Goal: Information Seeking & Learning: Learn about a topic

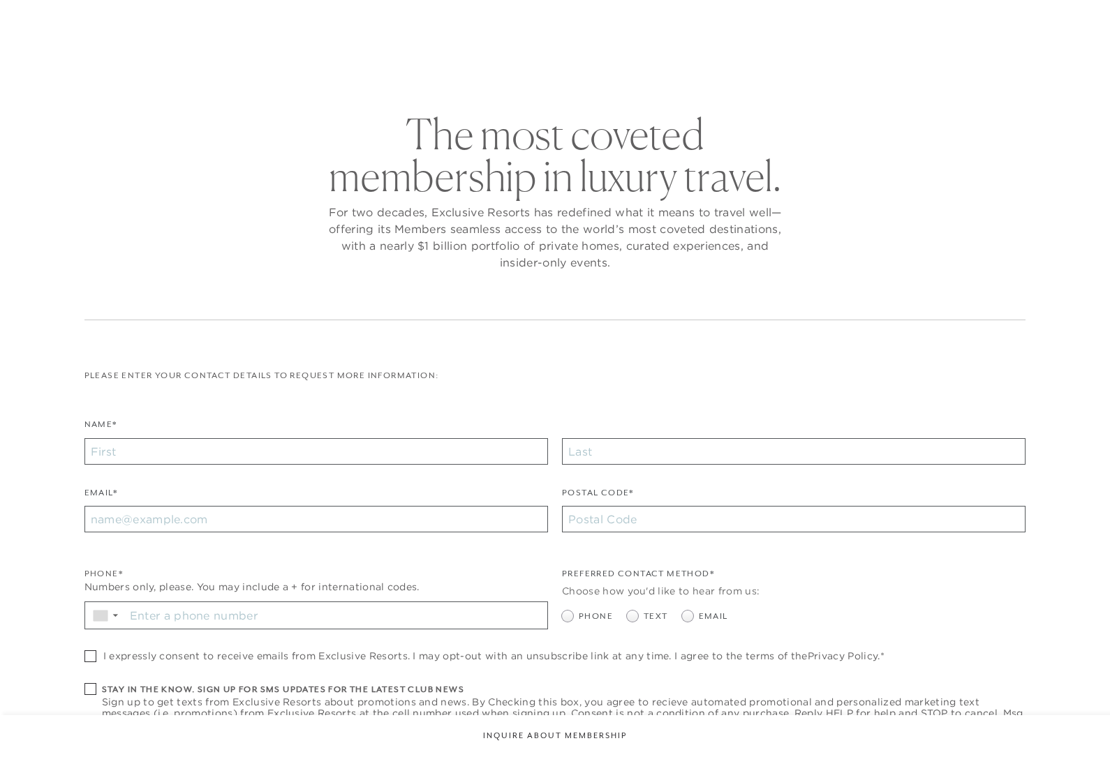
checkbox input "false"
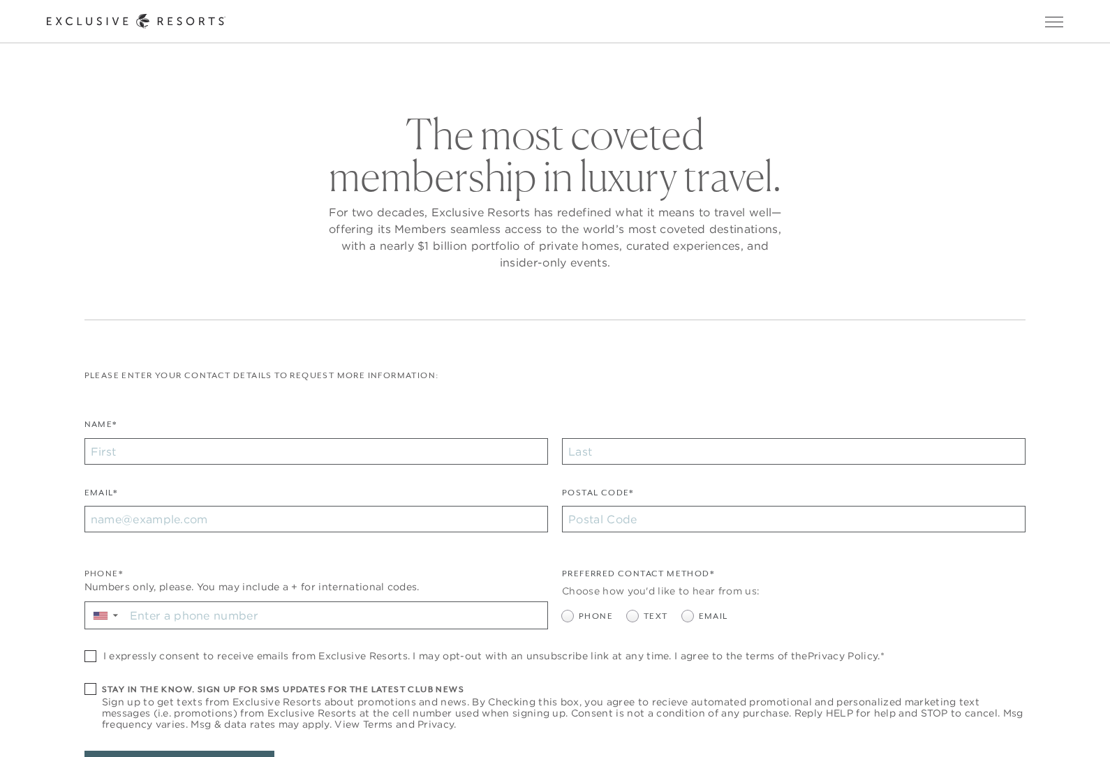
click at [1053, 27] on button "Open navigation" at bounding box center [1054, 22] width 18 height 10
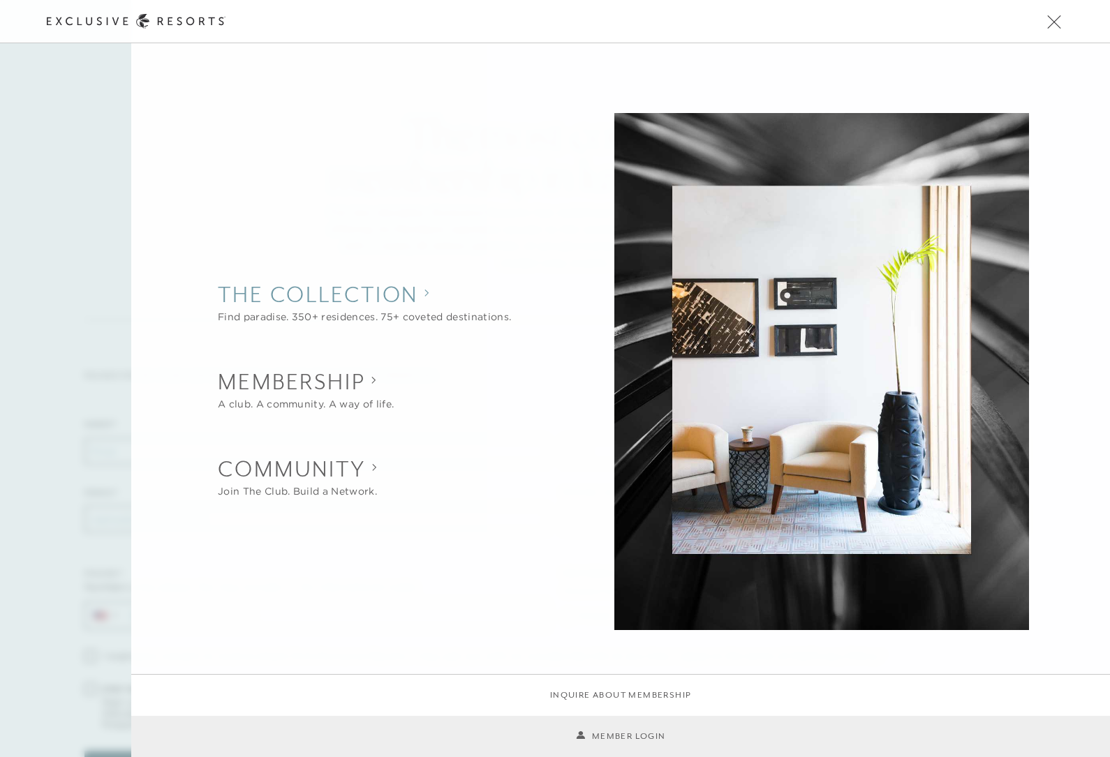
click at [239, 299] on collection "The Collection" at bounding box center [364, 294] width 293 height 31
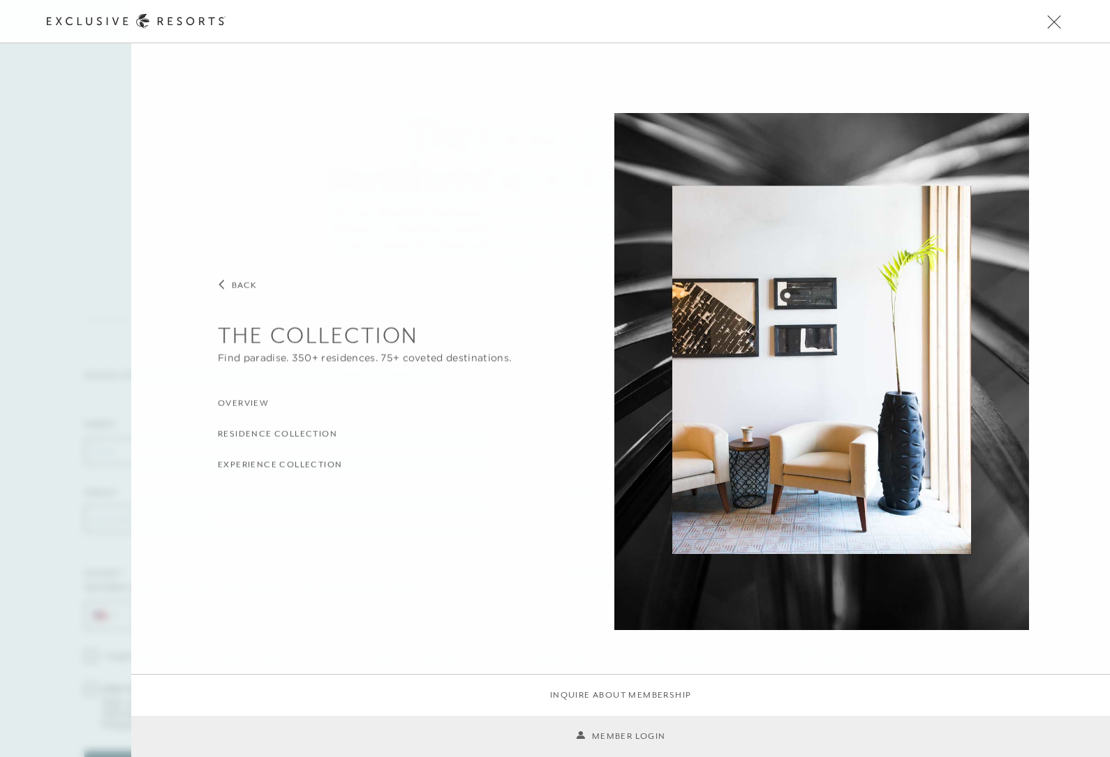
click at [225, 429] on h3 "Residence Collection" at bounding box center [277, 433] width 119 height 13
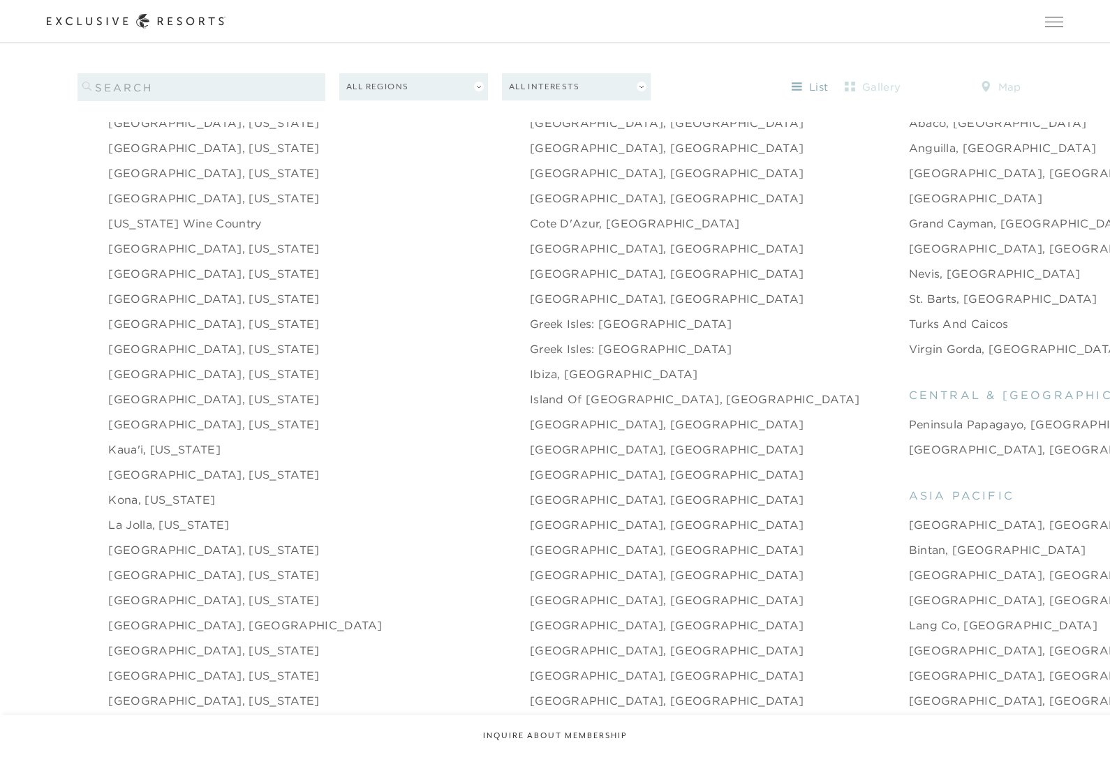
scroll to position [1677, 0]
click at [530, 384] on link "Ibiza, Spain" at bounding box center [614, 375] width 168 height 17
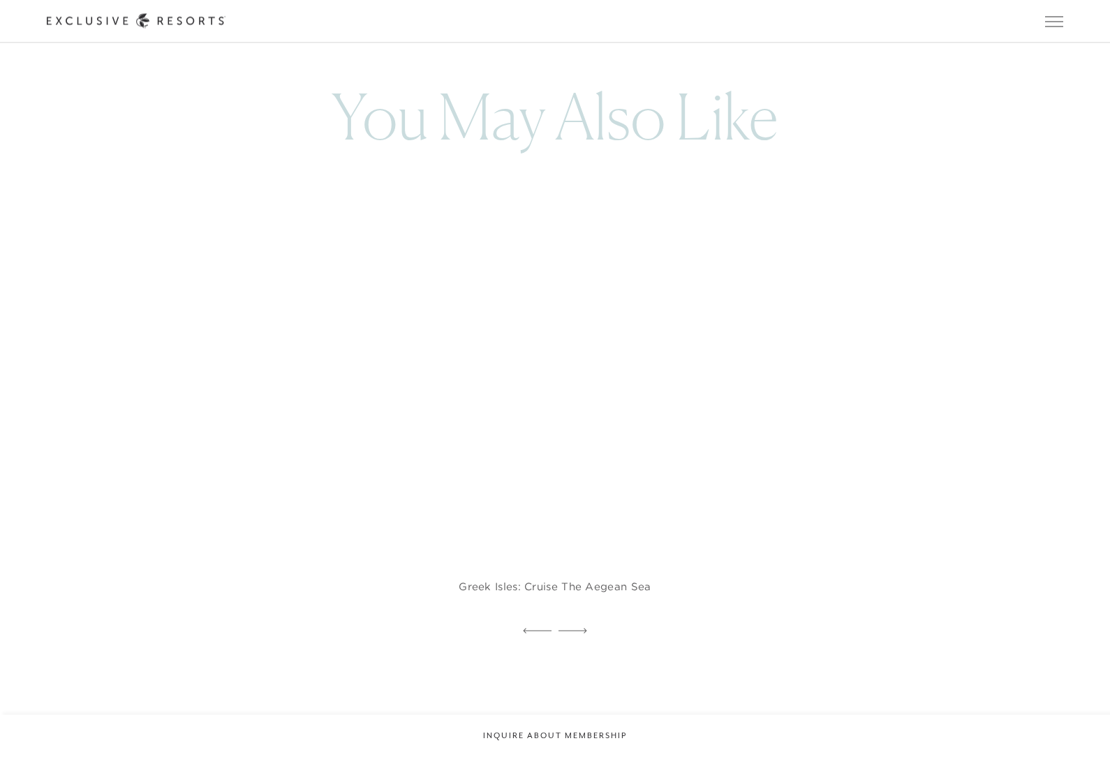
scroll to position [3154, 0]
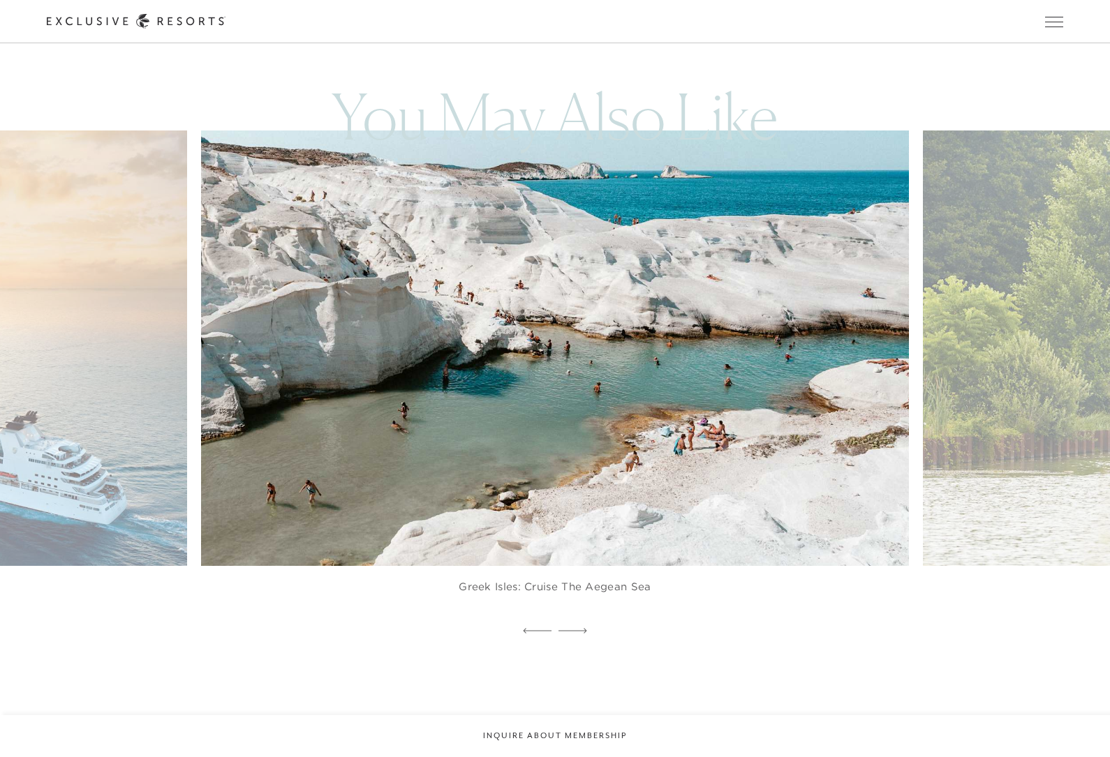
click at [396, 472] on img at bounding box center [578, 347] width 778 height 479
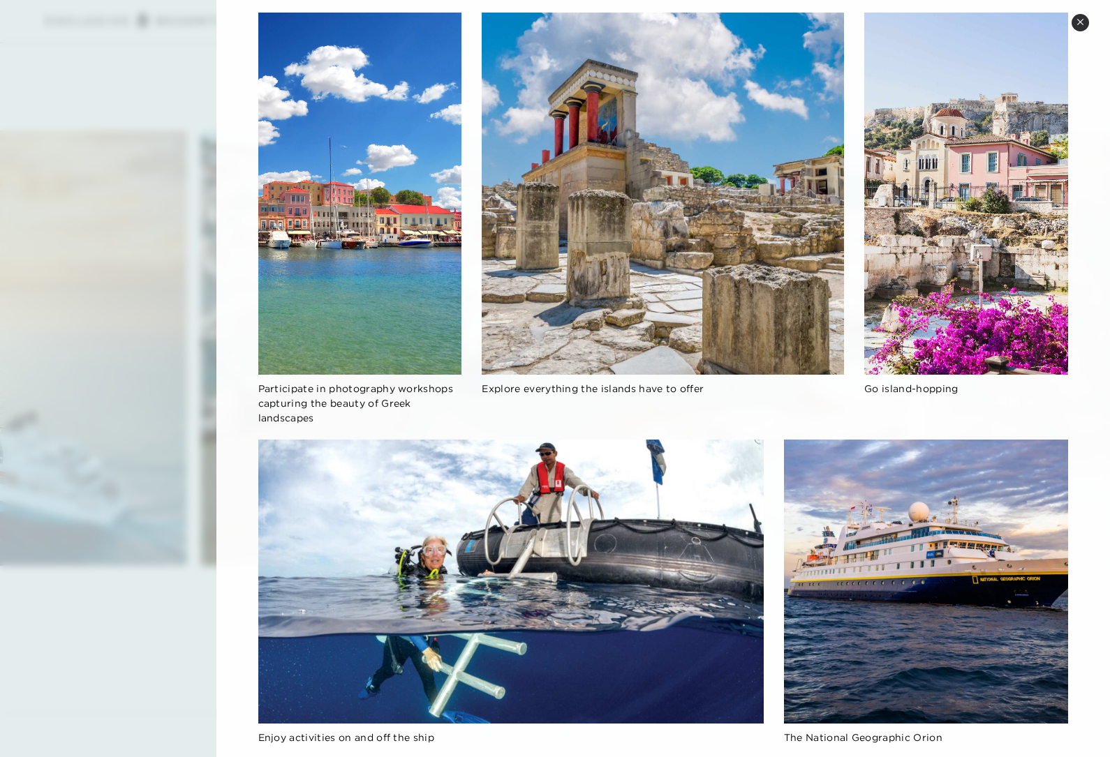
scroll to position [812, 0]
click at [1075, 22] on button "Close quickview" at bounding box center [1080, 22] width 17 height 17
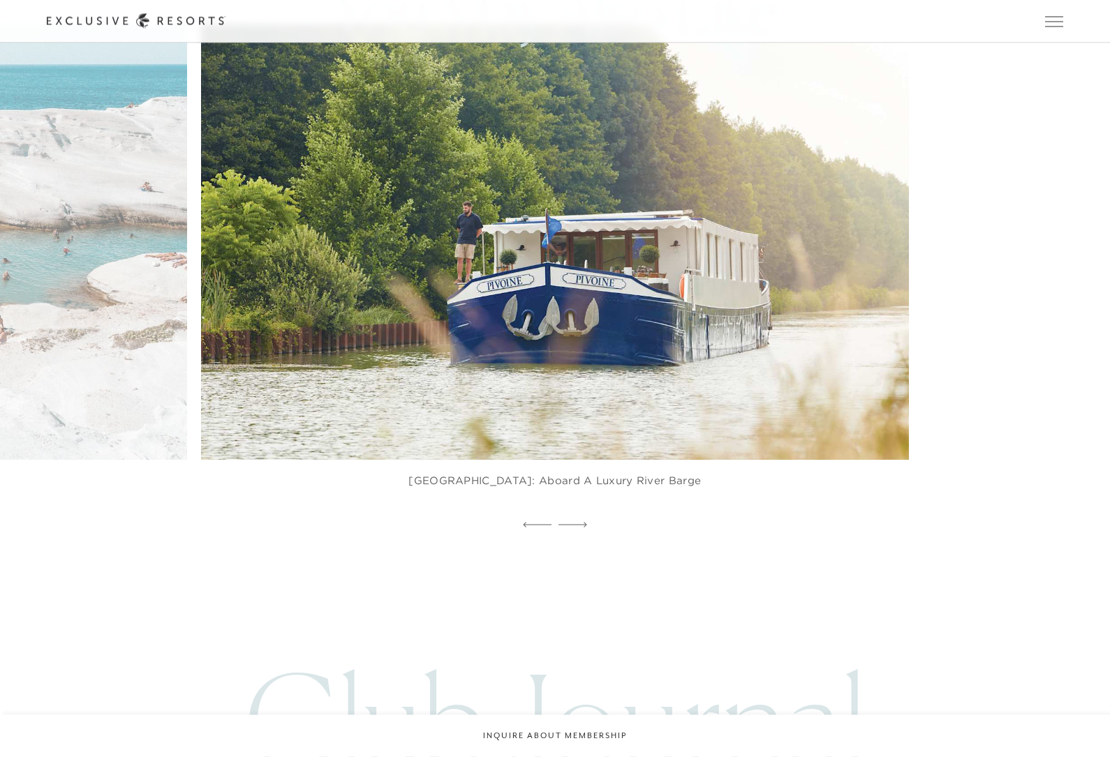
scroll to position [3260, 0]
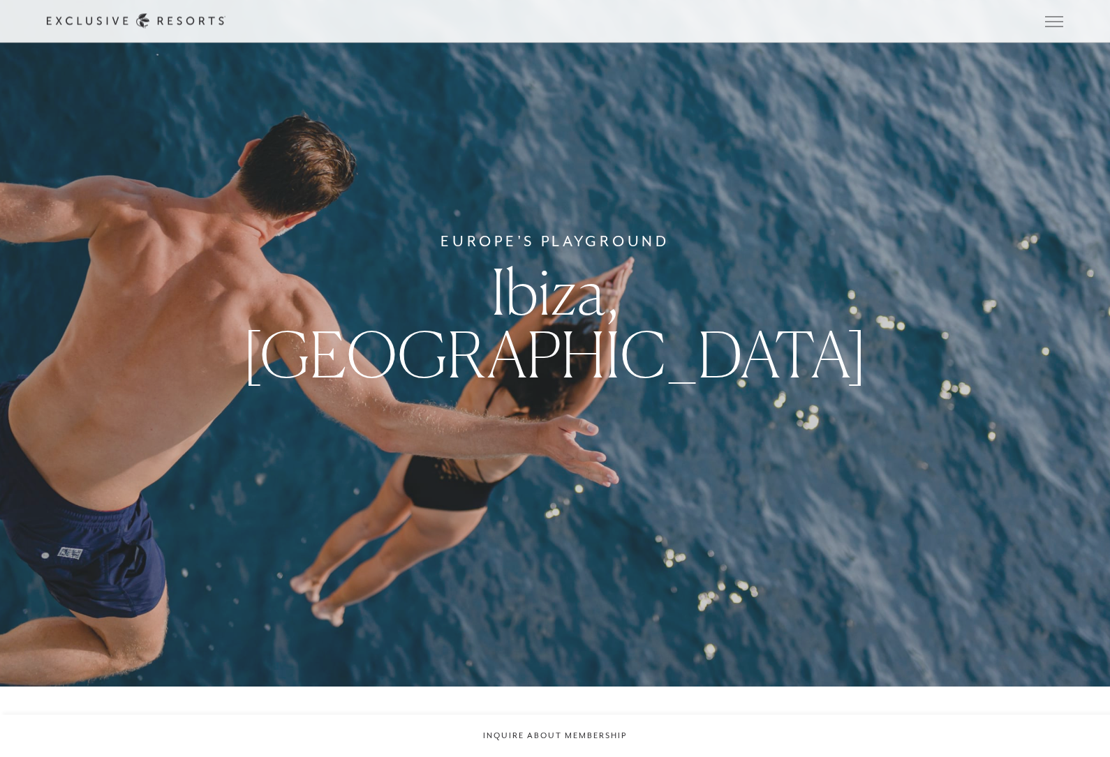
click at [1057, 27] on button "Open navigation" at bounding box center [1054, 22] width 18 height 10
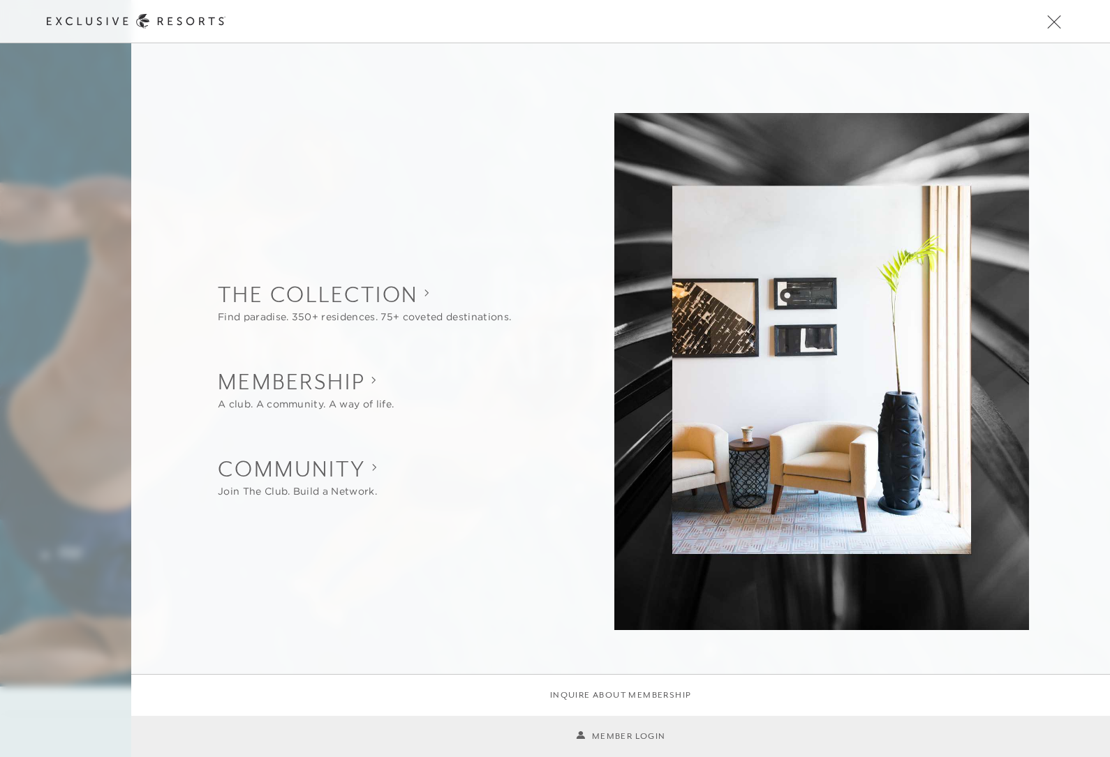
click at [256, 306] on collection "The Collection" at bounding box center [364, 294] width 293 height 31
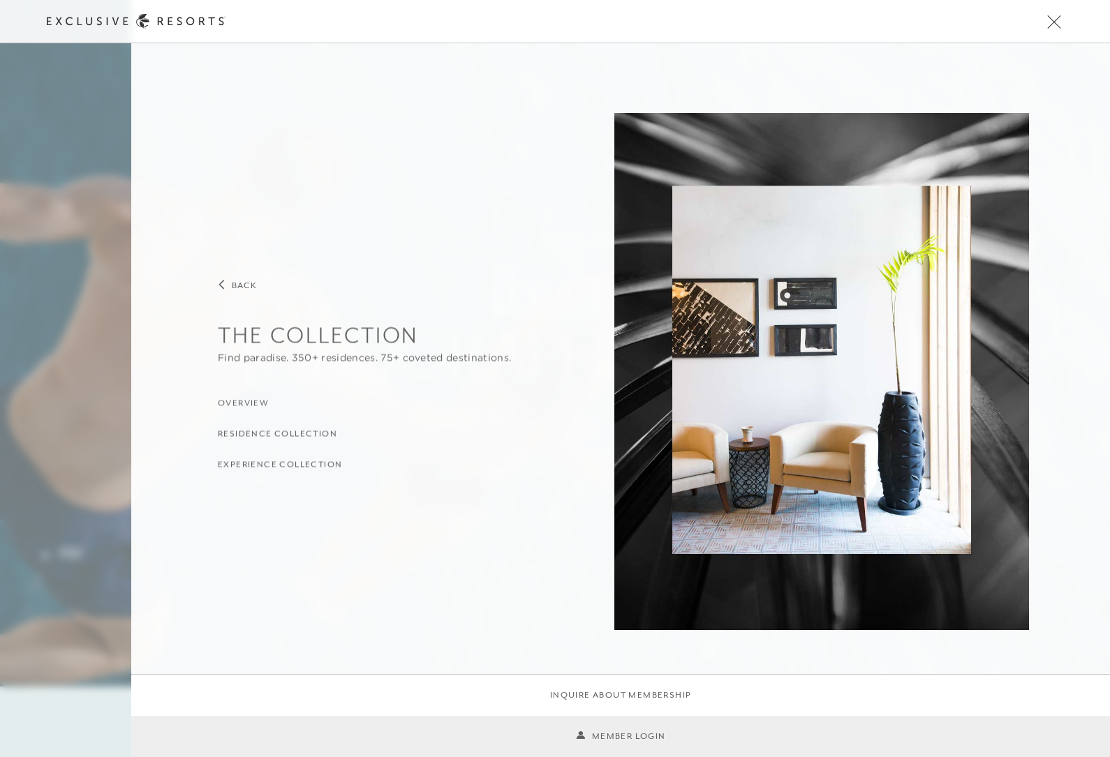
click at [250, 464] on h3 "Experience Collection" at bounding box center [280, 464] width 124 height 13
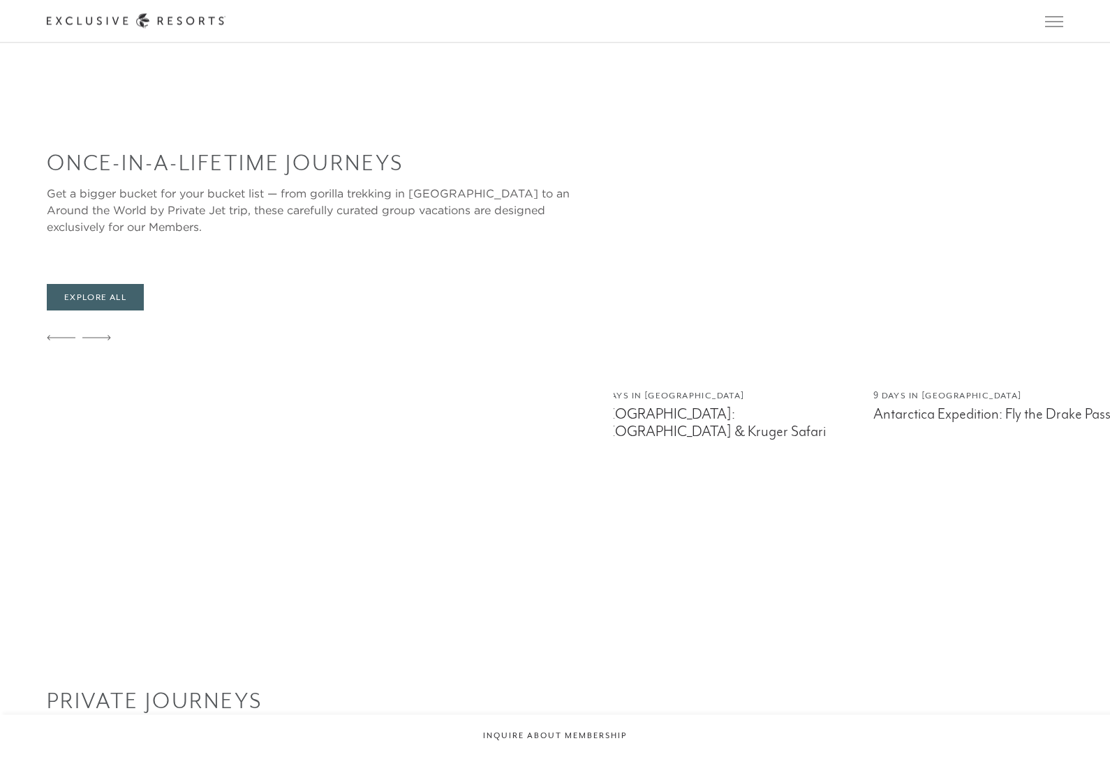
scroll to position [1019, 0]
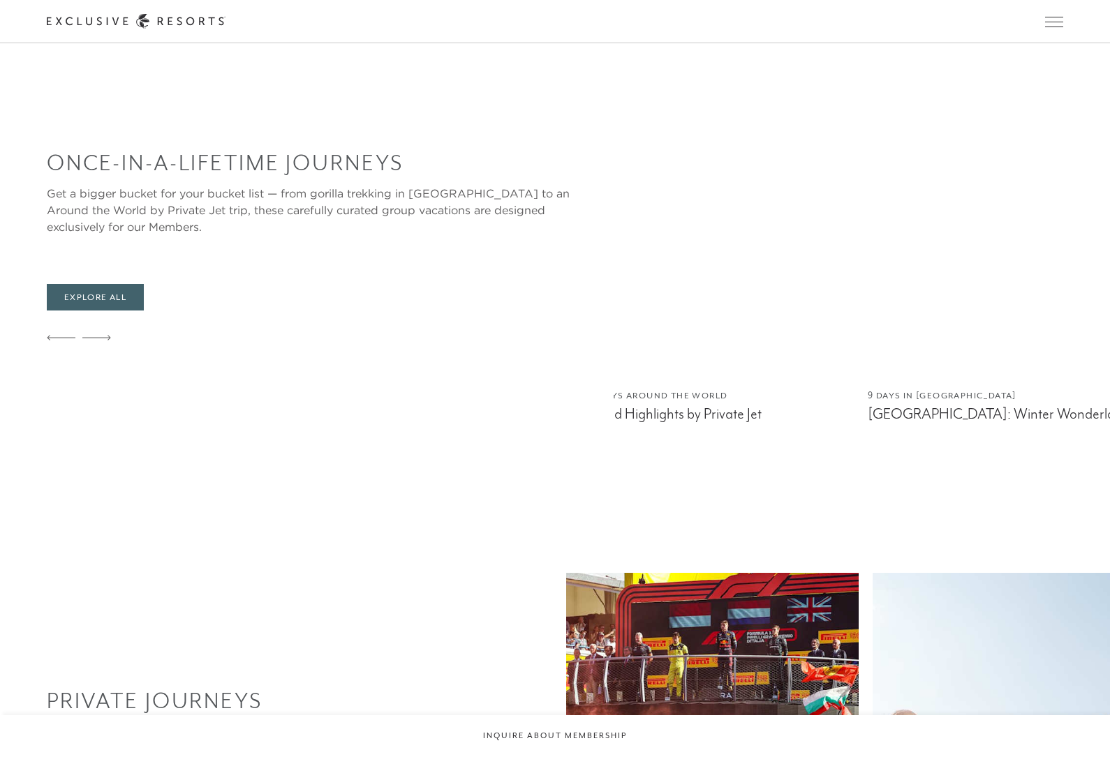
click at [768, 341] on img at bounding box center [719, 201] width 267 height 349
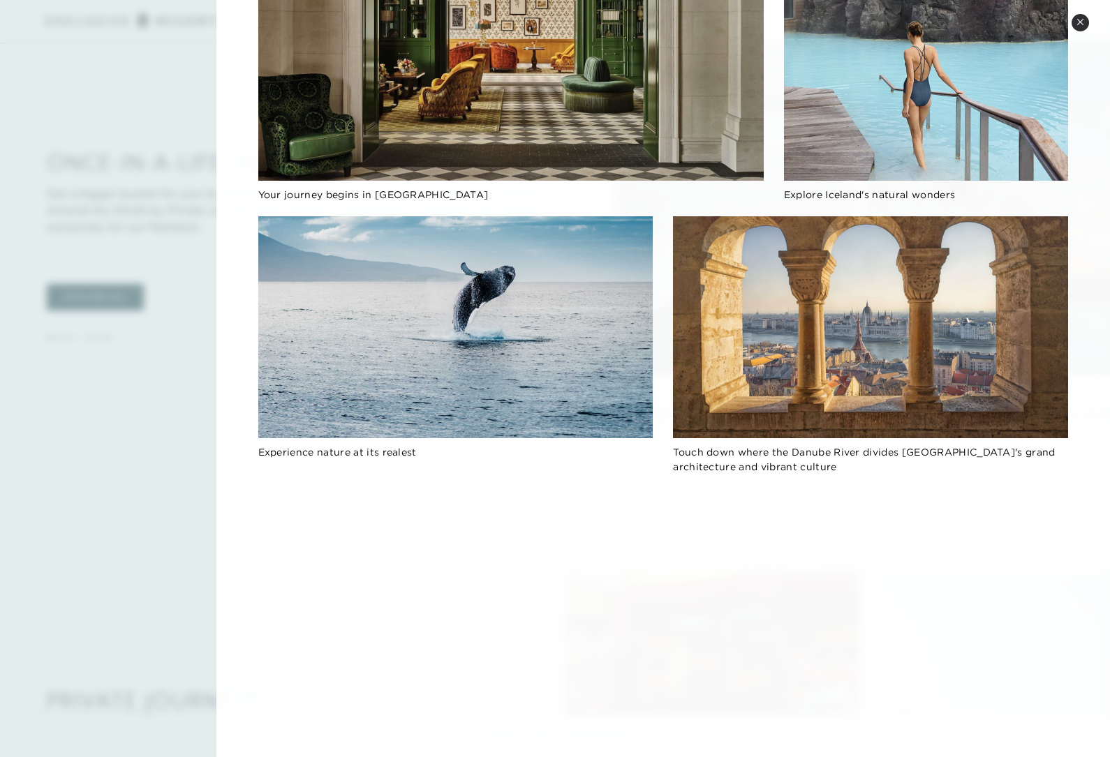
scroll to position [358, 0]
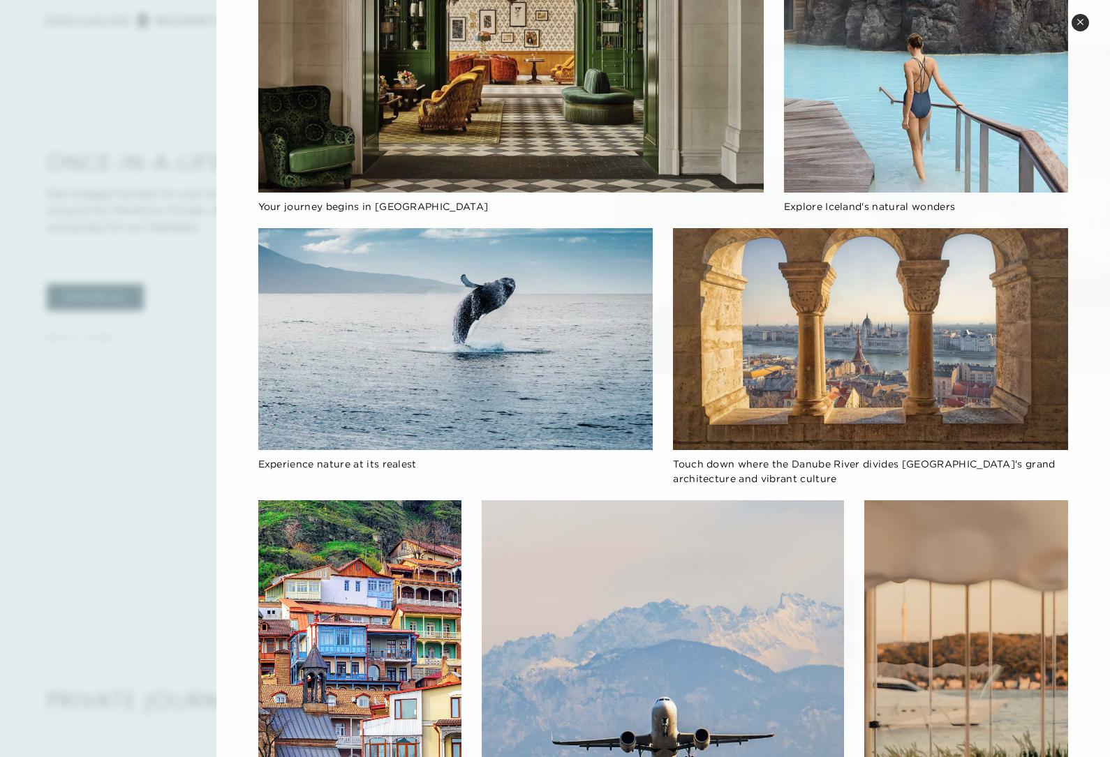
click at [1084, 21] on button "Close quickview" at bounding box center [1080, 22] width 17 height 17
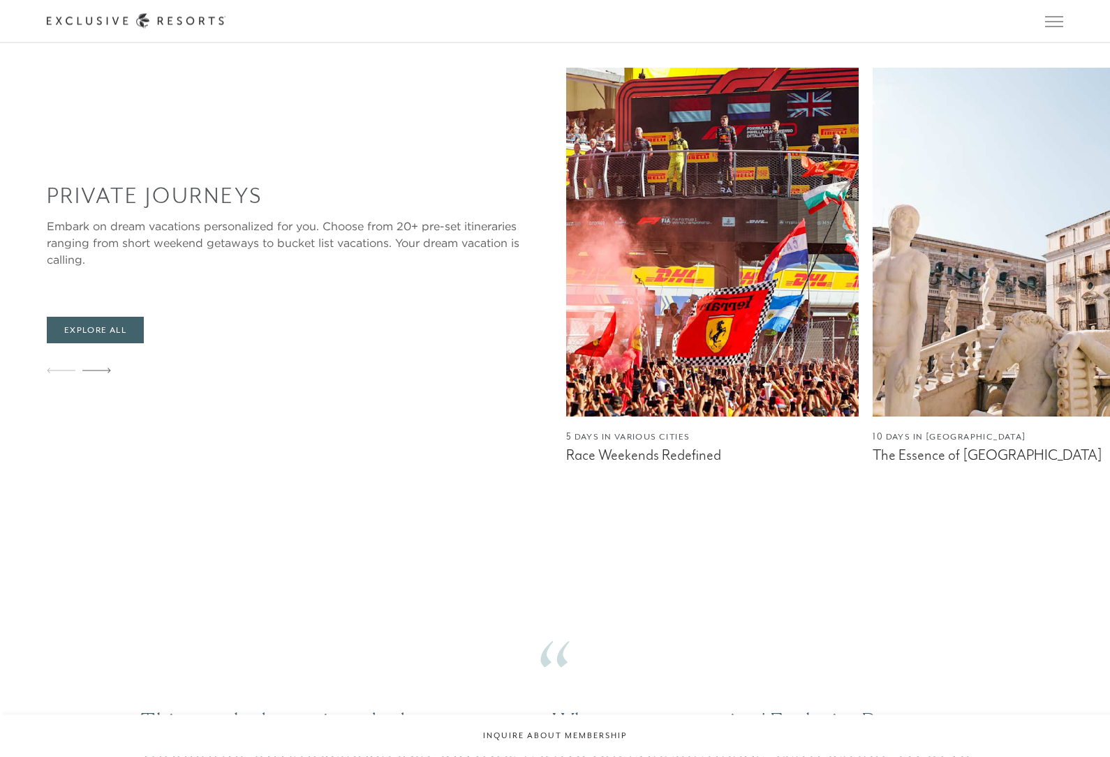
scroll to position [1525, 0]
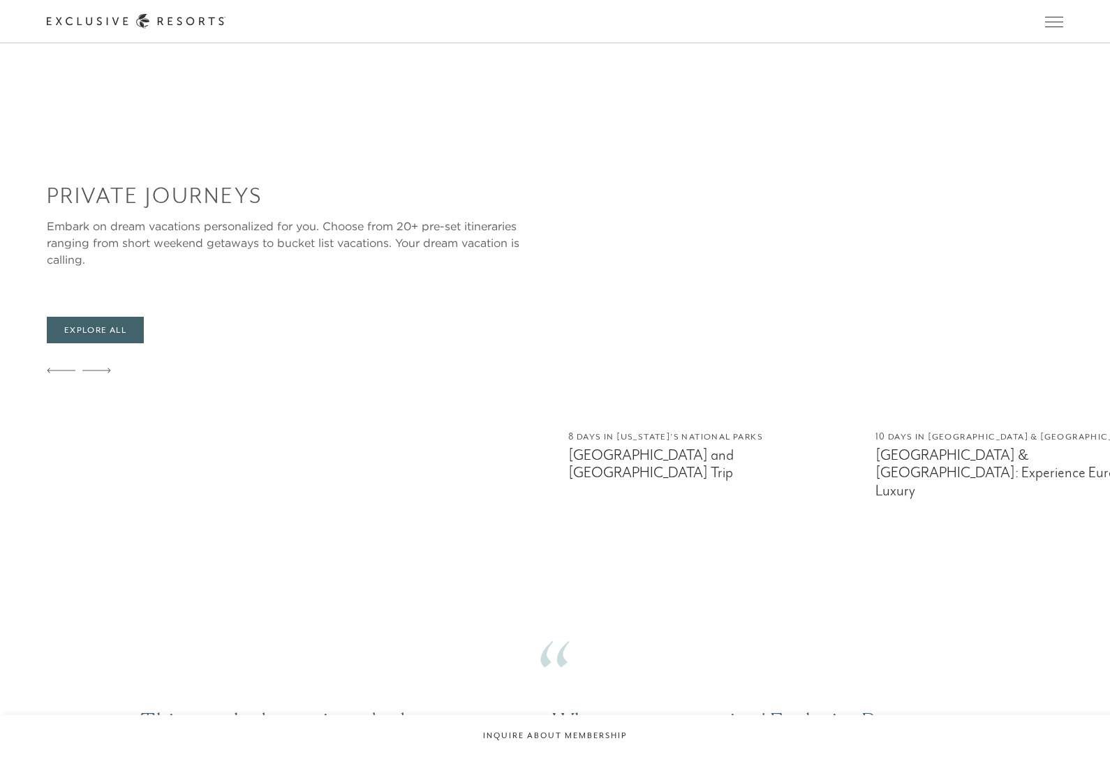
click at [786, 386] on img at bounding box center [714, 242] width 293 height 349
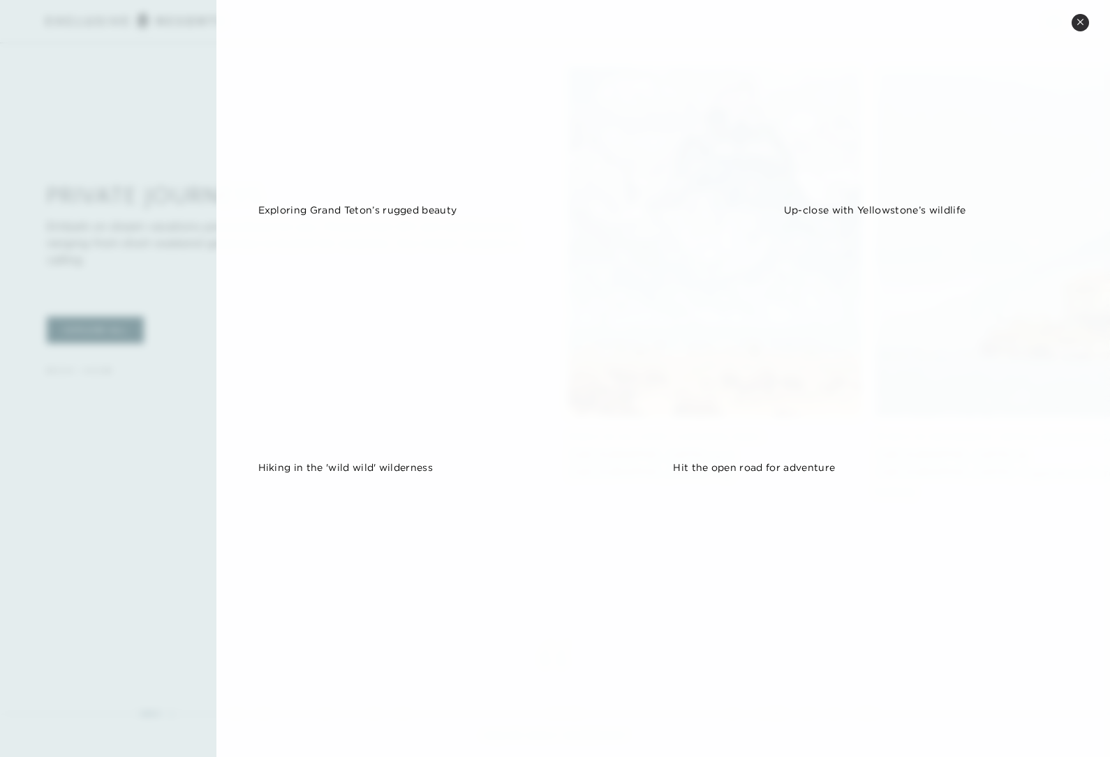
scroll to position [352, 0]
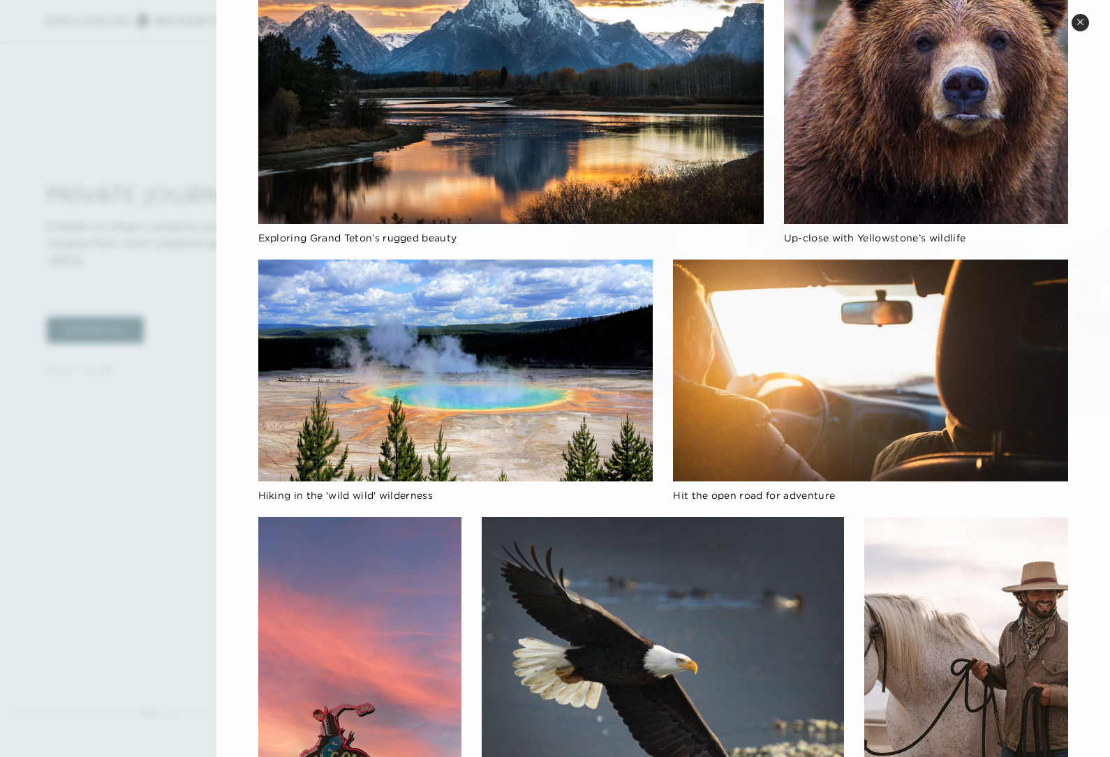
click at [1080, 22] on icon at bounding box center [1080, 22] width 6 height 6
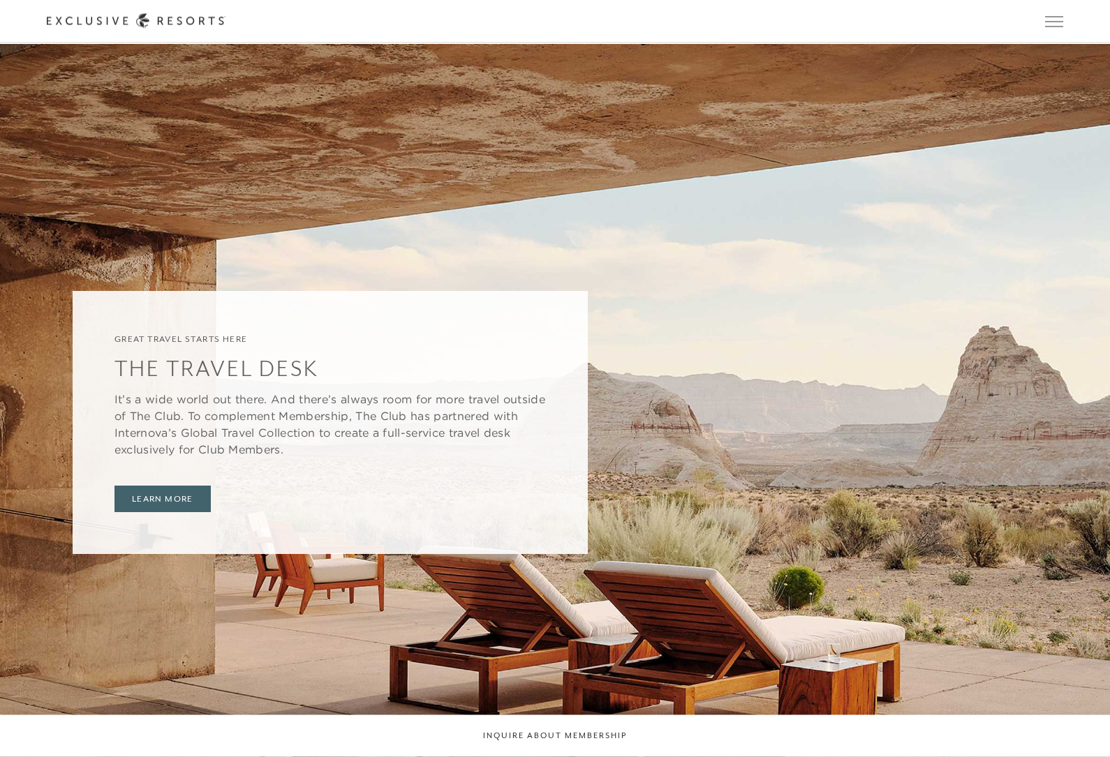
scroll to position [3531, 0]
click at [156, 486] on link "Learn More" at bounding box center [162, 499] width 96 height 27
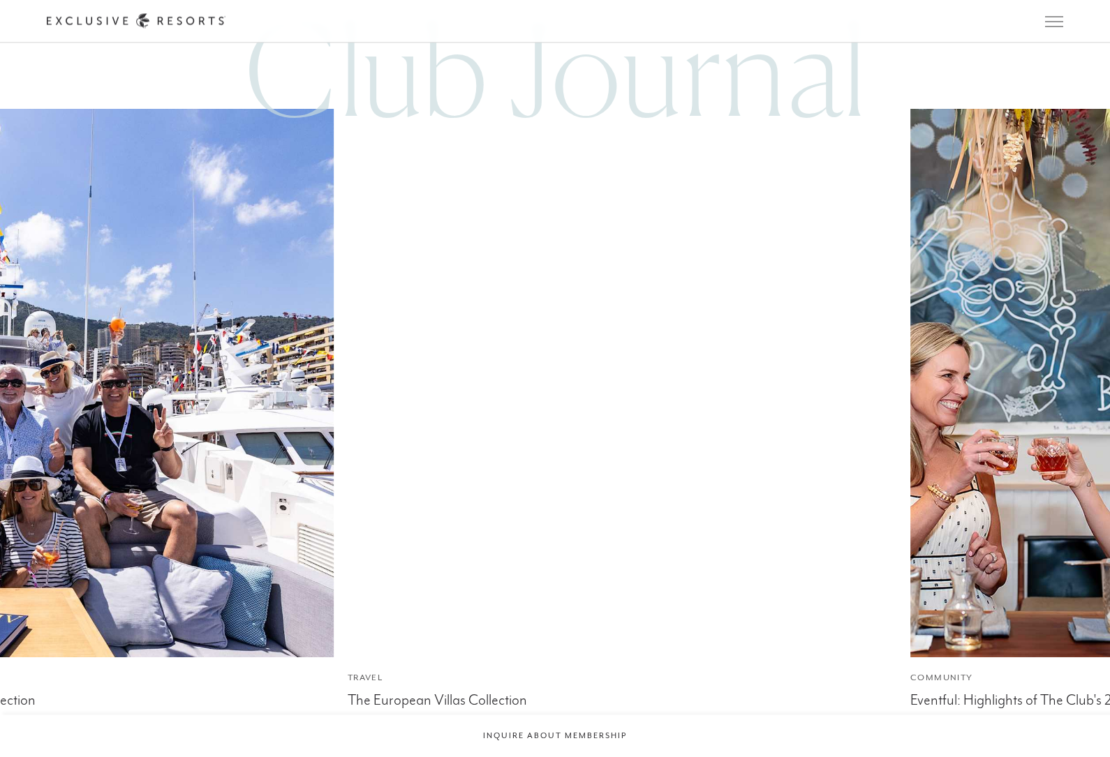
scroll to position [5436, 0]
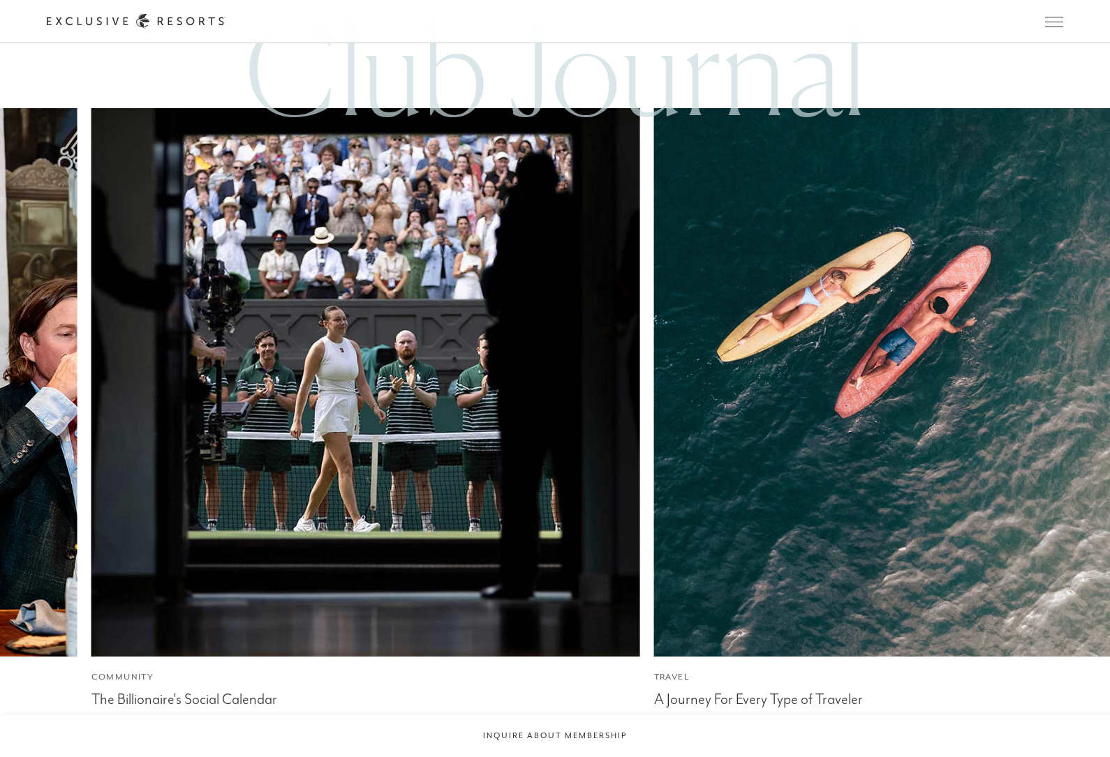
click at [179, 473] on img at bounding box center [366, 383] width 604 height 604
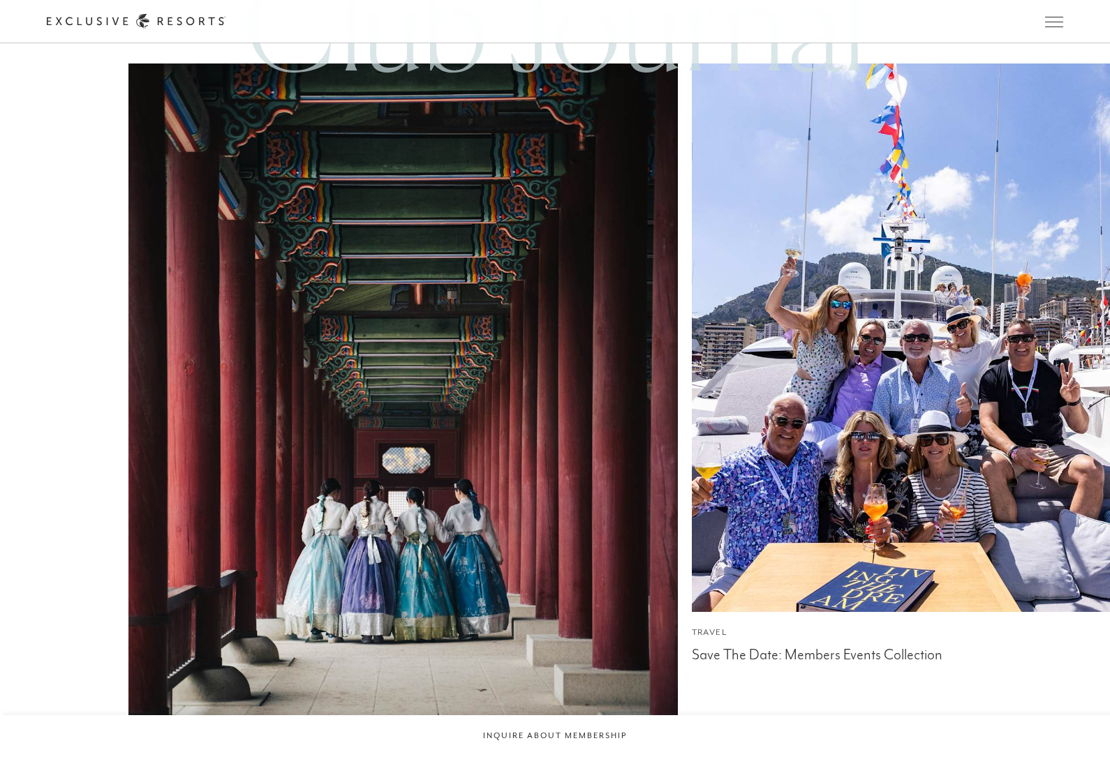
scroll to position [5436, 0]
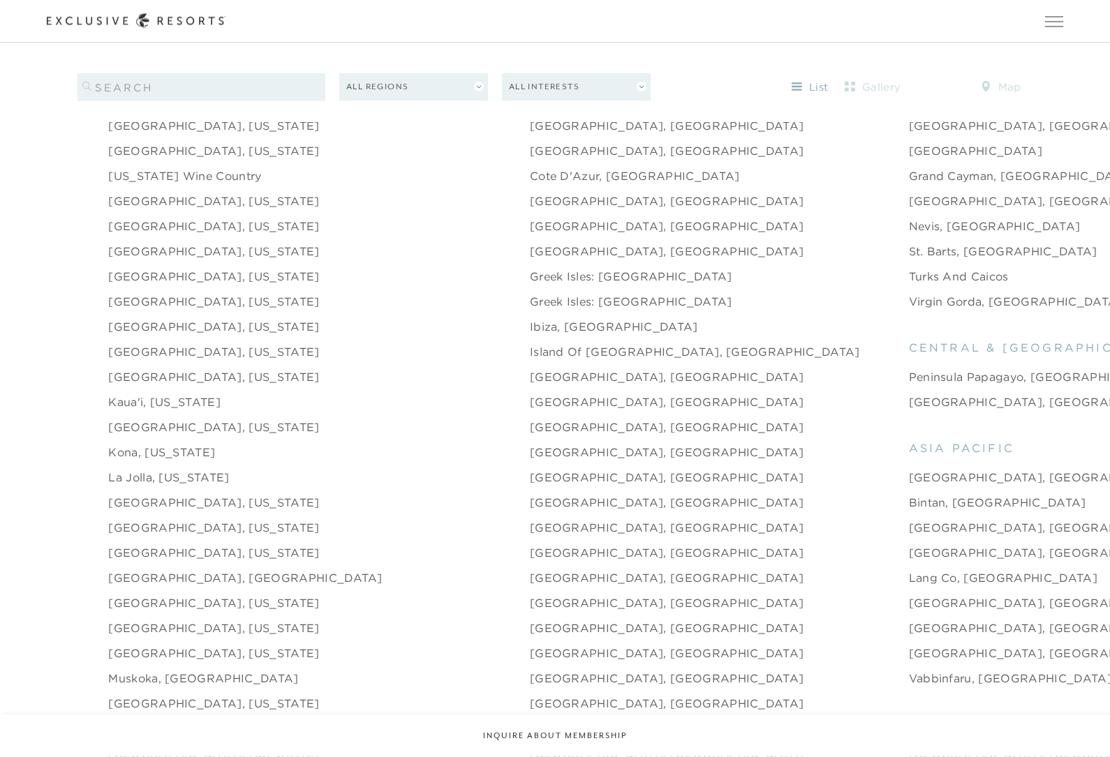
scroll to position [1726, 0]
click at [530, 461] on link "London, England" at bounding box center [667, 452] width 274 height 17
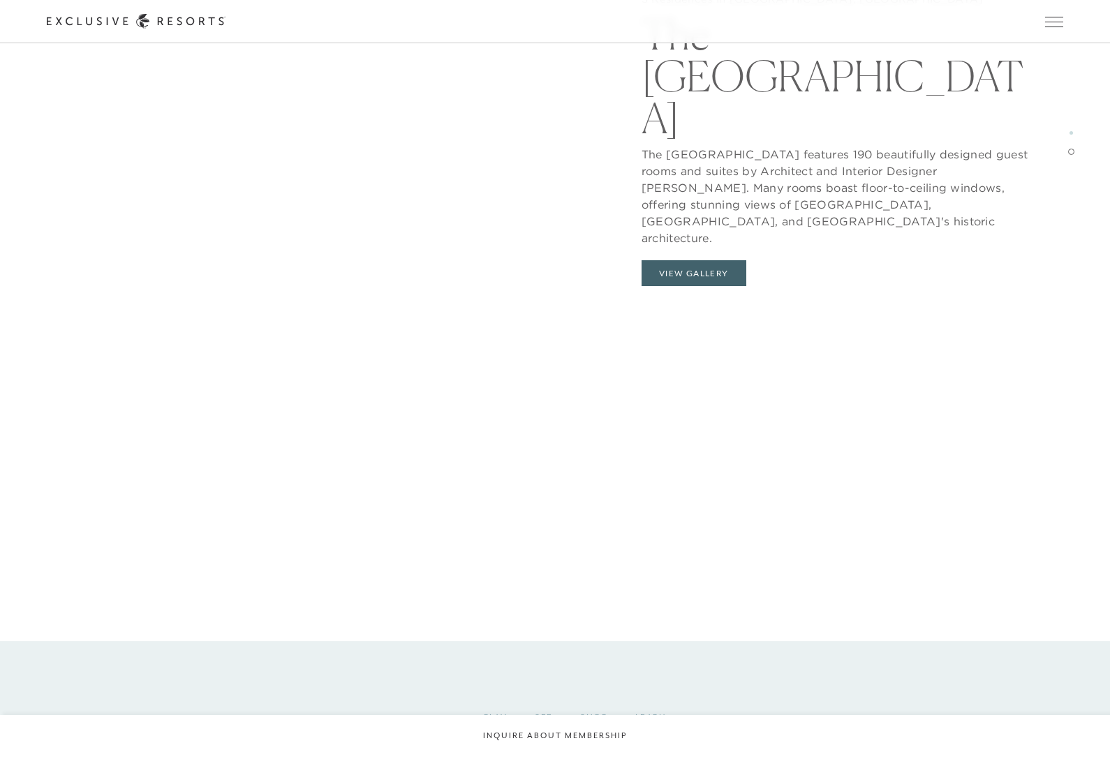
scroll to position [3458, 0]
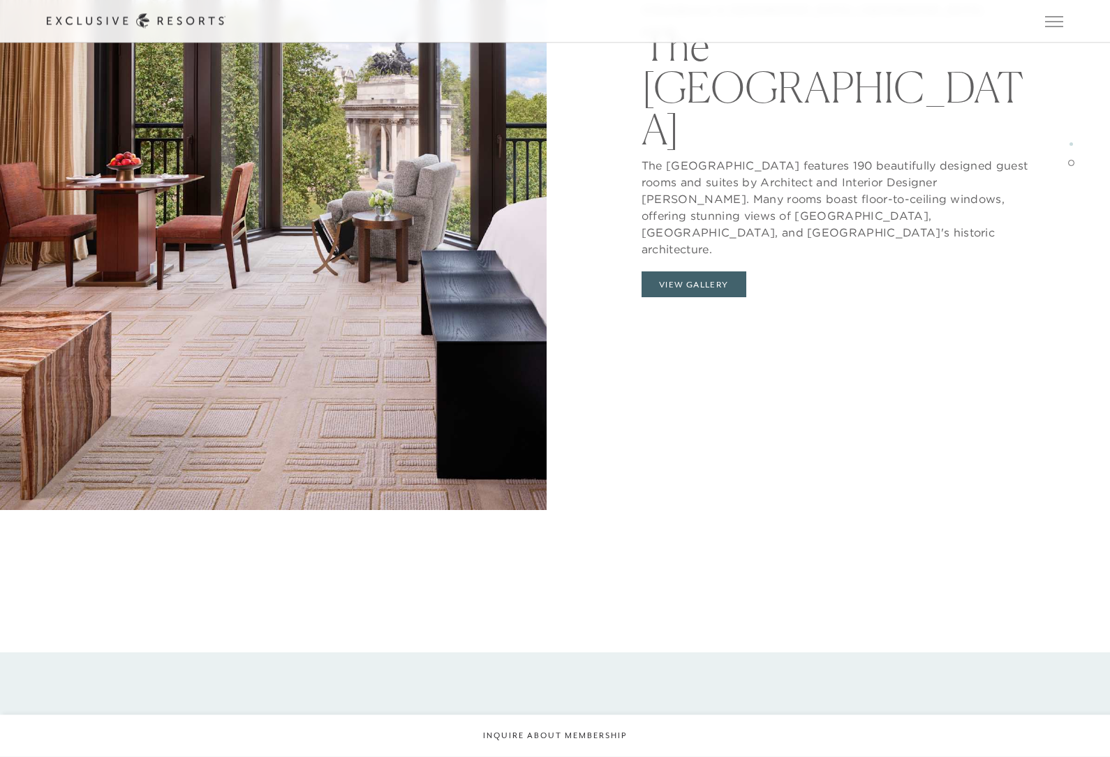
click at [719, 272] on button "View Gallery" at bounding box center [694, 285] width 105 height 27
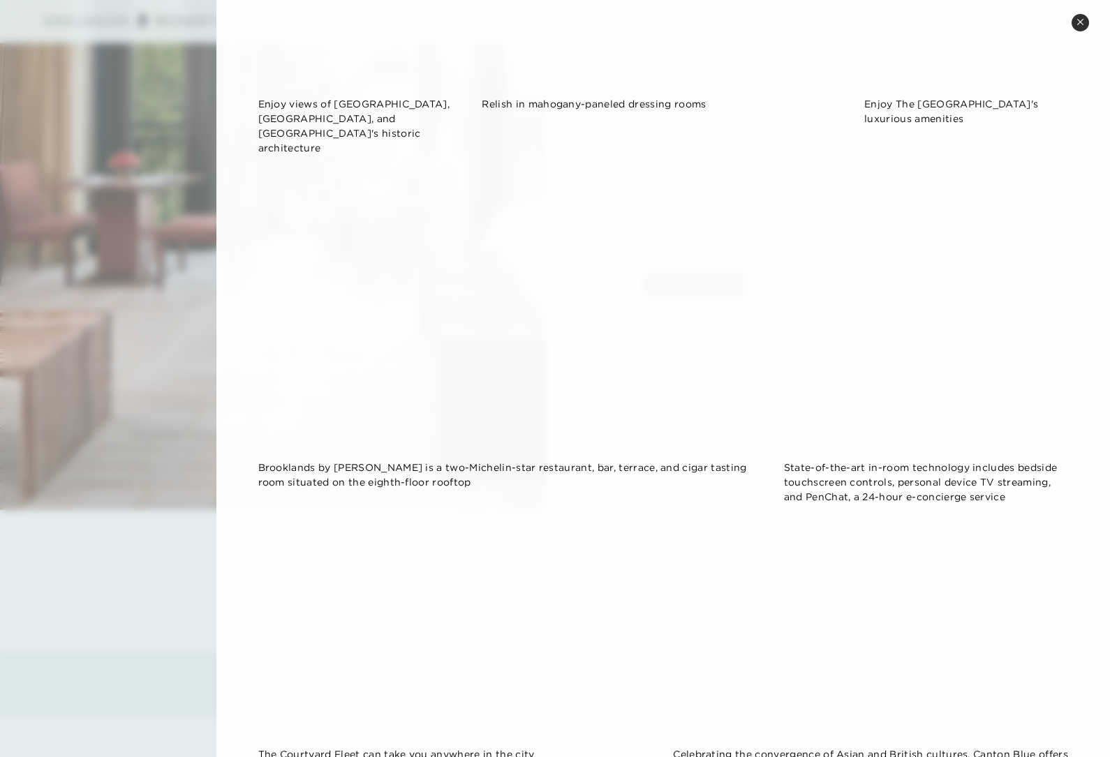
scroll to position [1061, 0]
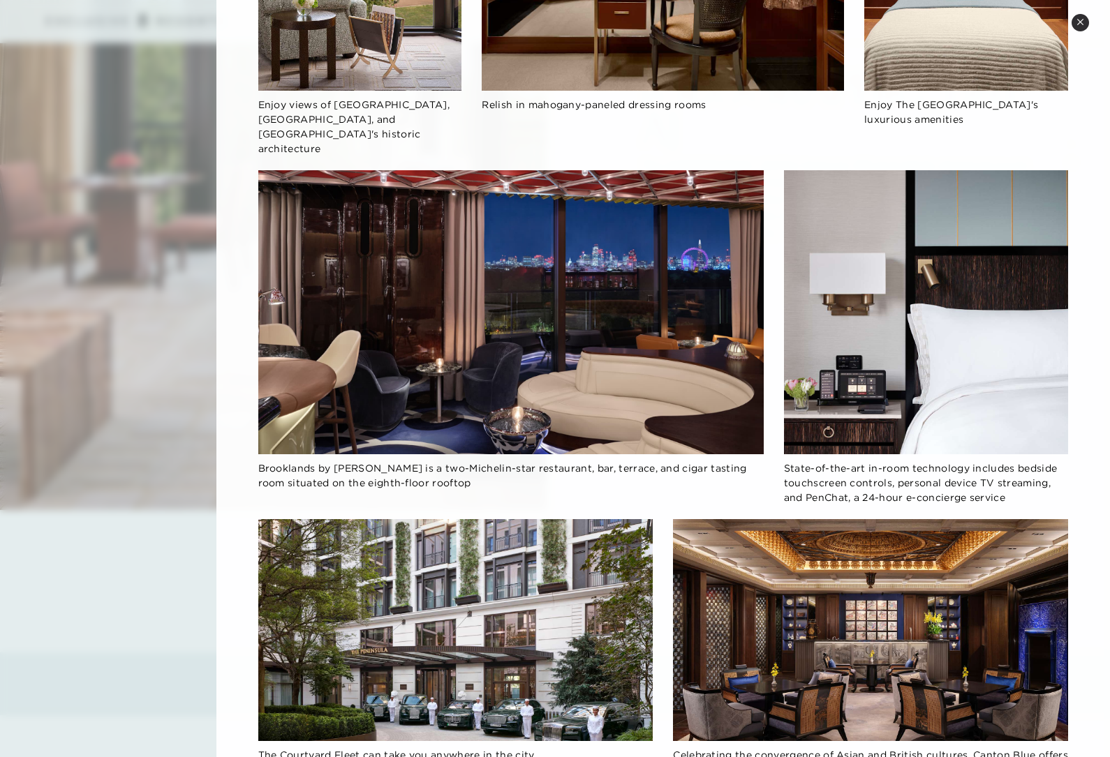
click at [162, 729] on div at bounding box center [555, 378] width 1110 height 757
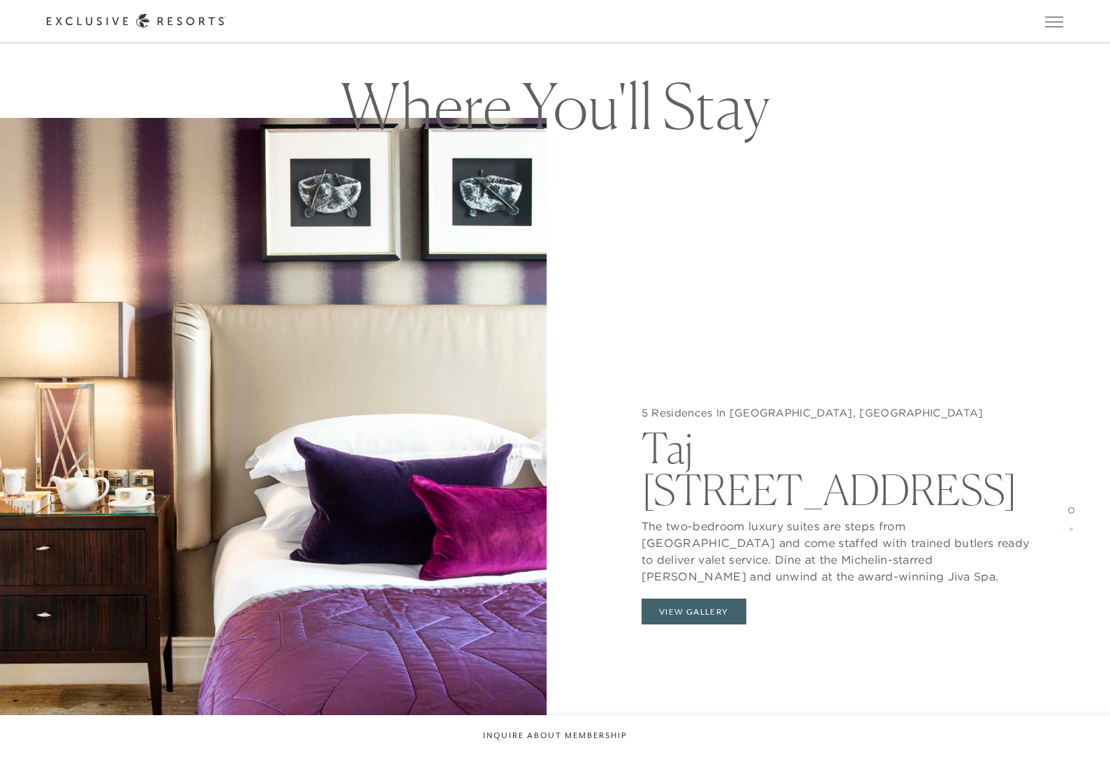
scroll to position [1511, 0]
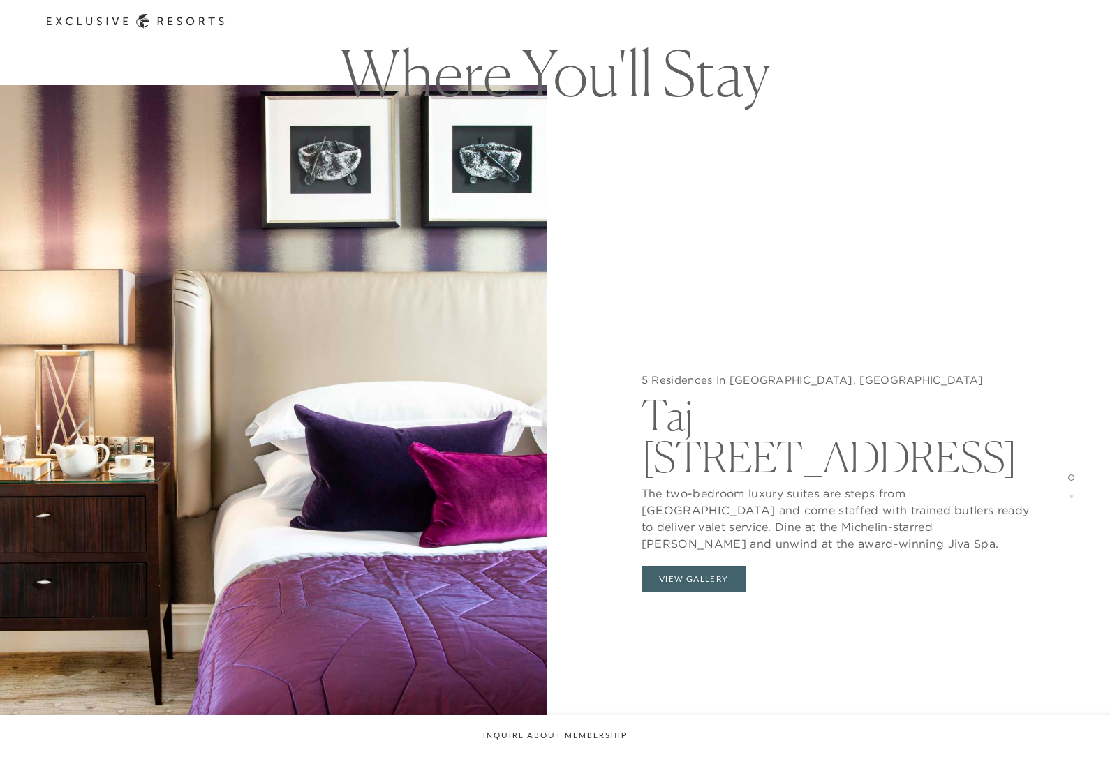
click at [707, 593] on button "View Gallery" at bounding box center [694, 579] width 105 height 27
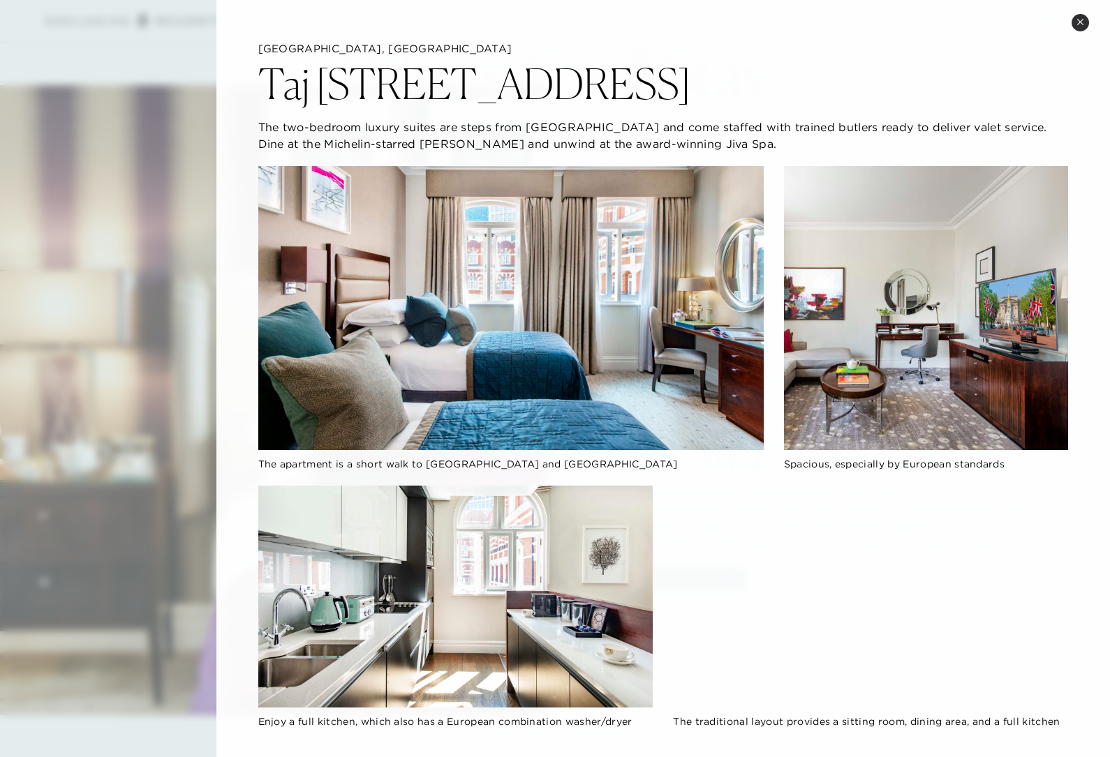
scroll to position [0, 0]
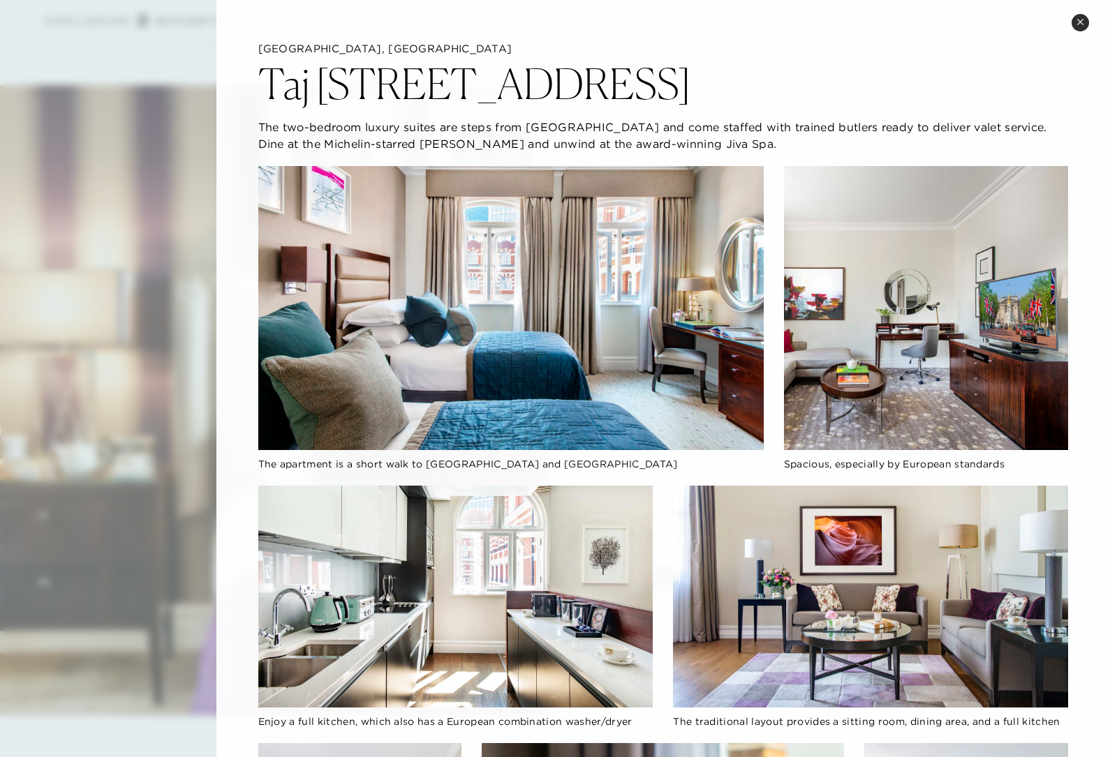
click at [1073, 20] on button "Close quickview" at bounding box center [1080, 22] width 17 height 17
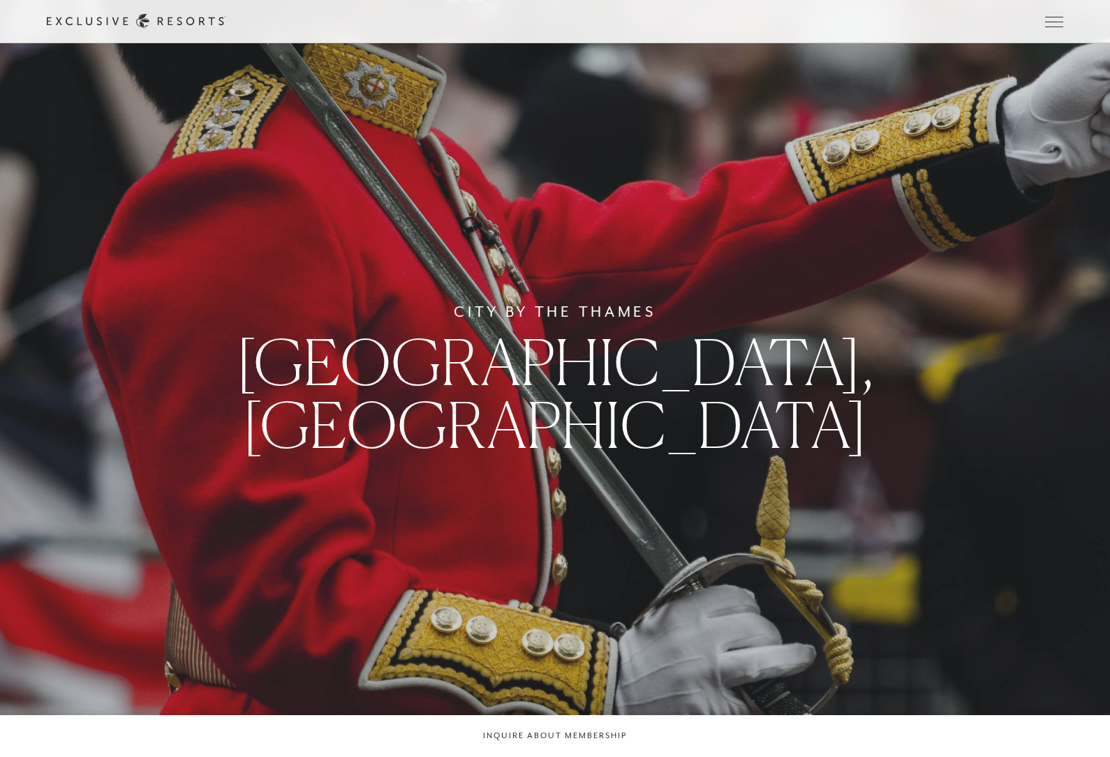
click at [1052, 26] on span "Open navigation" at bounding box center [1054, 22] width 18 height 10
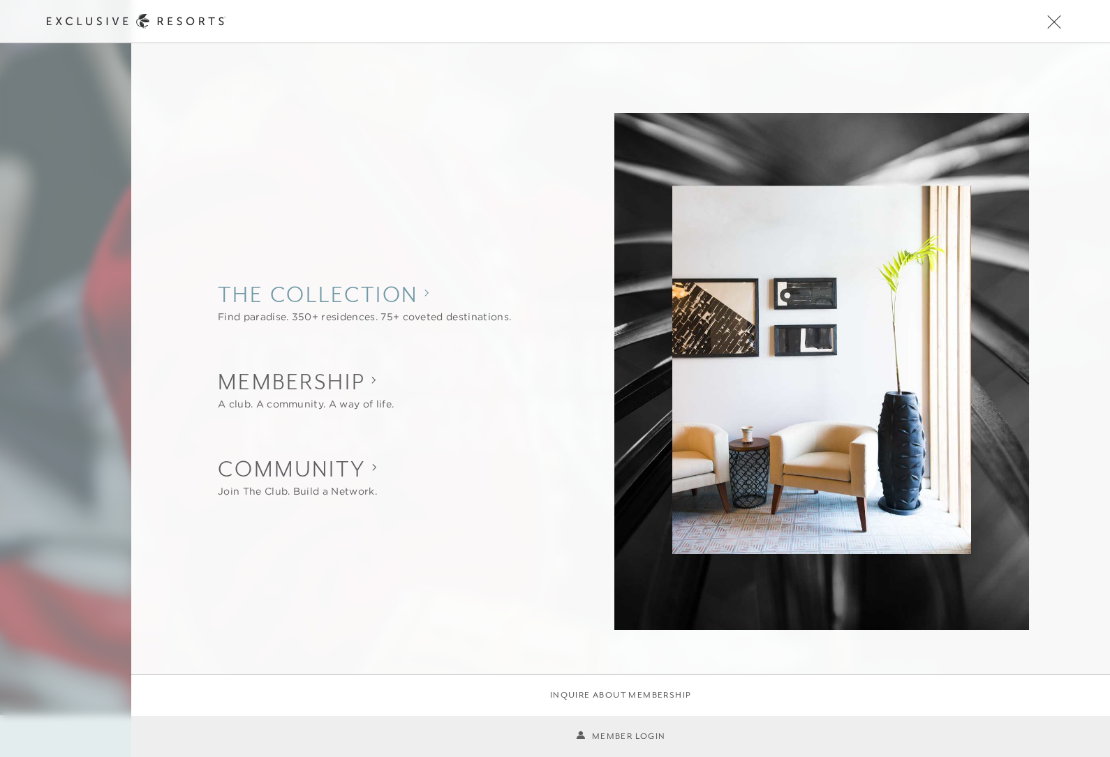
click at [438, 309] on collection "The Collection" at bounding box center [364, 294] width 293 height 31
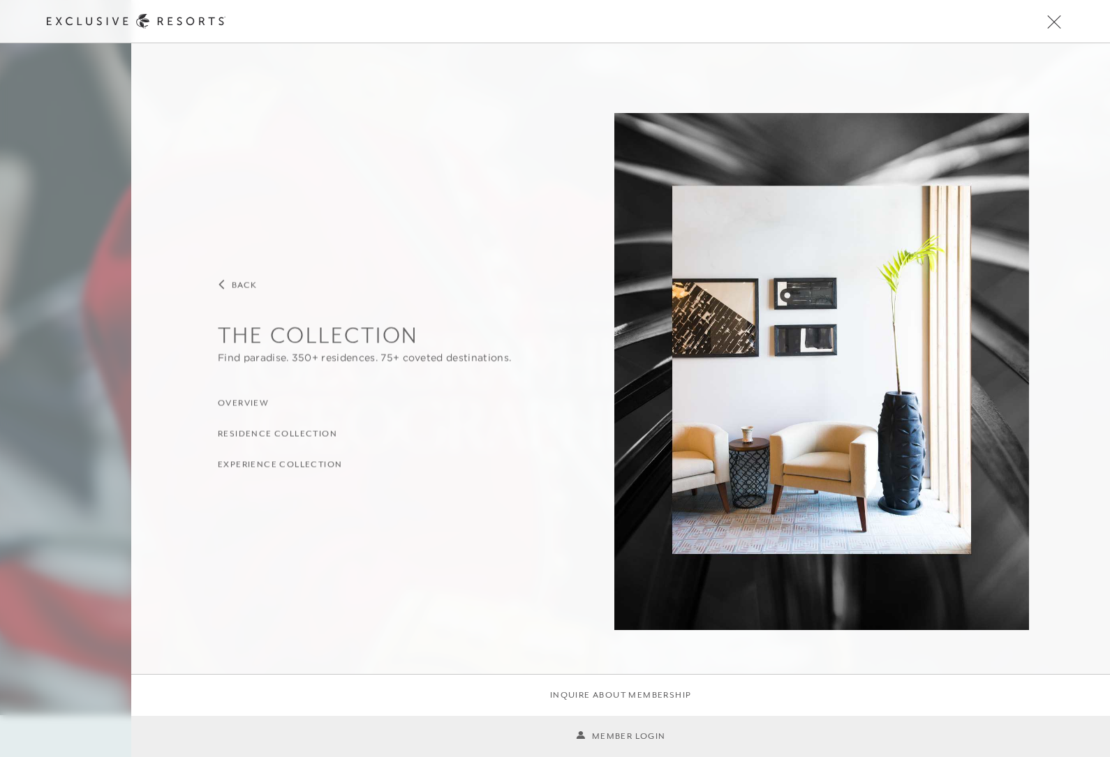
click at [246, 403] on h3 "Overview" at bounding box center [243, 403] width 51 height 13
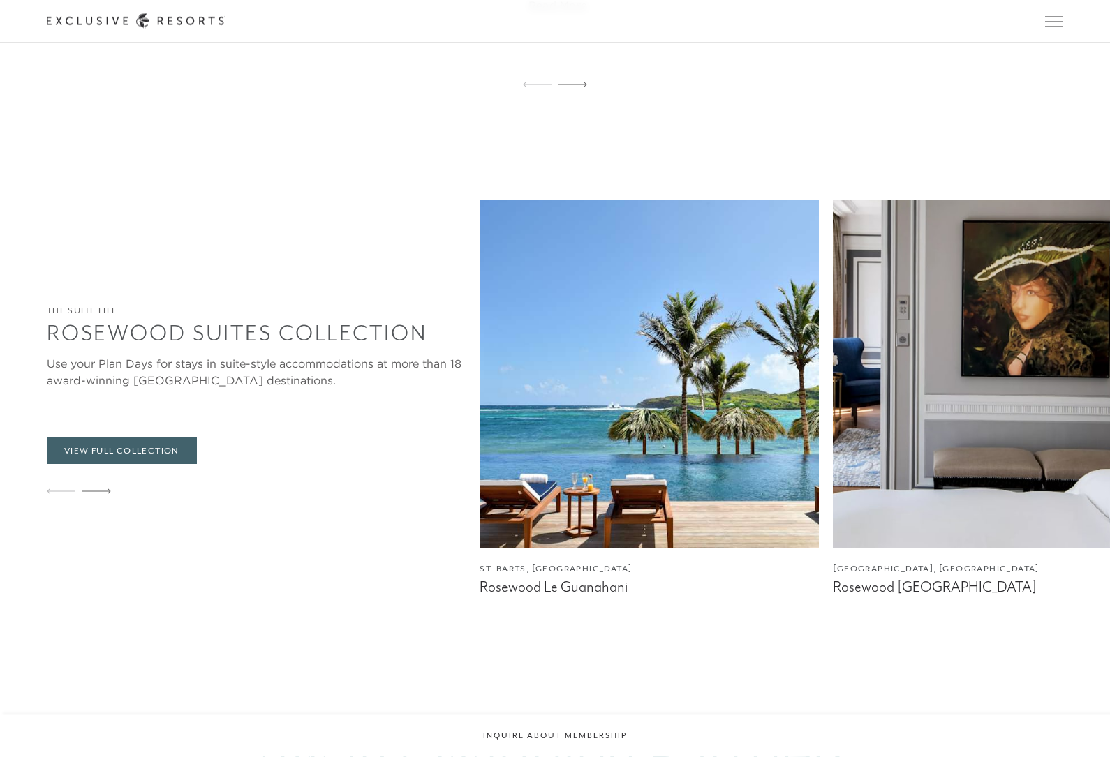
scroll to position [3734, 0]
click at [96, 494] on icon at bounding box center [96, 492] width 29 height 6
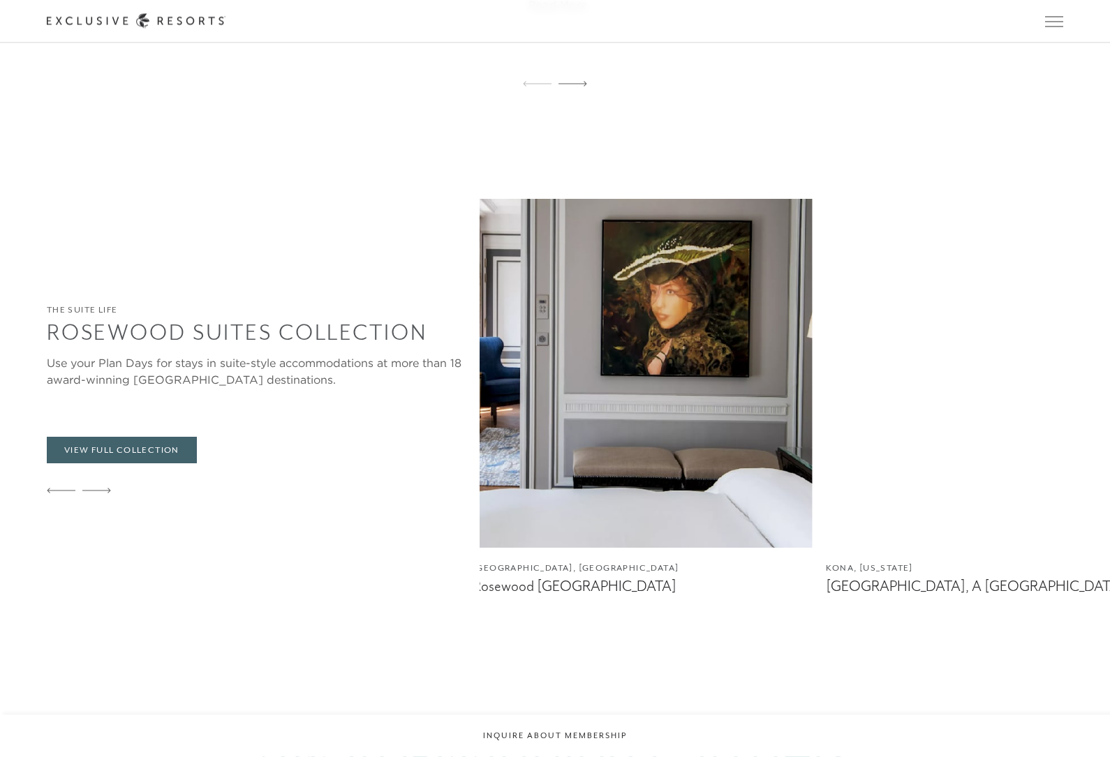
scroll to position [3735, 0]
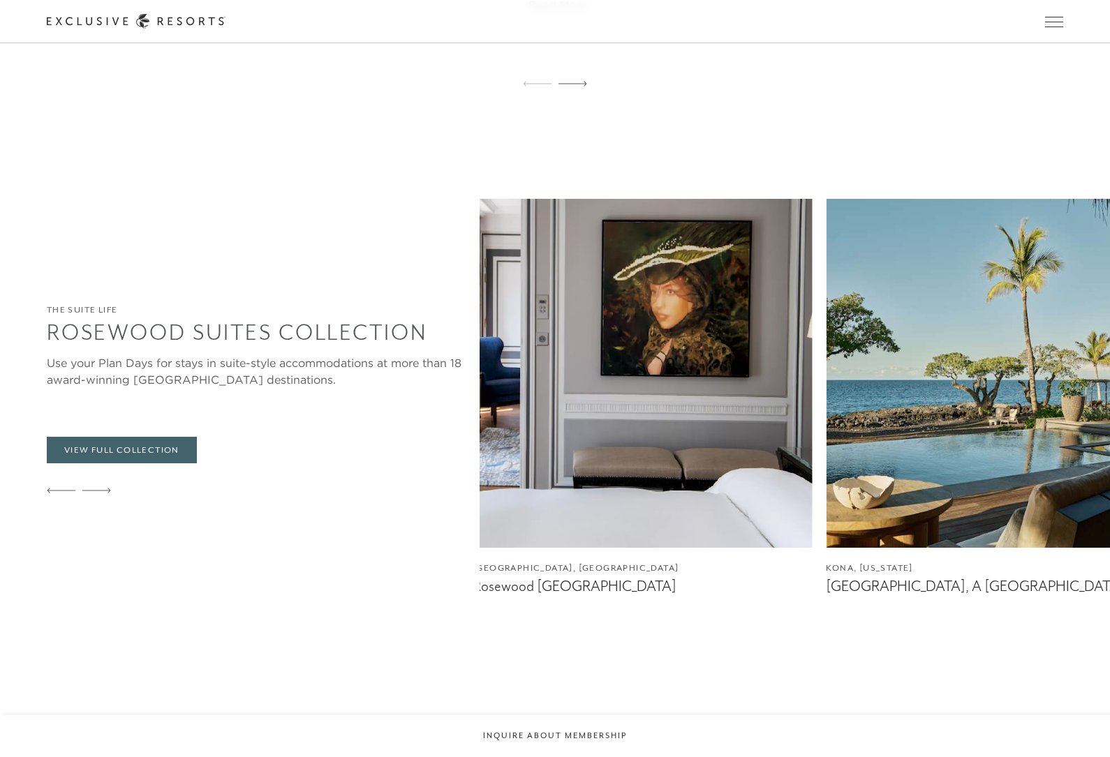
click at [98, 508] on div at bounding box center [96, 492] width 29 height 34
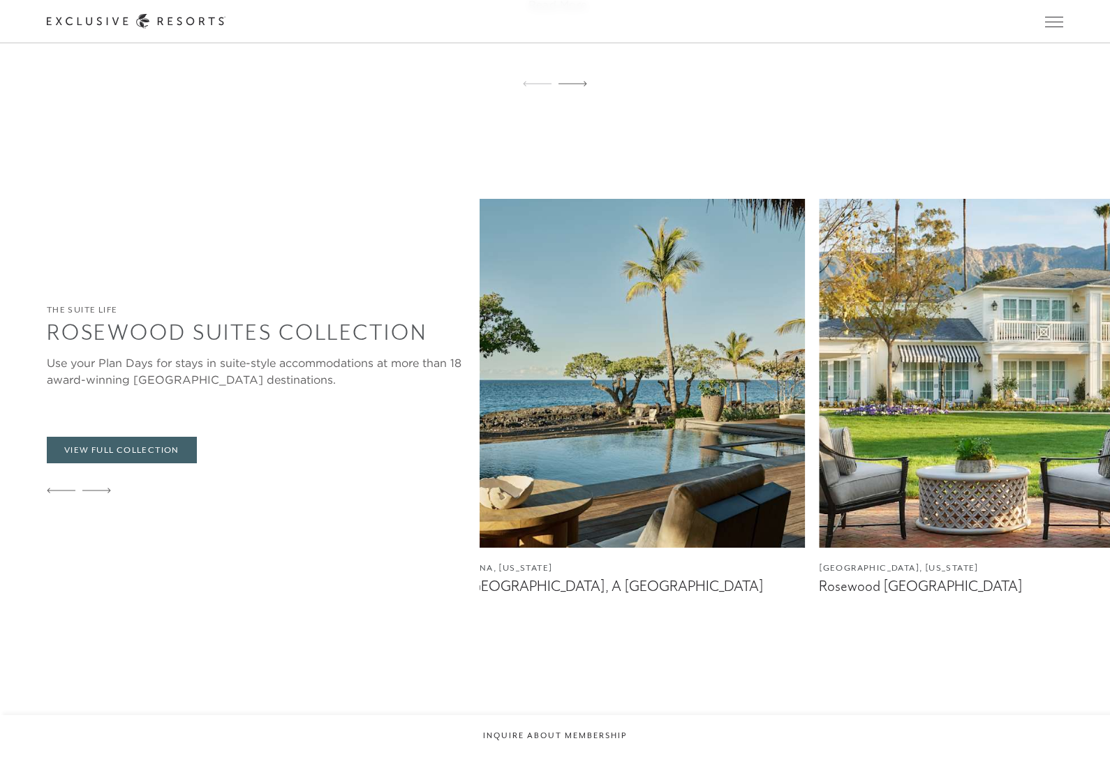
click at [101, 494] on icon at bounding box center [96, 491] width 29 height 6
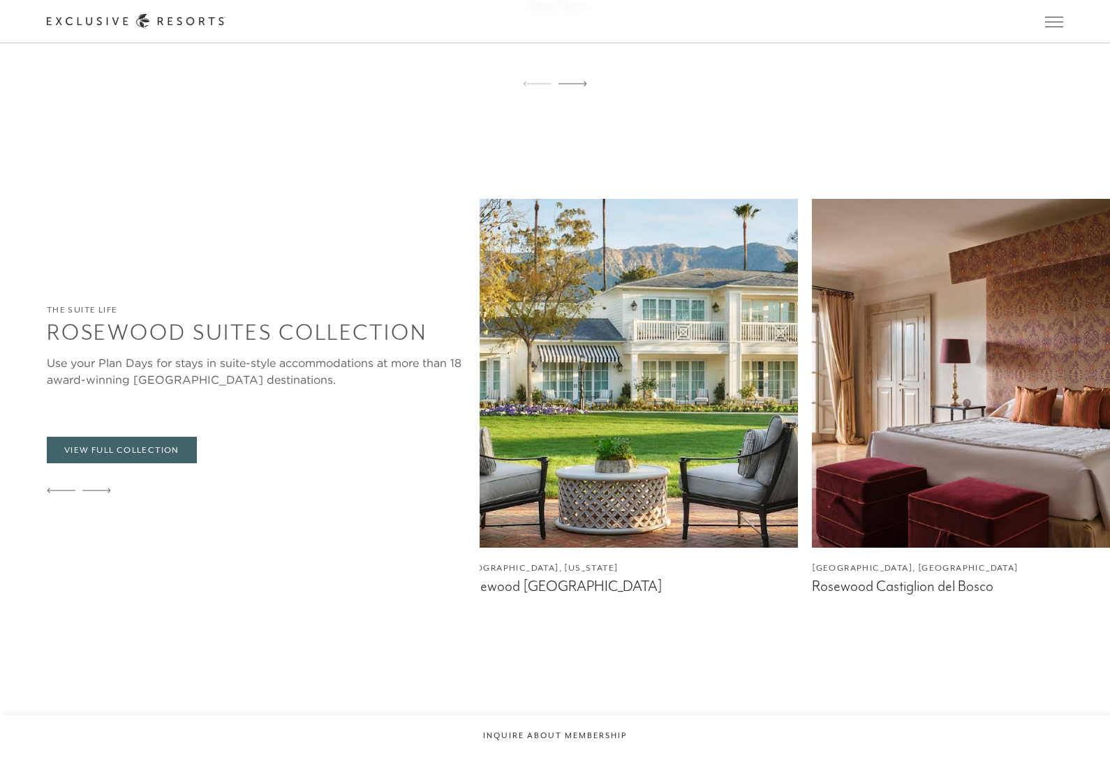
click at [103, 494] on icon at bounding box center [96, 491] width 29 height 6
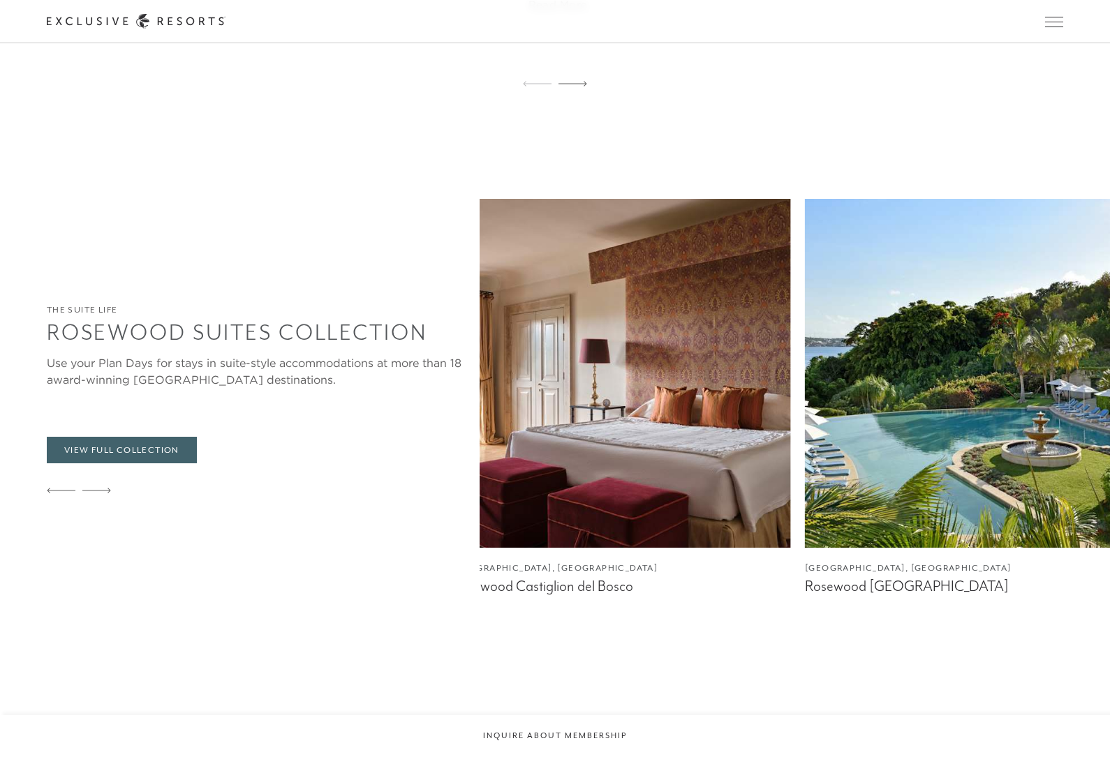
click at [103, 508] on div at bounding box center [96, 492] width 29 height 34
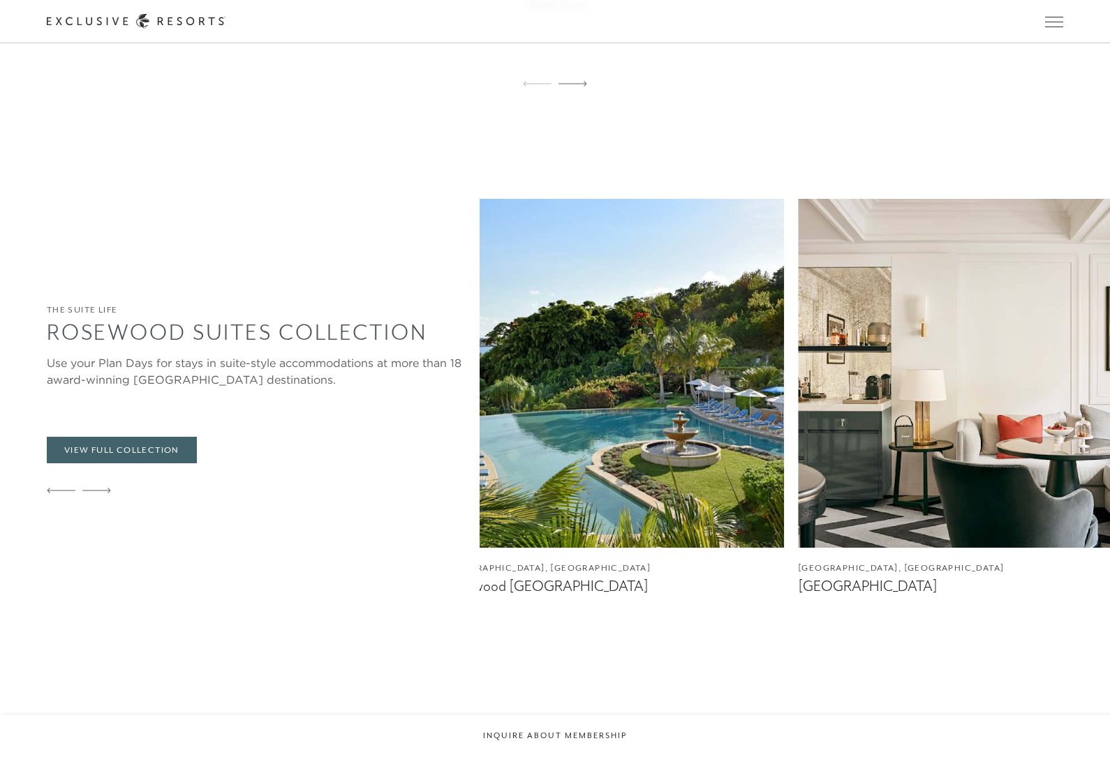
click at [98, 494] on icon at bounding box center [96, 491] width 29 height 6
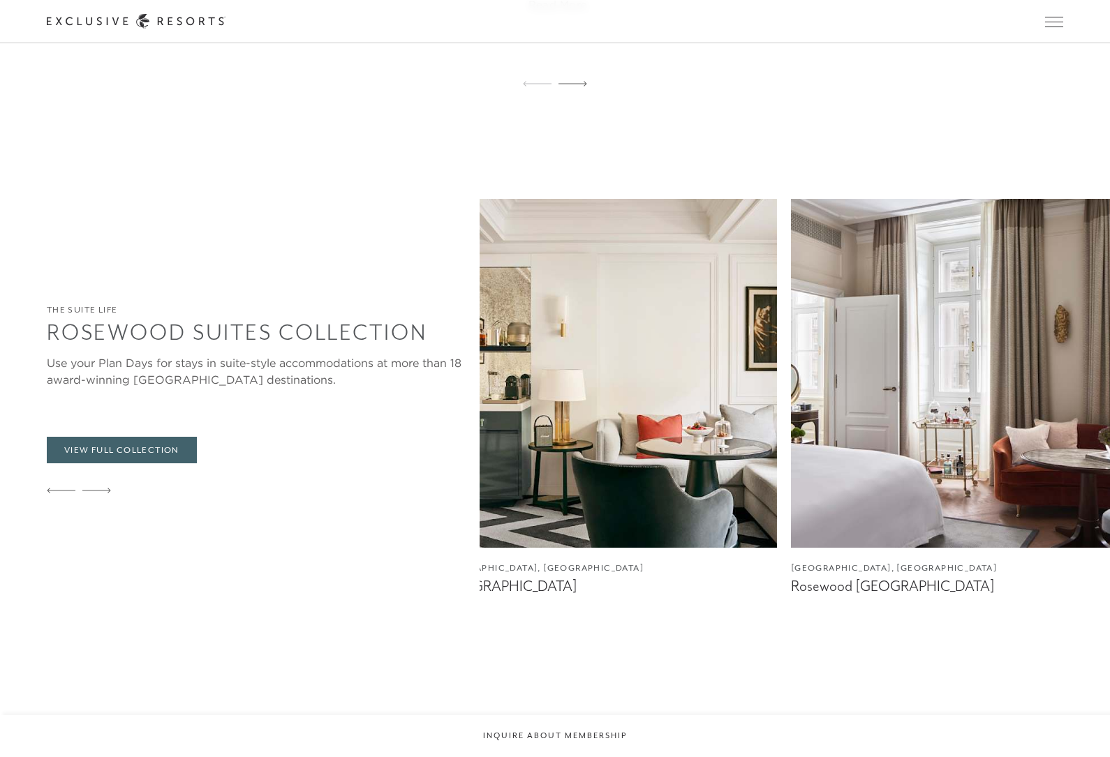
click at [100, 494] on icon at bounding box center [96, 491] width 29 height 6
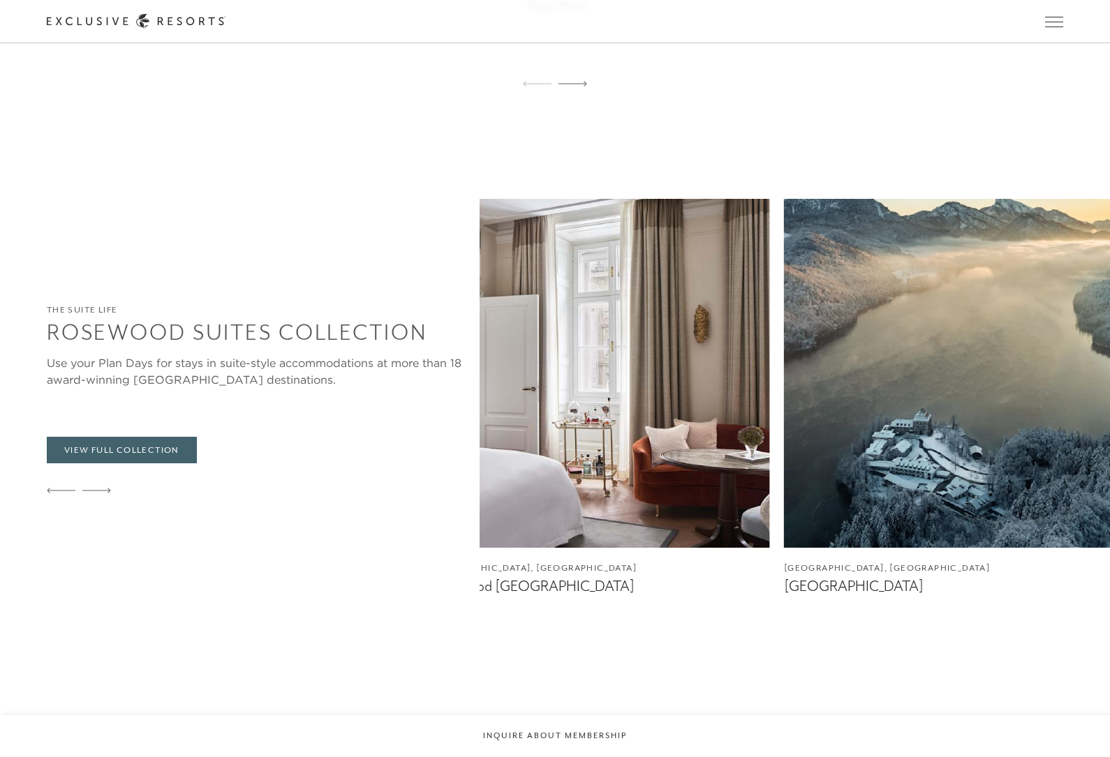
click at [91, 508] on div at bounding box center [96, 492] width 29 height 34
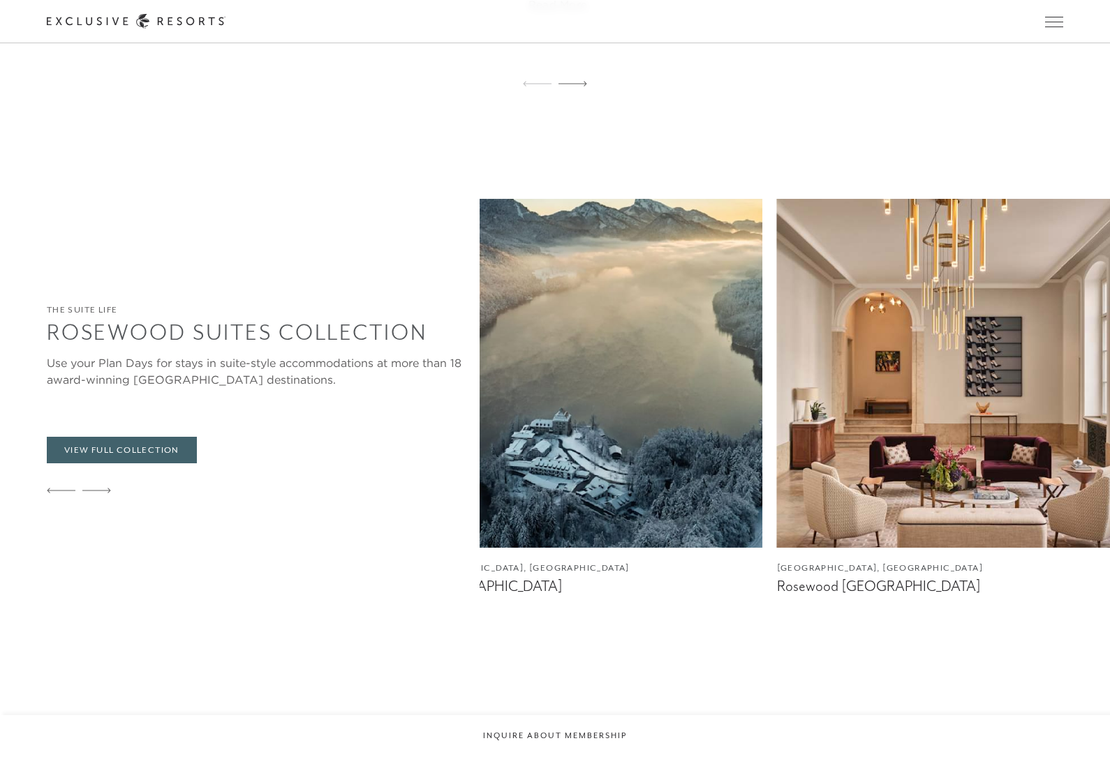
click at [91, 508] on div at bounding box center [96, 492] width 29 height 34
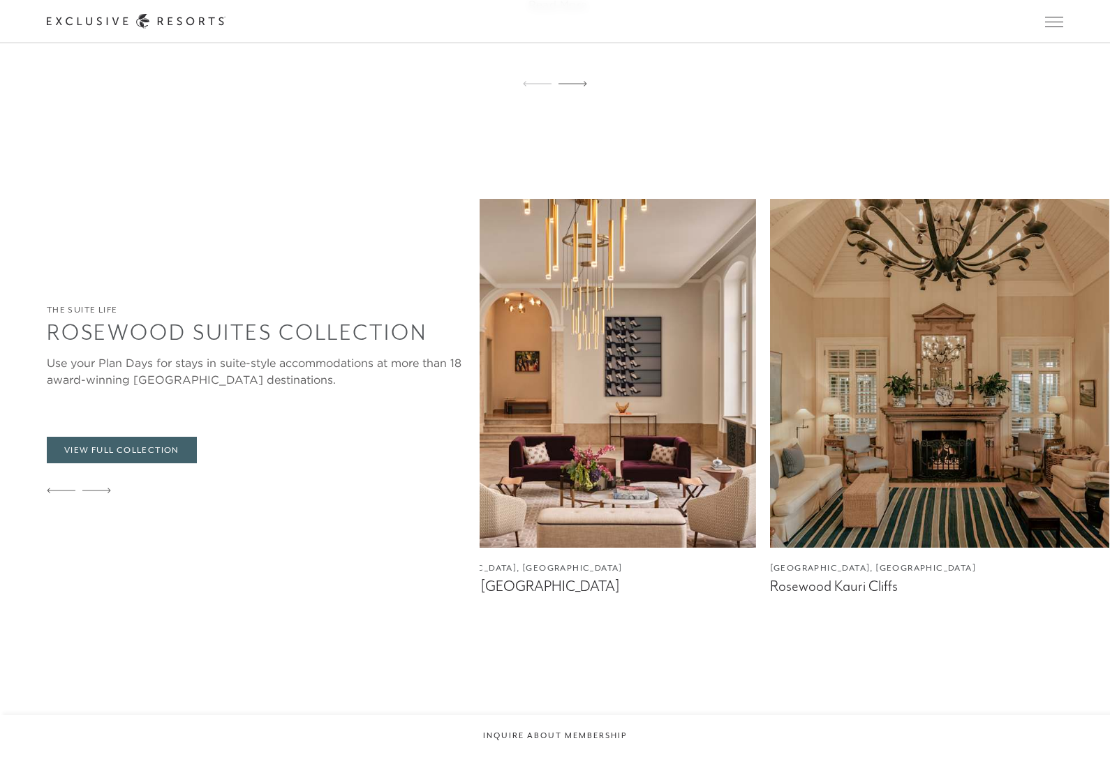
click at [96, 503] on div at bounding box center [96, 492] width 29 height 34
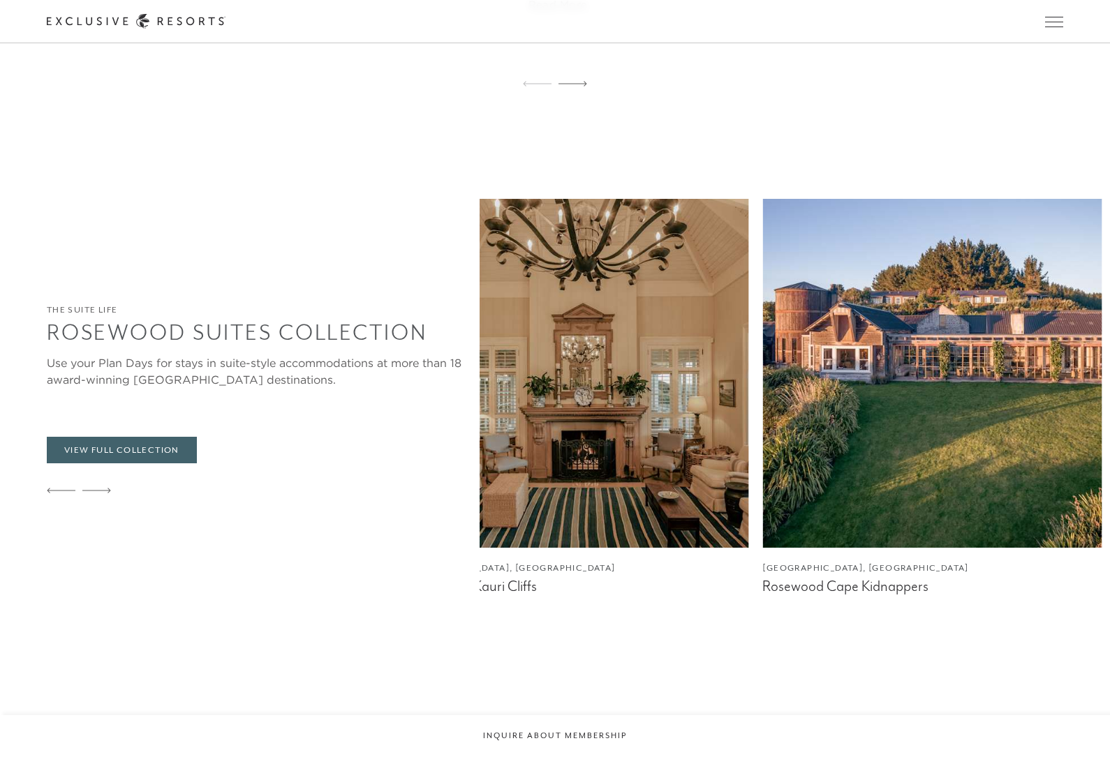
click at [103, 508] on div at bounding box center [96, 492] width 29 height 34
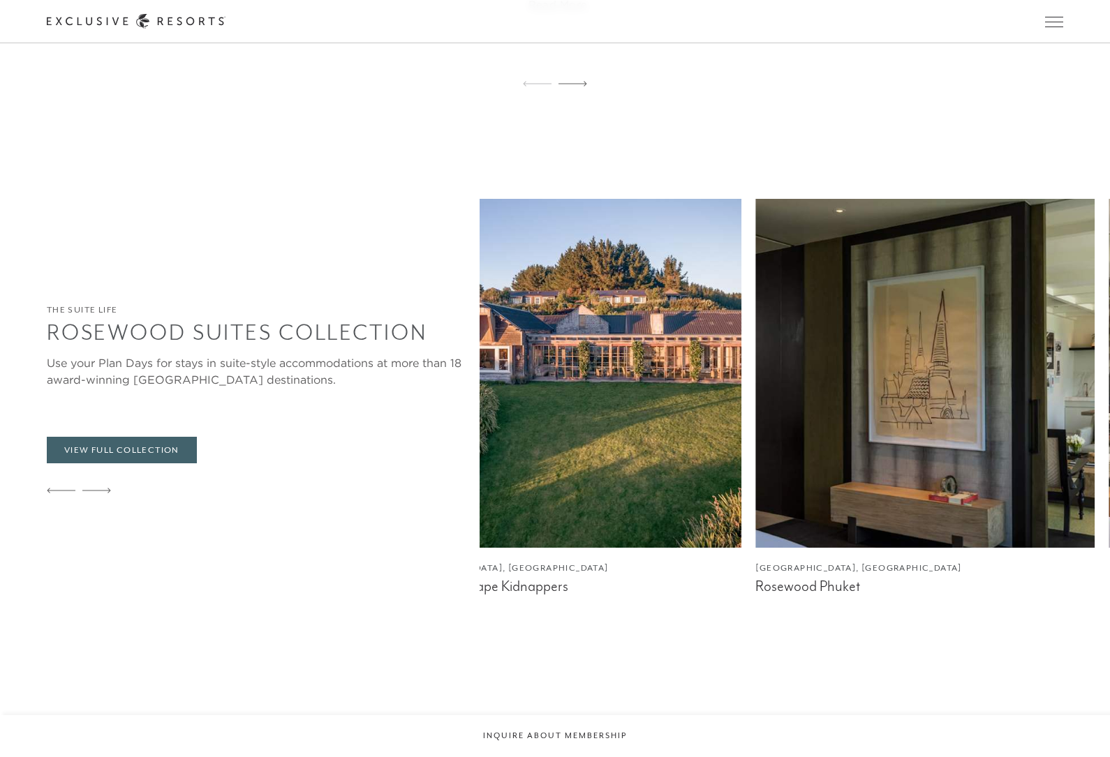
click at [105, 508] on div at bounding box center [96, 492] width 29 height 34
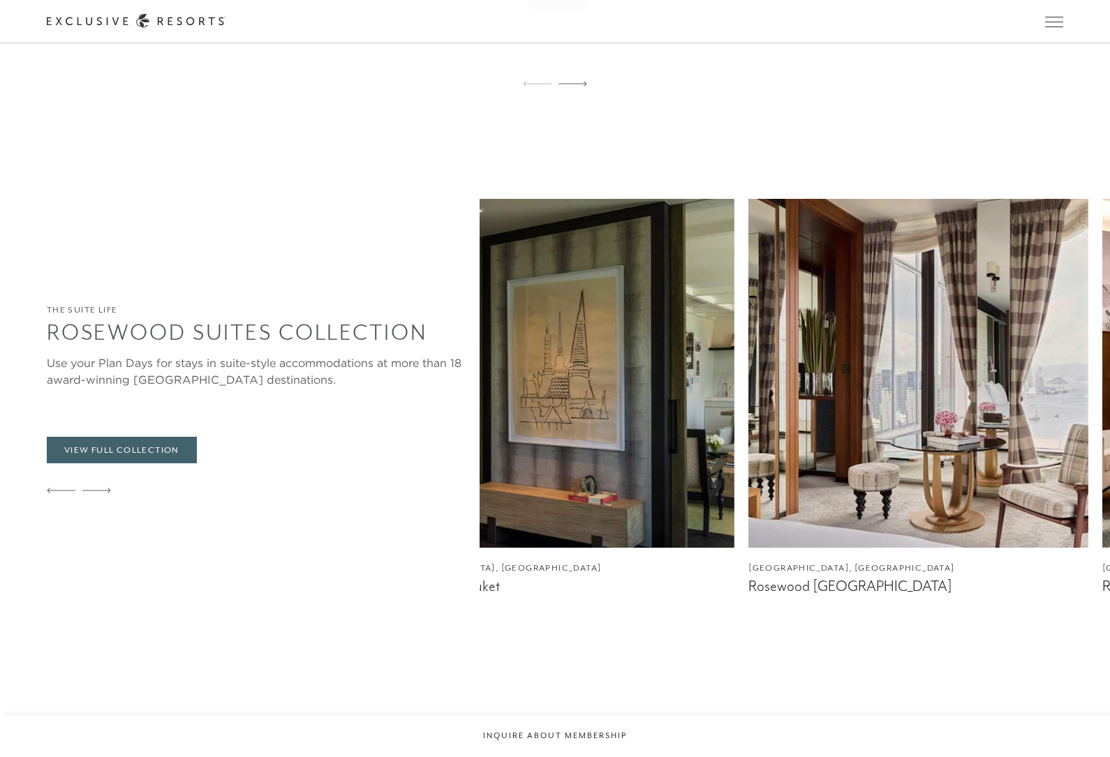
click at [101, 508] on div at bounding box center [96, 492] width 29 height 34
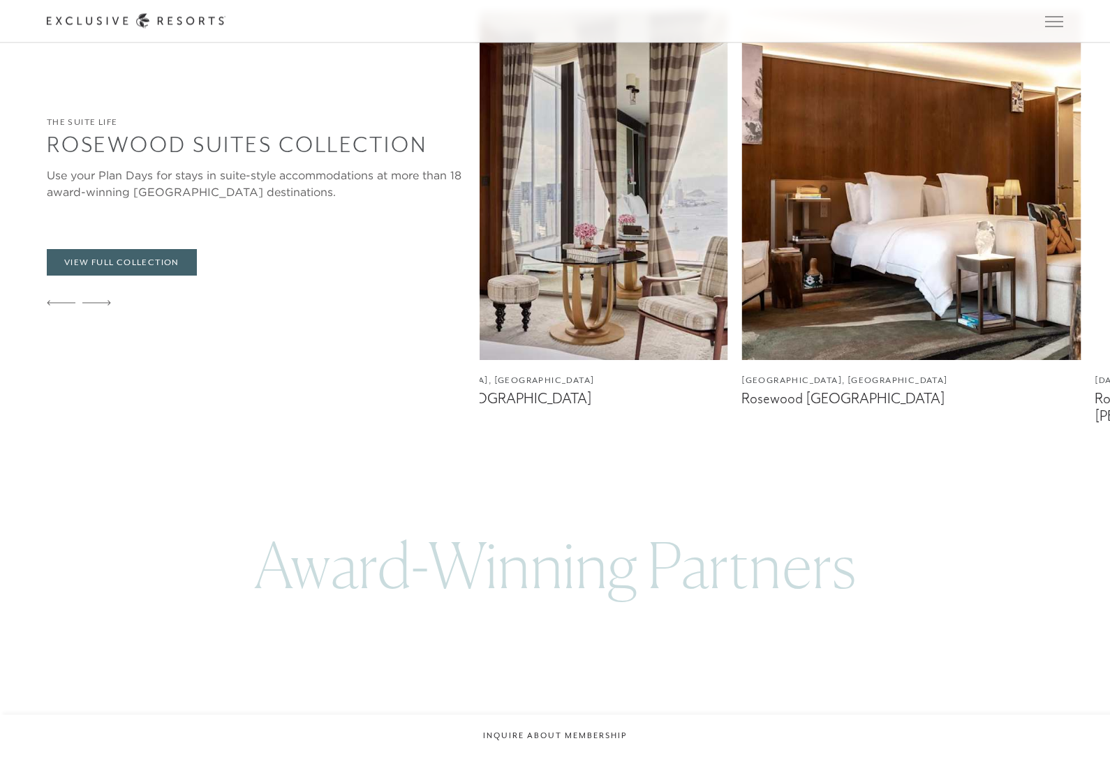
scroll to position [3919, 0]
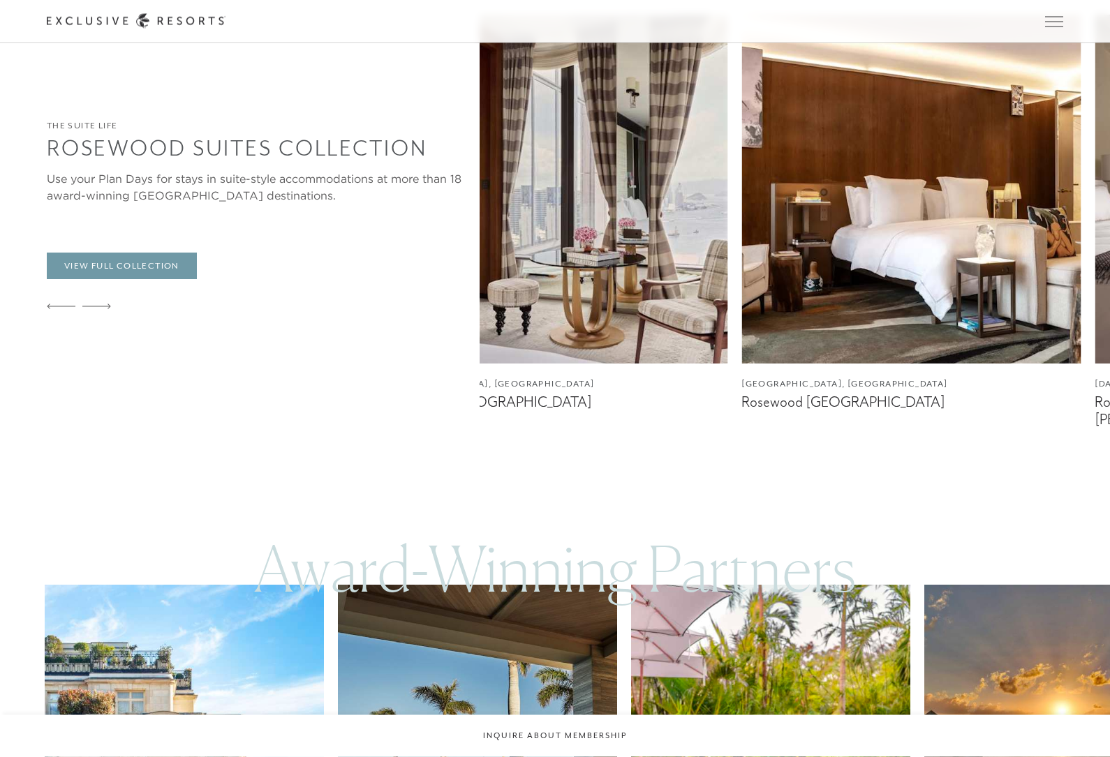
click at [104, 280] on link "View Full Collection" at bounding box center [122, 266] width 150 height 27
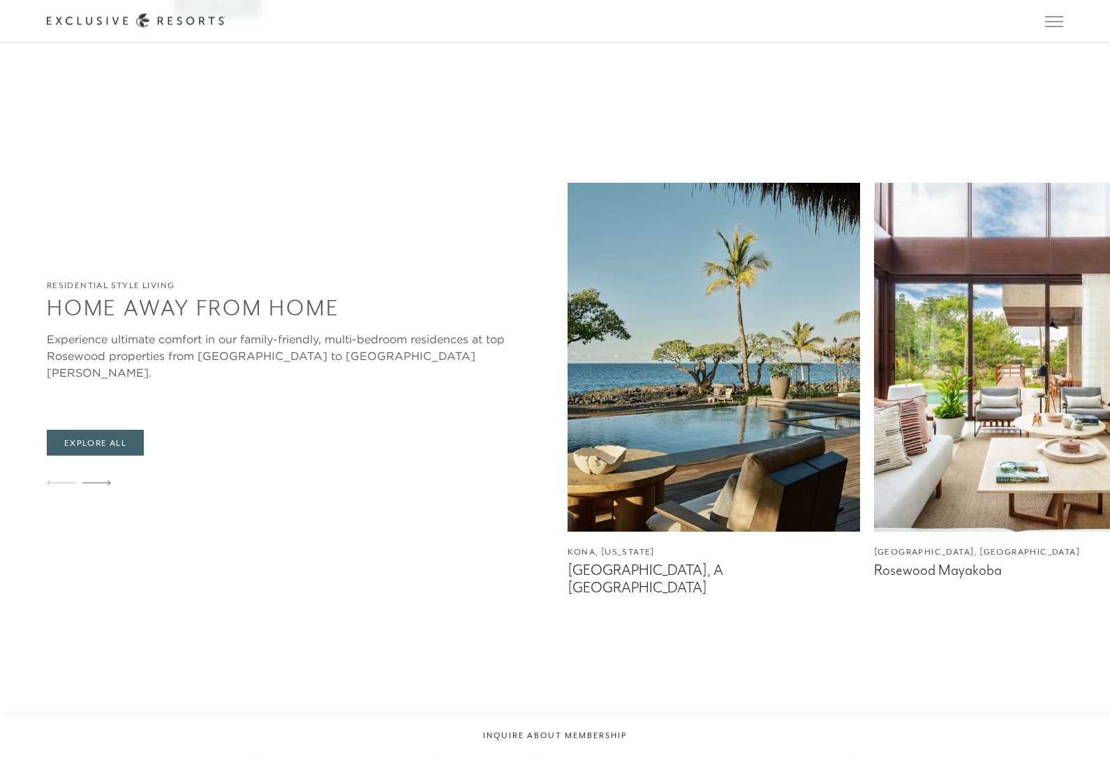
scroll to position [3181, 0]
click at [746, 505] on img at bounding box center [714, 357] width 292 height 349
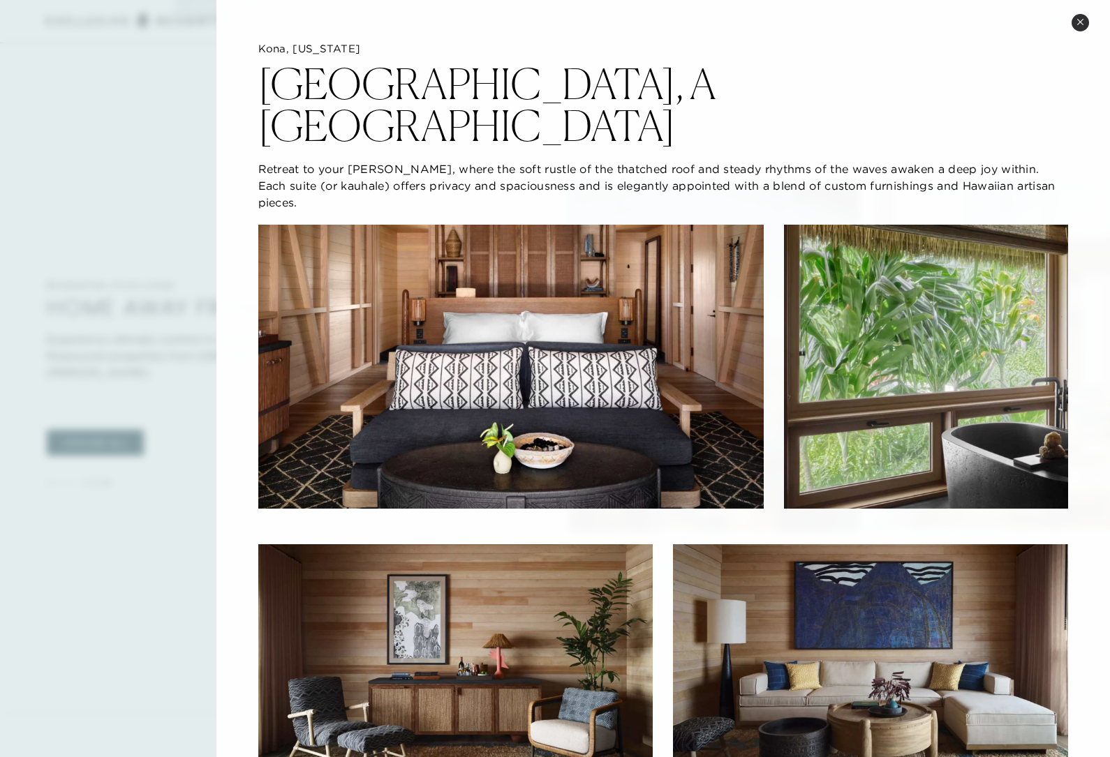
scroll to position [0, 0]
click at [1079, 24] on icon at bounding box center [1080, 22] width 6 height 6
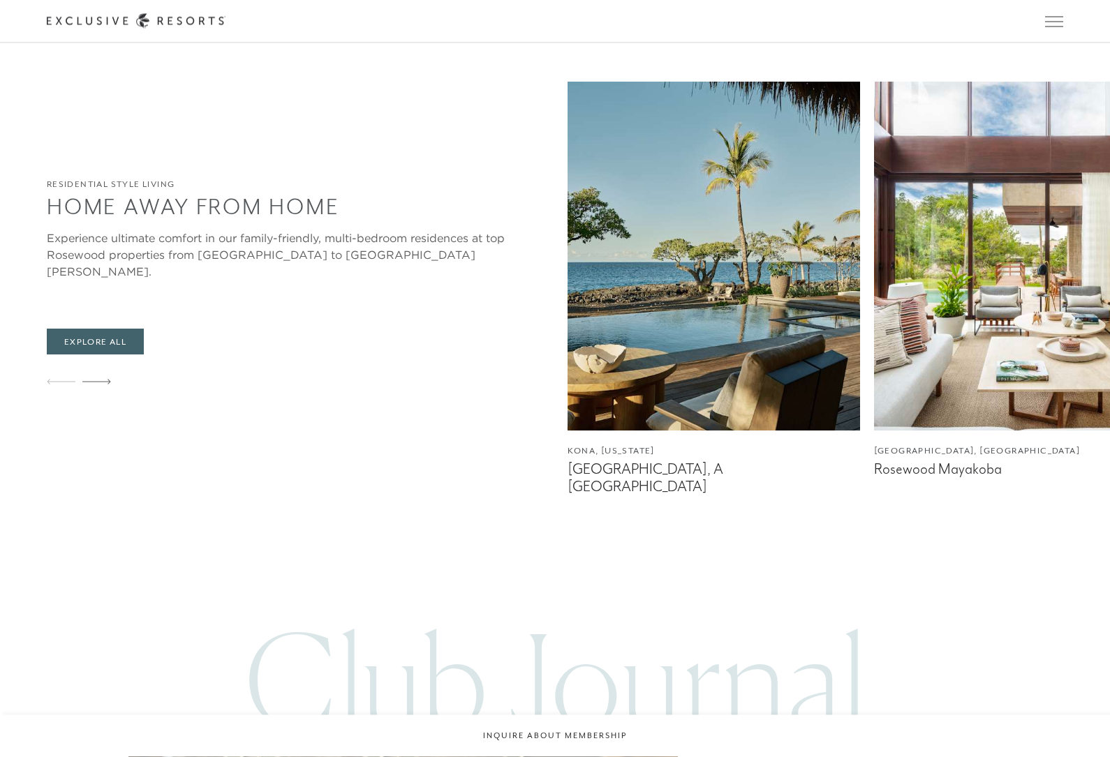
scroll to position [3283, 0]
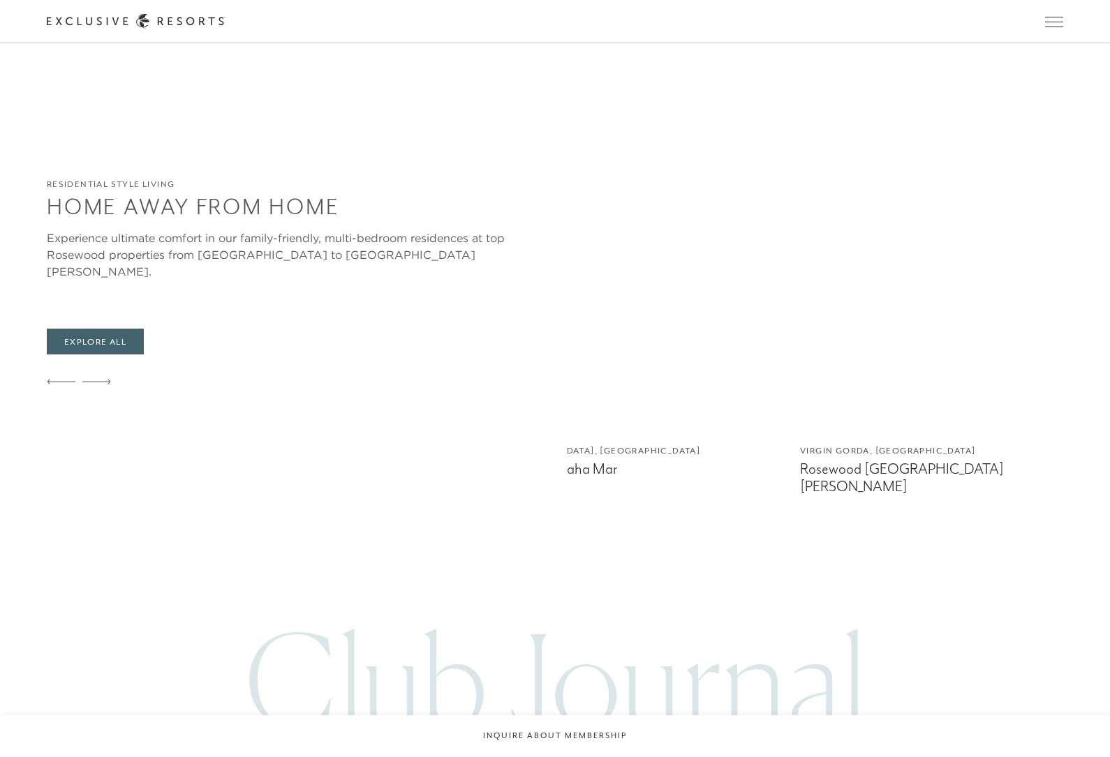
click at [713, 392] on img at bounding box center [640, 256] width 292 height 349
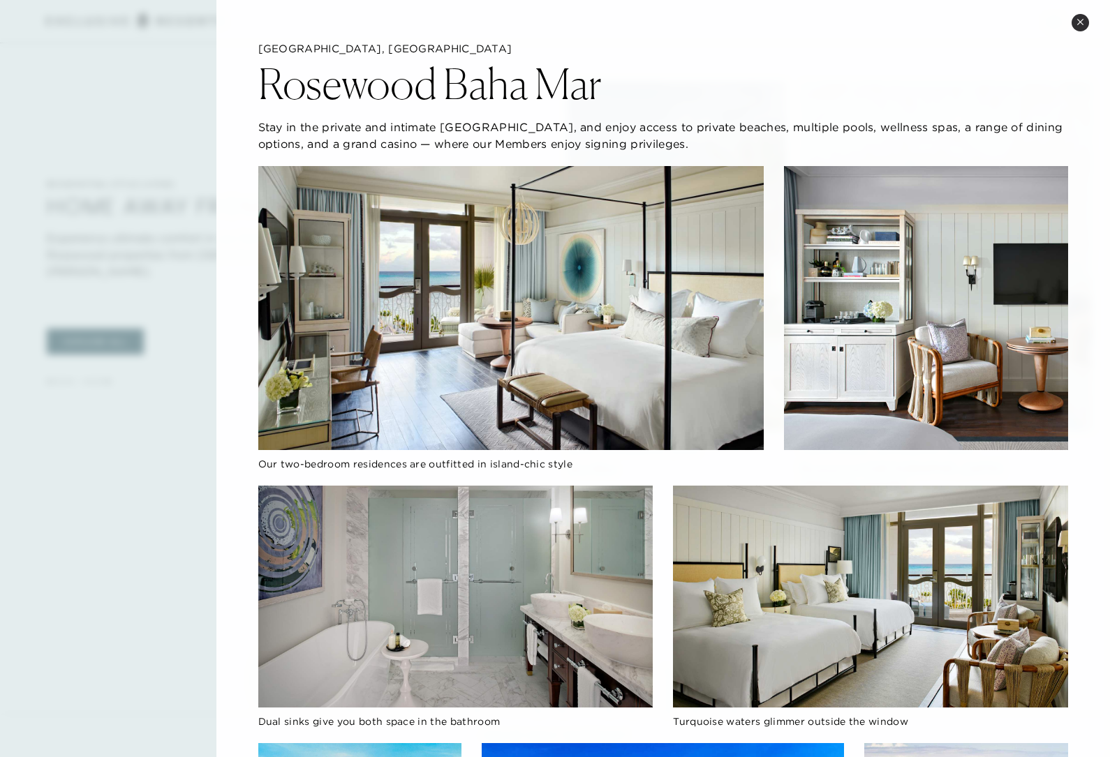
scroll to position [0, 0]
click at [1084, 17] on button "Close quickview" at bounding box center [1080, 22] width 17 height 17
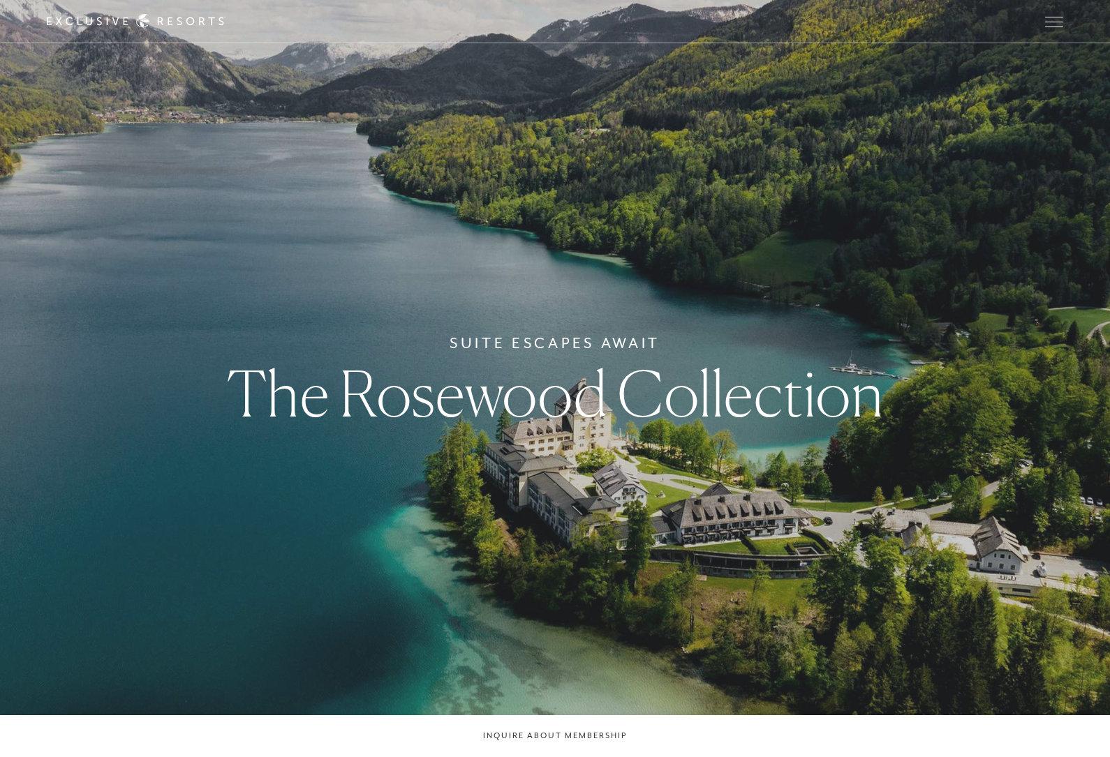
click at [1057, 17] on button "Open navigation" at bounding box center [1054, 22] width 18 height 10
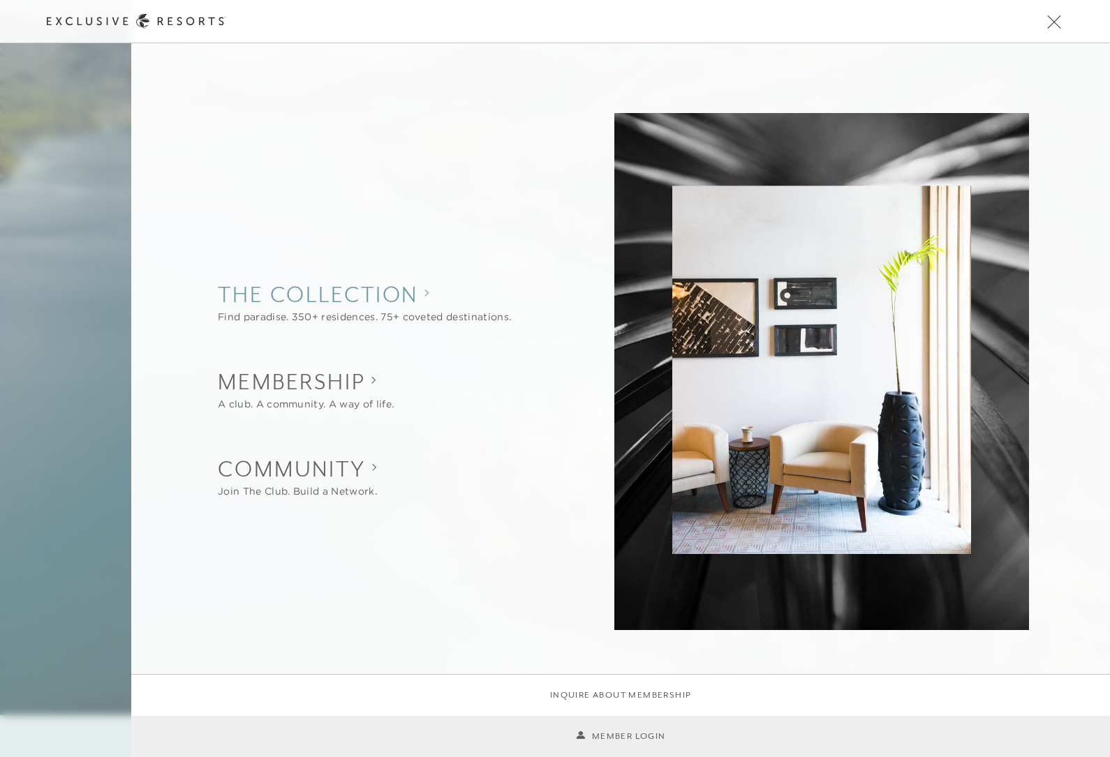
click at [316, 306] on collection "The Collection" at bounding box center [364, 294] width 293 height 31
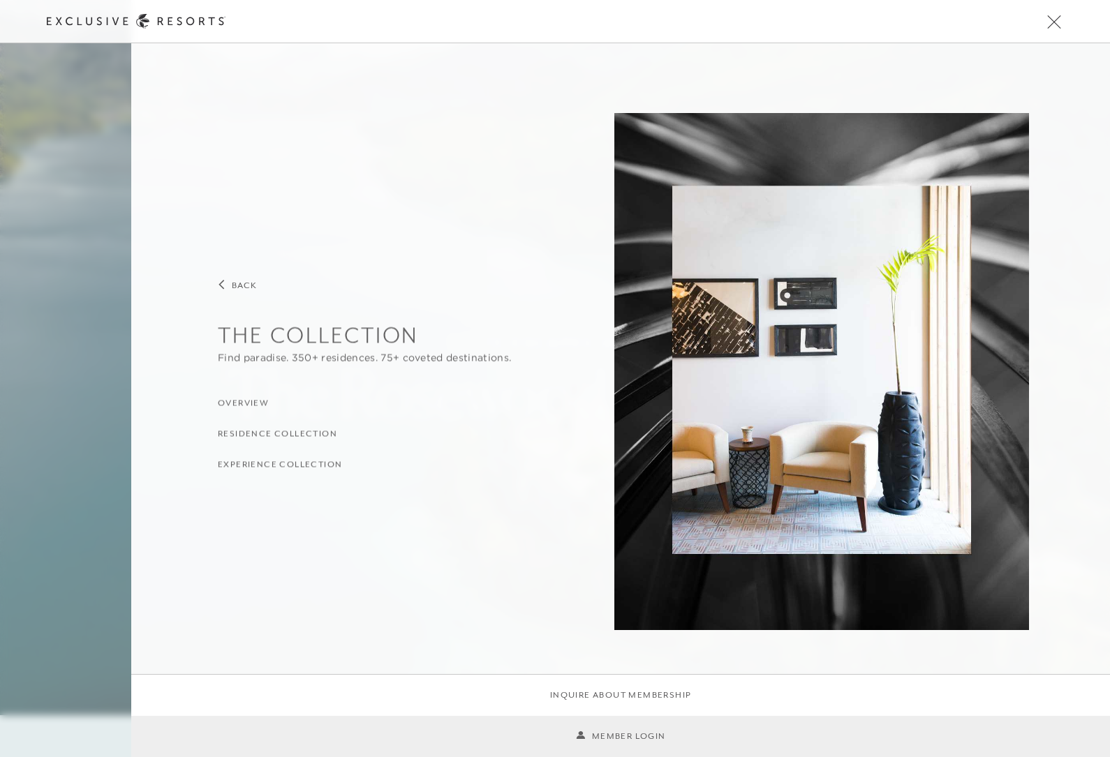
click at [238, 398] on h3 "Overview" at bounding box center [243, 403] width 51 height 13
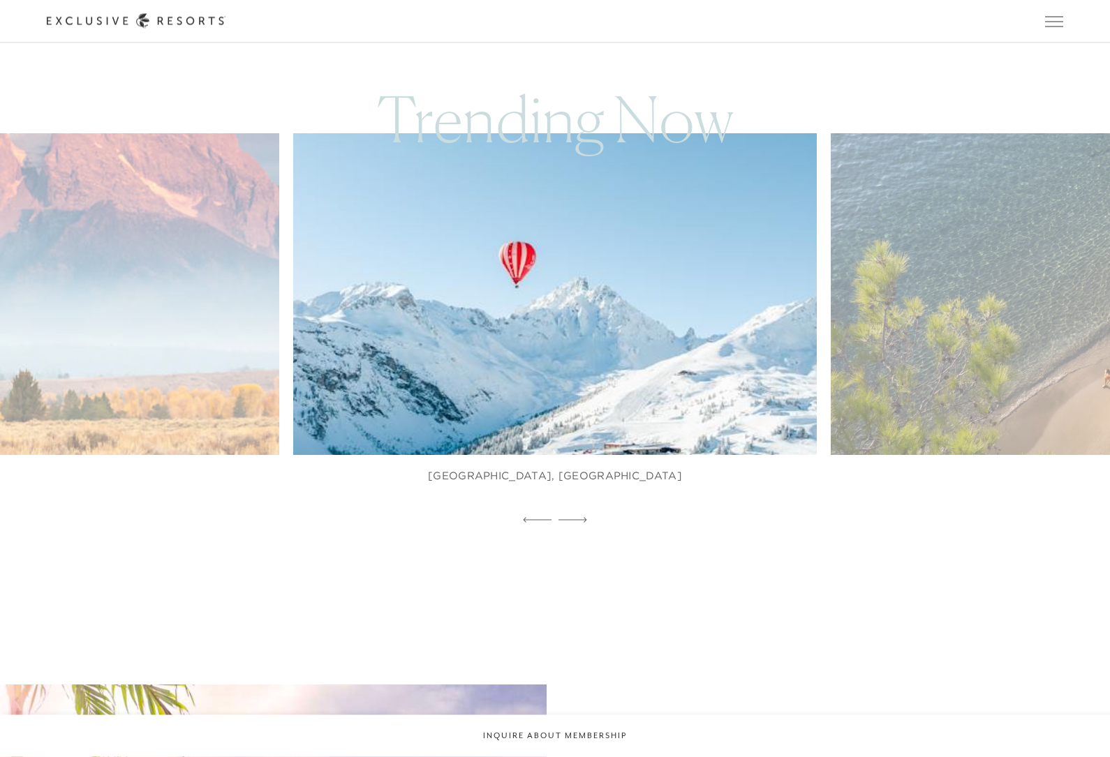
click at [583, 532] on div at bounding box center [573, 521] width 29 height 21
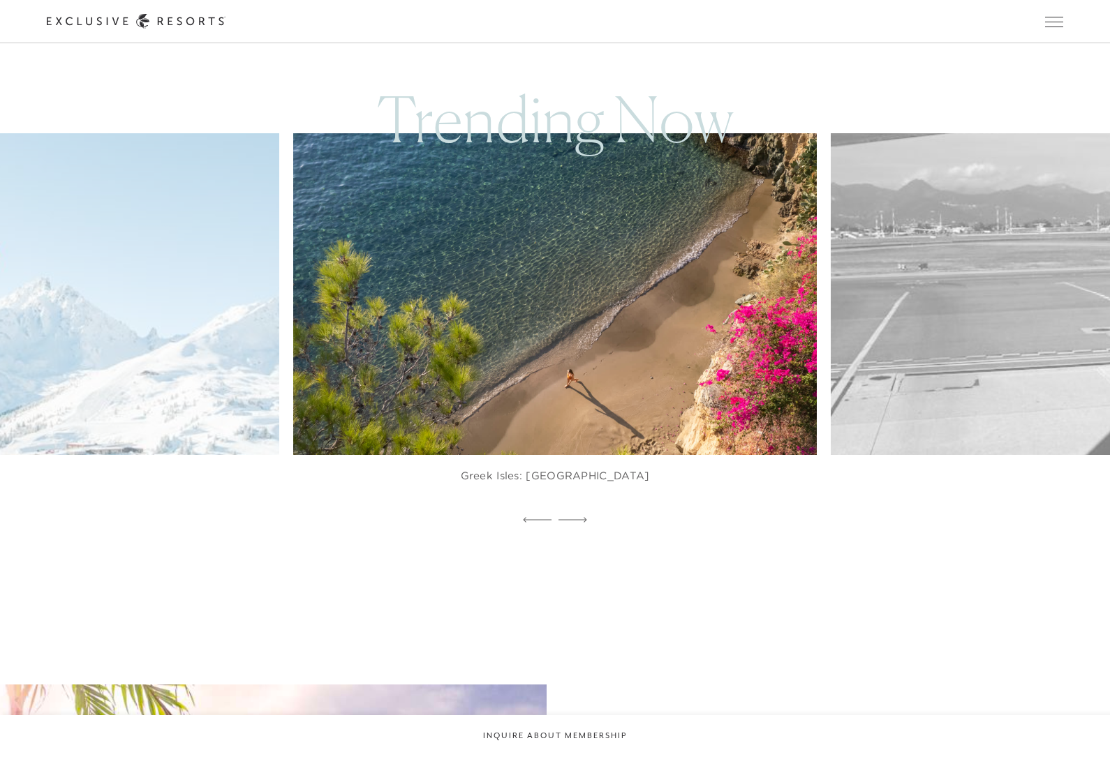
click at [577, 531] on div at bounding box center [573, 520] width 29 height 21
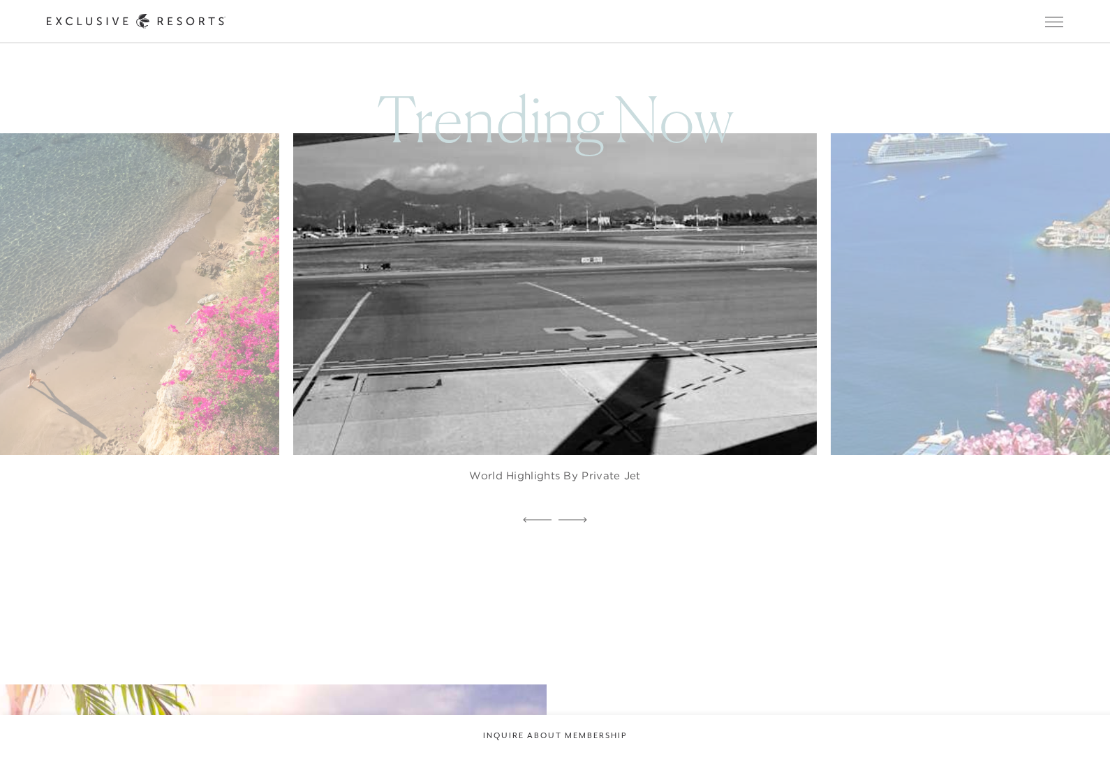
click at [584, 523] on icon at bounding box center [573, 520] width 29 height 6
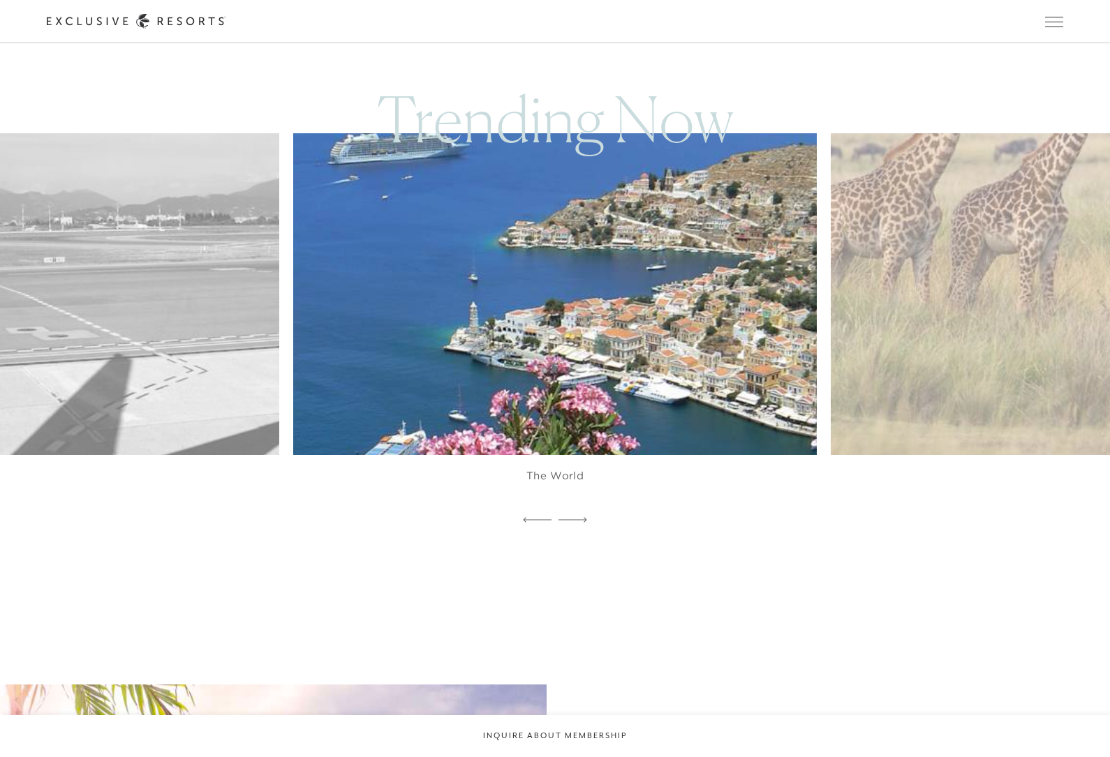
click at [582, 531] on div at bounding box center [573, 520] width 29 height 21
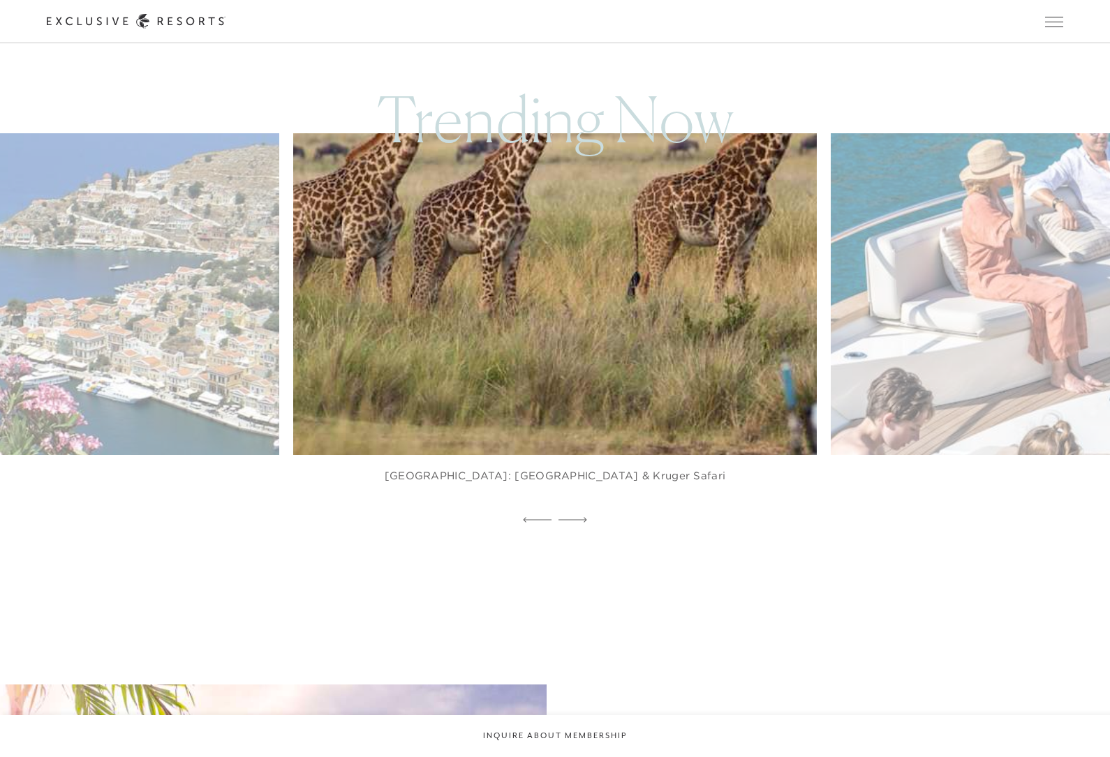
click at [582, 531] on div at bounding box center [573, 520] width 29 height 21
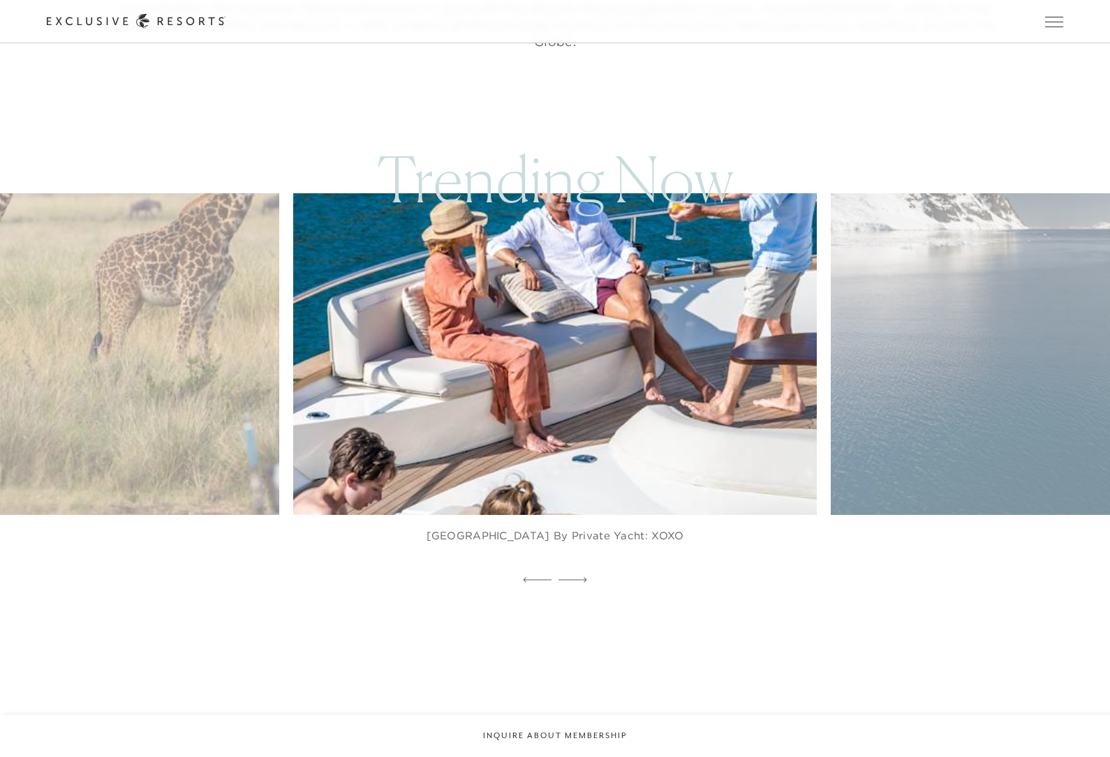
scroll to position [891, 0]
click at [628, 496] on img at bounding box center [572, 355] width 576 height 355
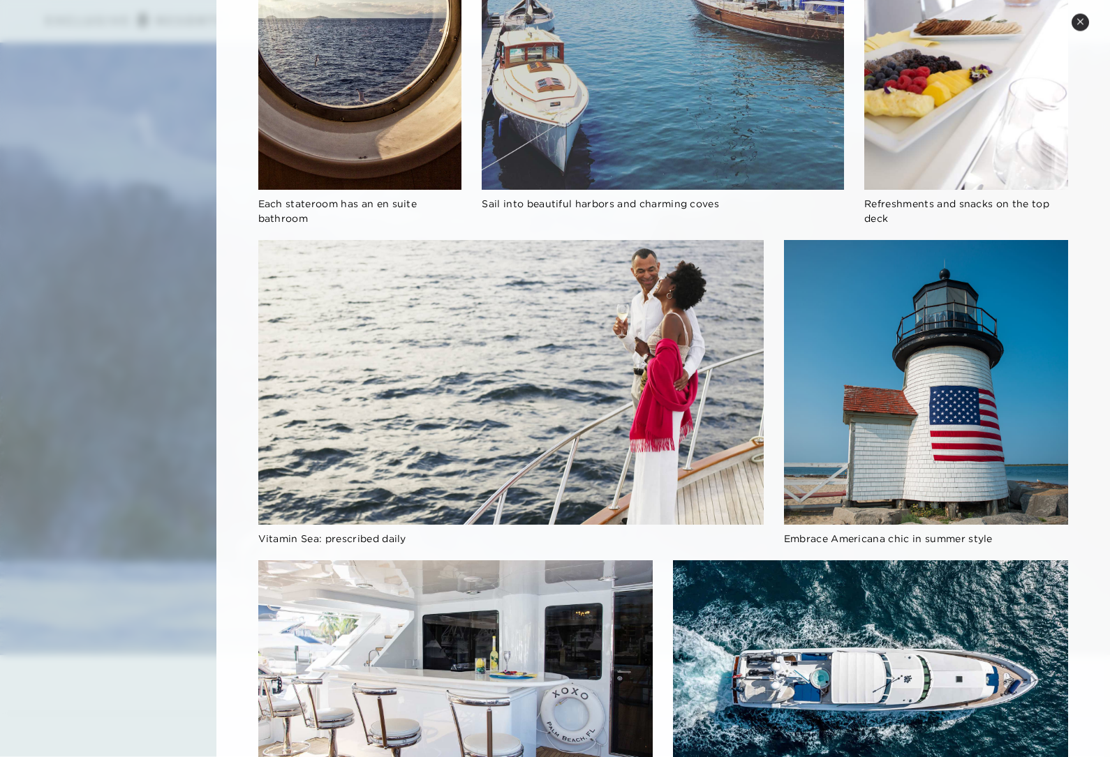
scroll to position [0, 0]
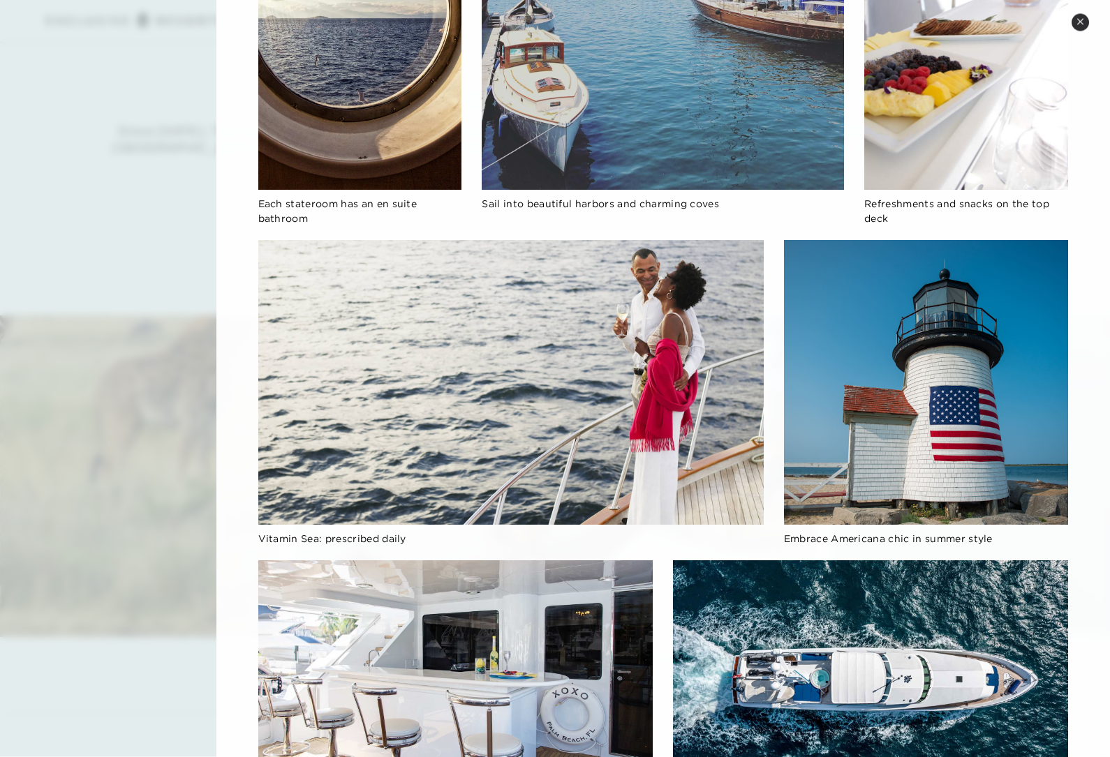
click at [1077, 14] on button "Close quickview" at bounding box center [1080, 22] width 17 height 17
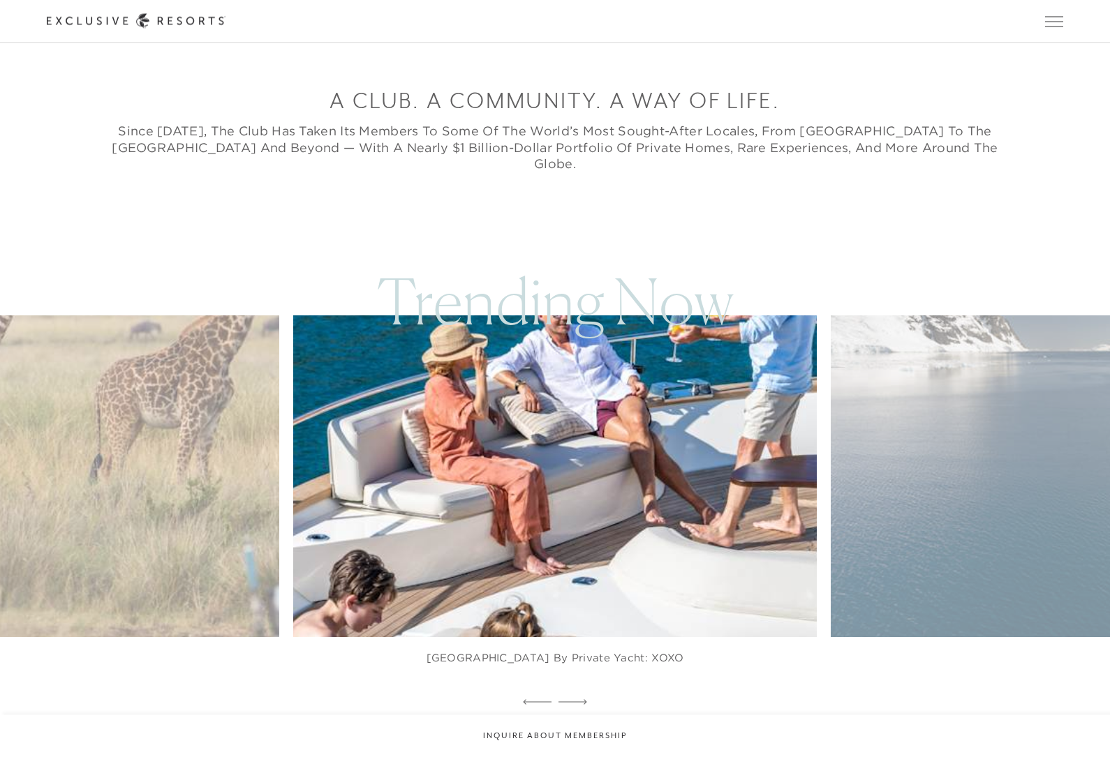
scroll to position [770, 0]
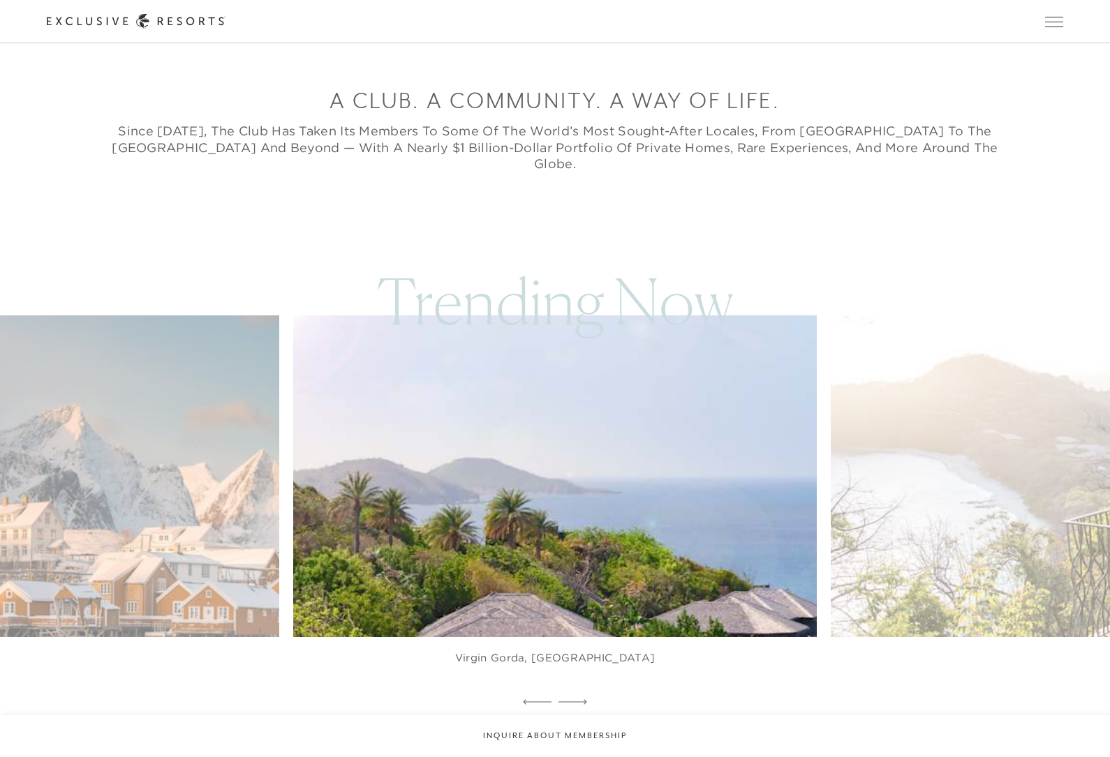
click at [665, 573] on img at bounding box center [572, 476] width 576 height 355
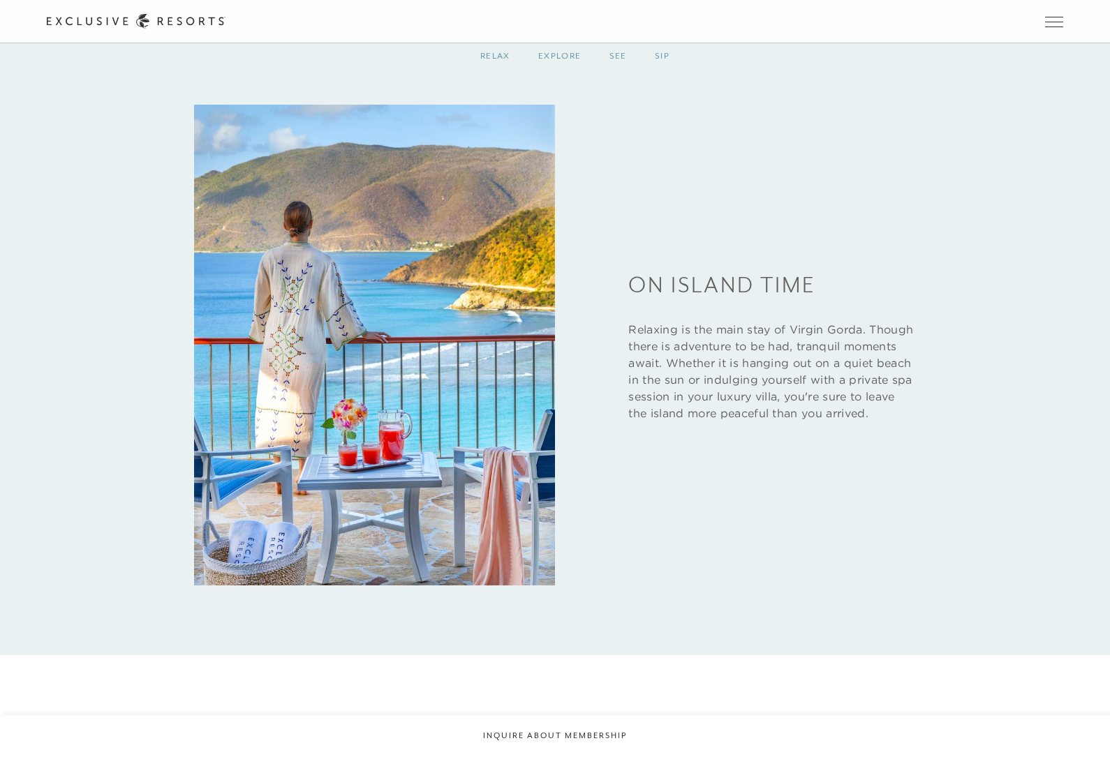
scroll to position [2455, 0]
click at [572, 76] on div "Explore" at bounding box center [559, 55] width 71 height 41
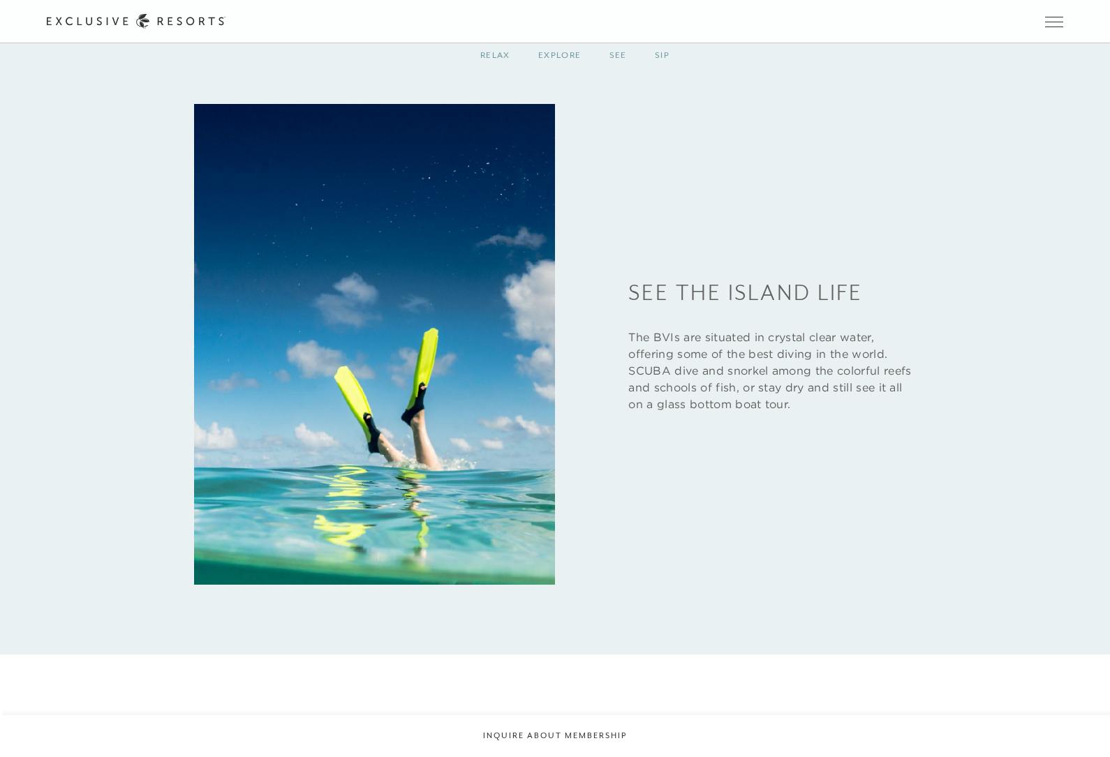
click at [612, 76] on div "See" at bounding box center [618, 55] width 45 height 41
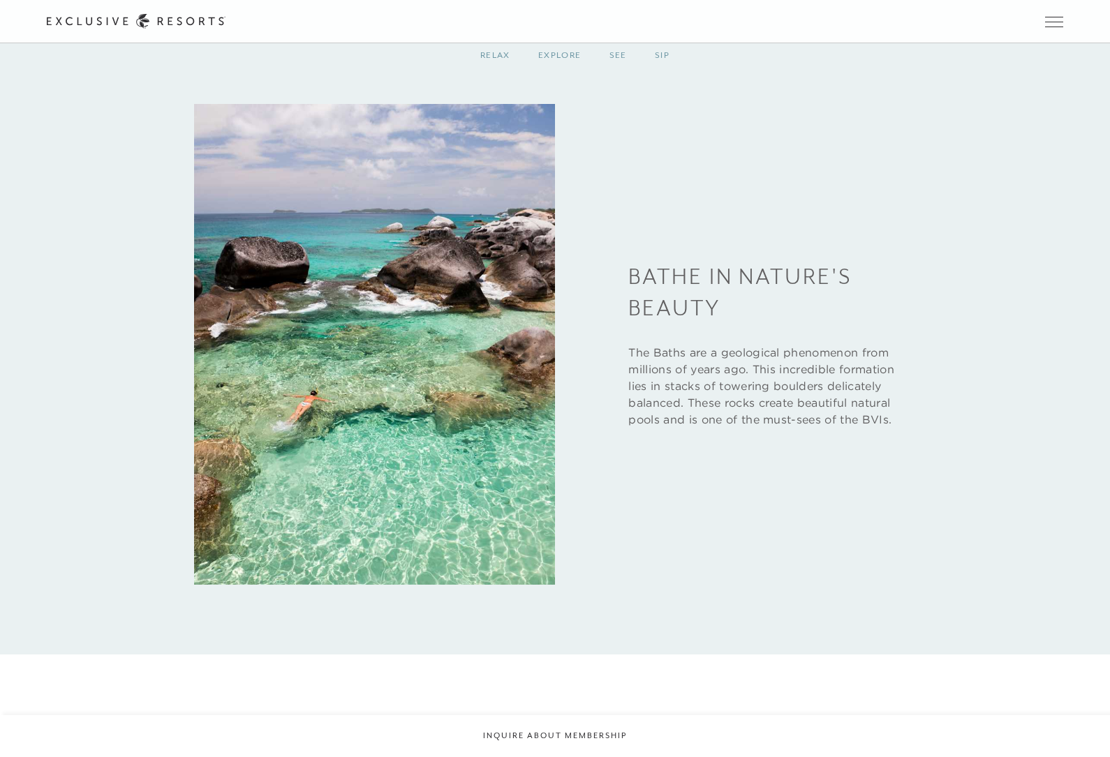
click at [667, 76] on div "Sip" at bounding box center [662, 55] width 43 height 41
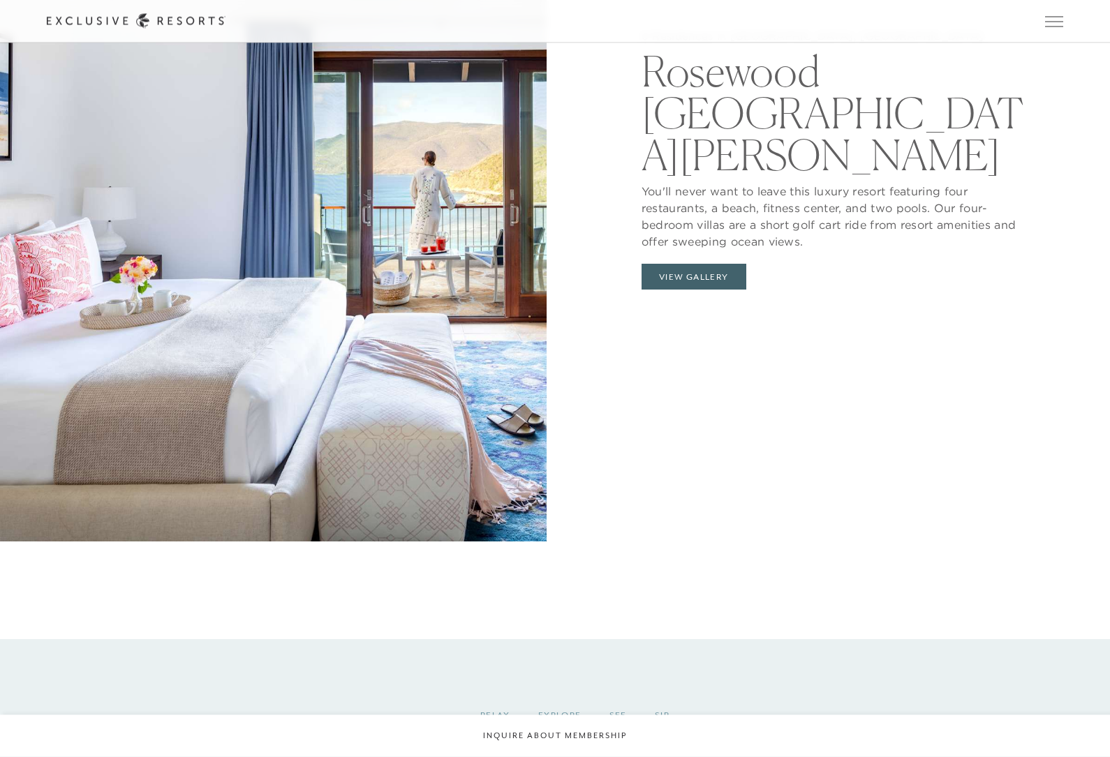
click at [718, 291] on button "View Gallery" at bounding box center [694, 278] width 105 height 27
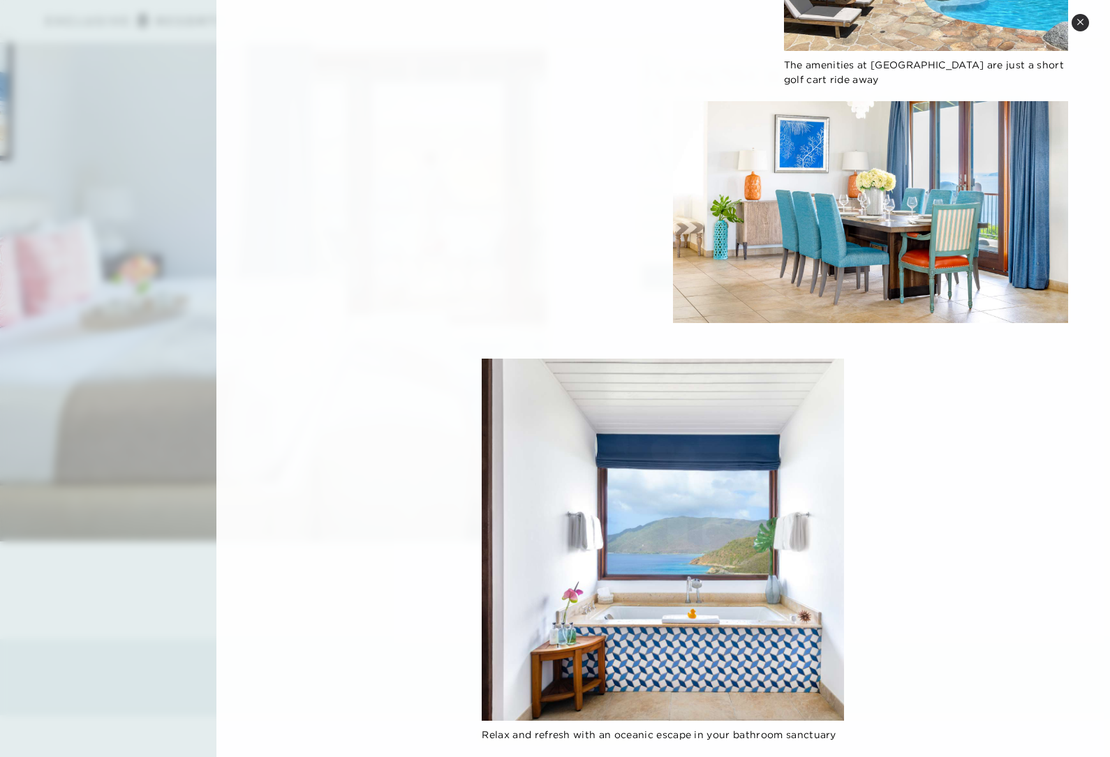
scroll to position [1445, 0]
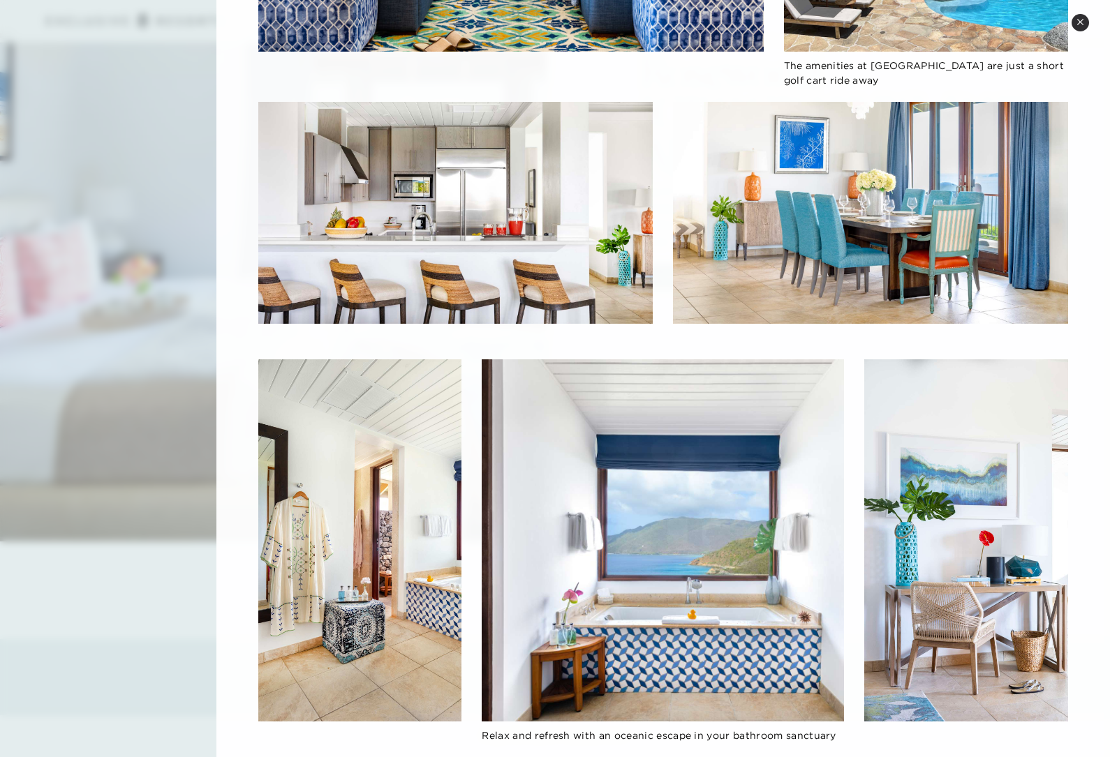
click at [1078, 19] on icon at bounding box center [1081, 22] width 8 height 8
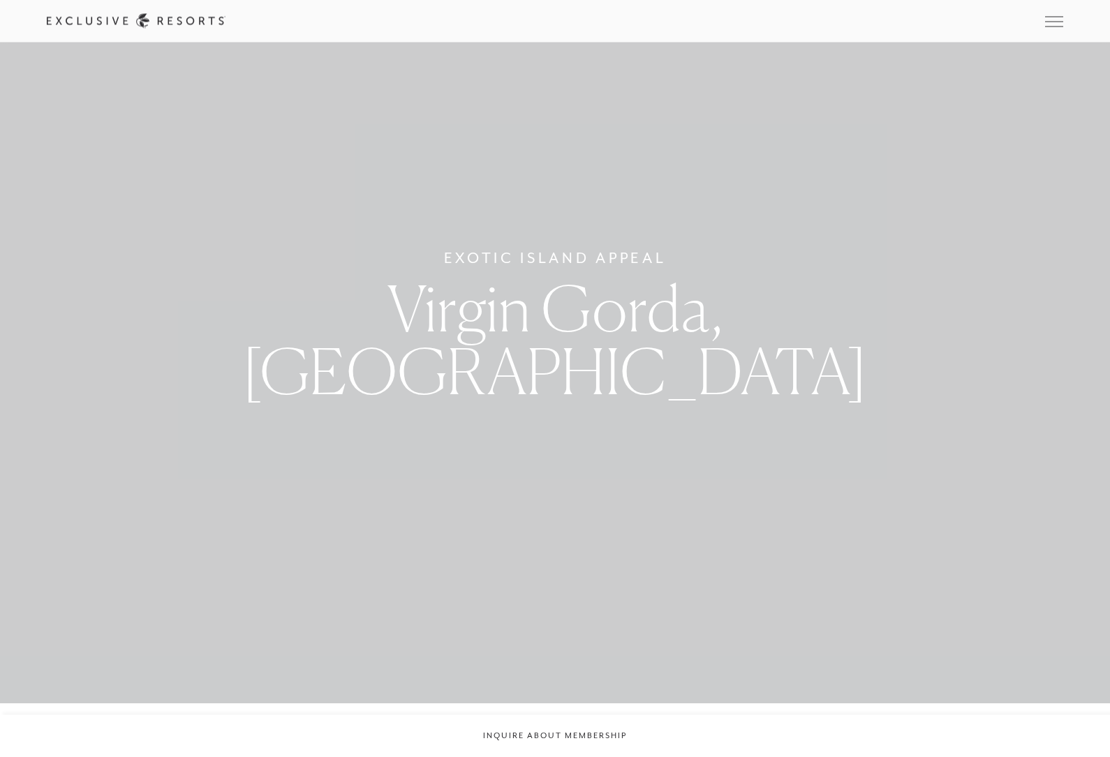
scroll to position [0, 0]
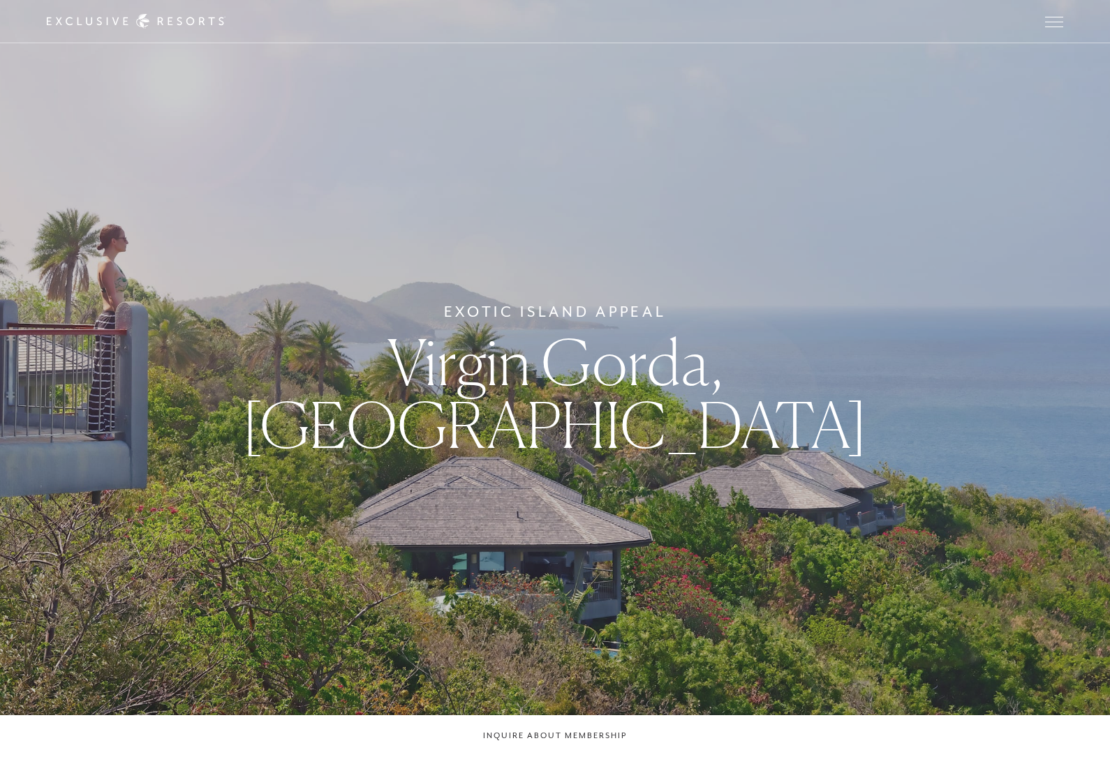
click at [1053, 17] on button "Open navigation" at bounding box center [1054, 22] width 18 height 10
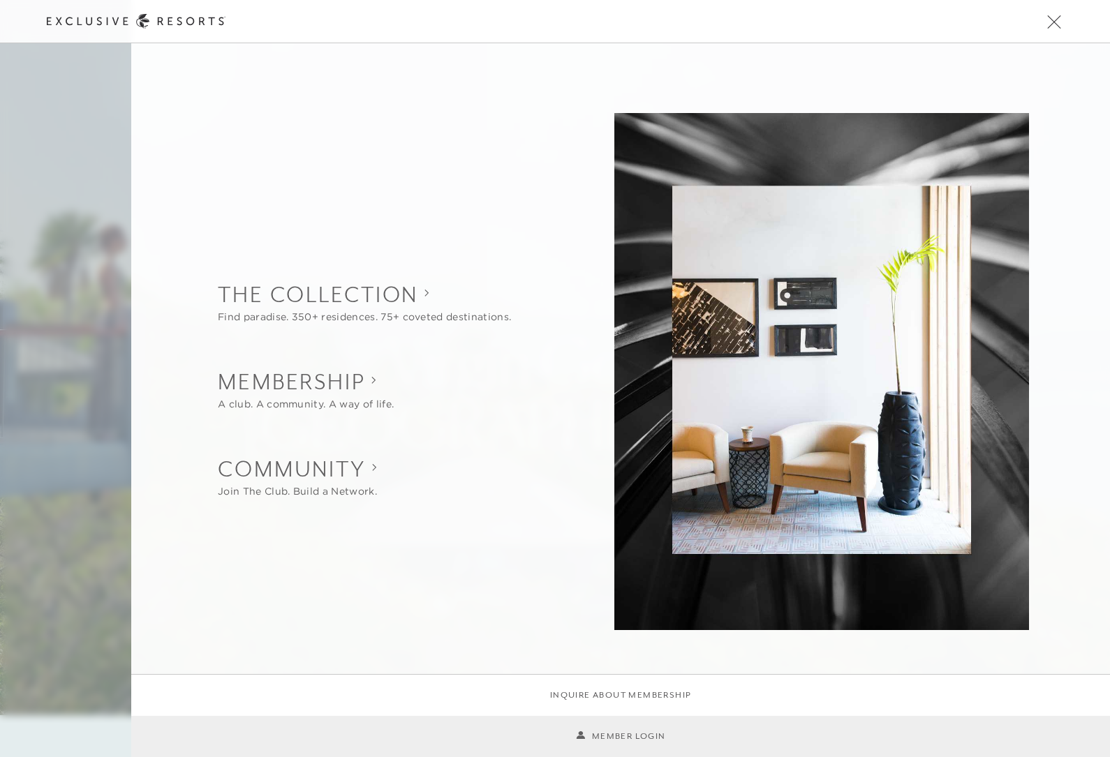
click at [1051, 27] on button "Open navigation" at bounding box center [1054, 22] width 18 height 10
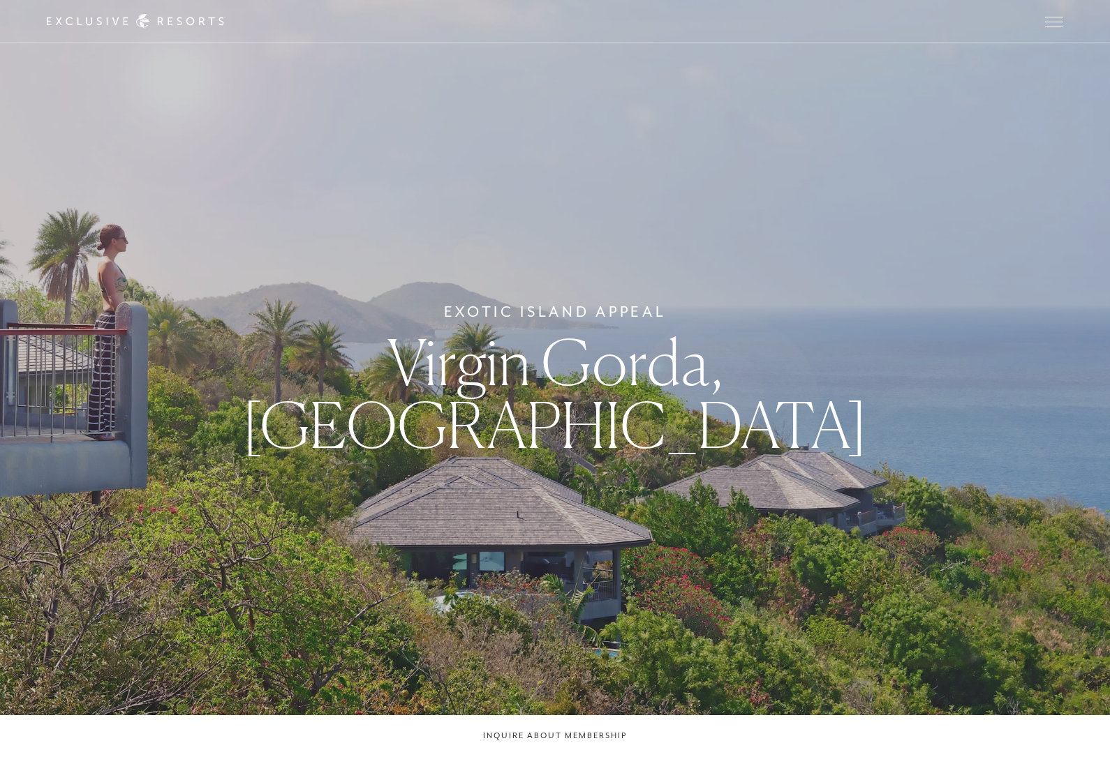
click at [1056, 24] on span "Open navigation" at bounding box center [1054, 22] width 18 height 10
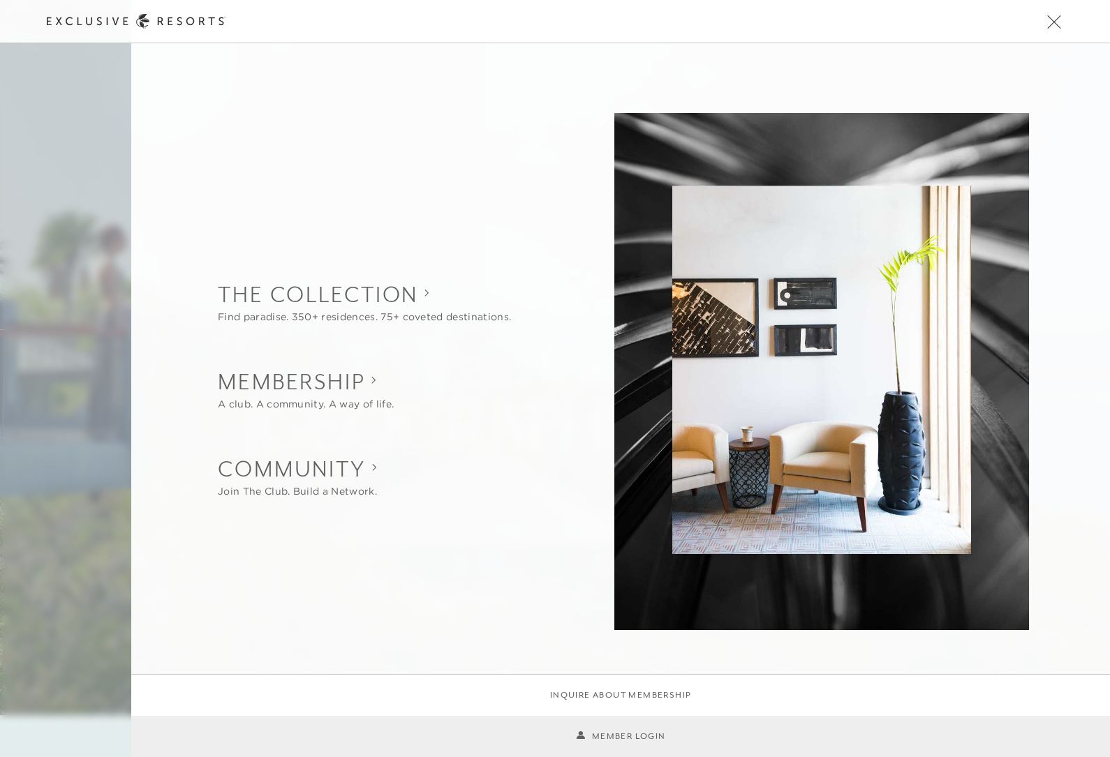
click at [1055, 27] on button "Open navigation" at bounding box center [1054, 22] width 18 height 10
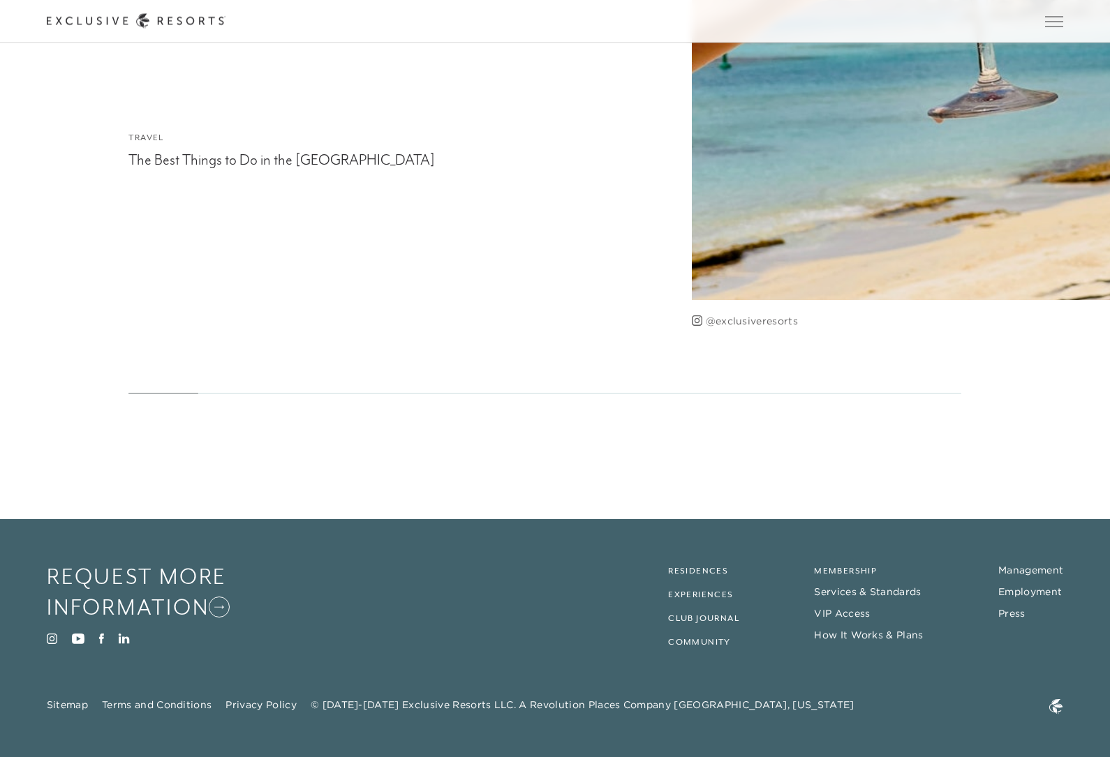
scroll to position [4465, 0]
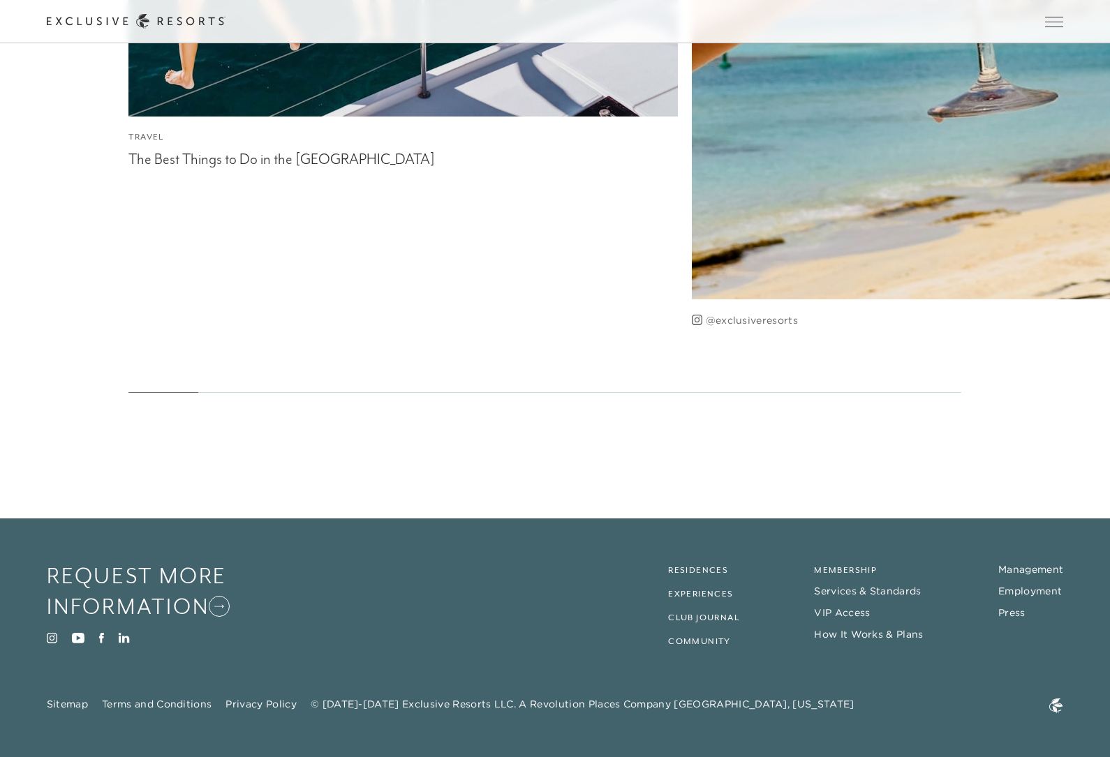
click at [905, 598] on link "Services & Standards" at bounding box center [867, 591] width 107 height 13
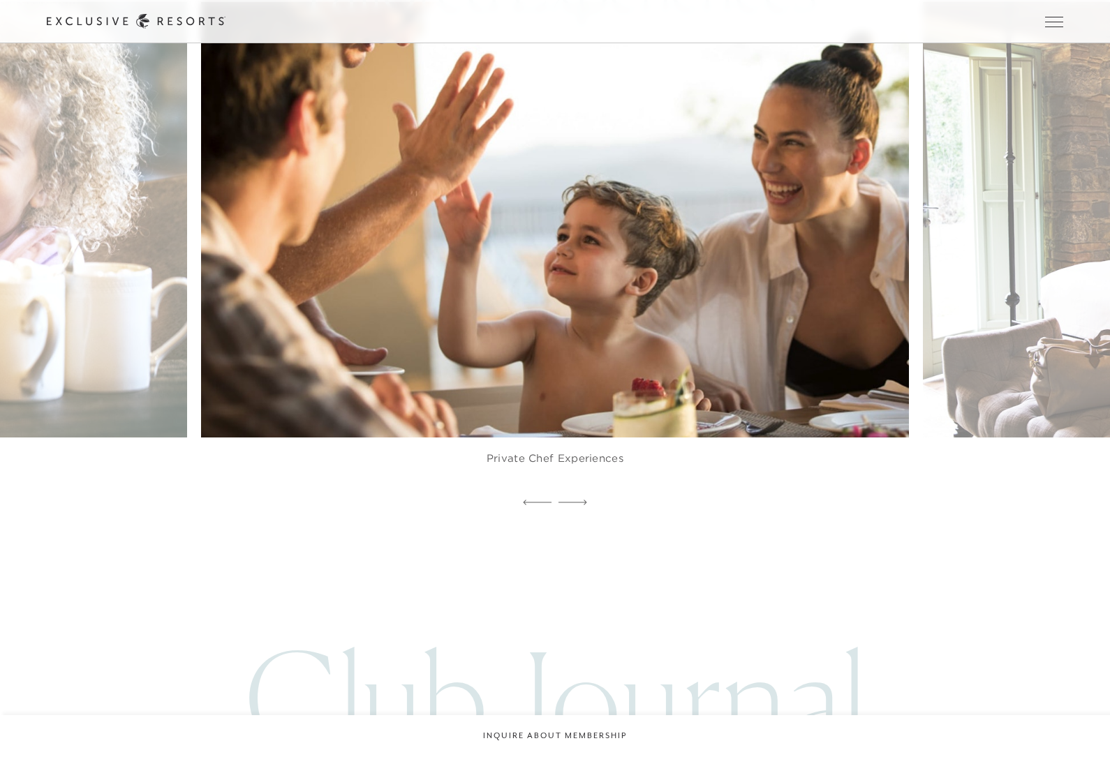
scroll to position [4023, 0]
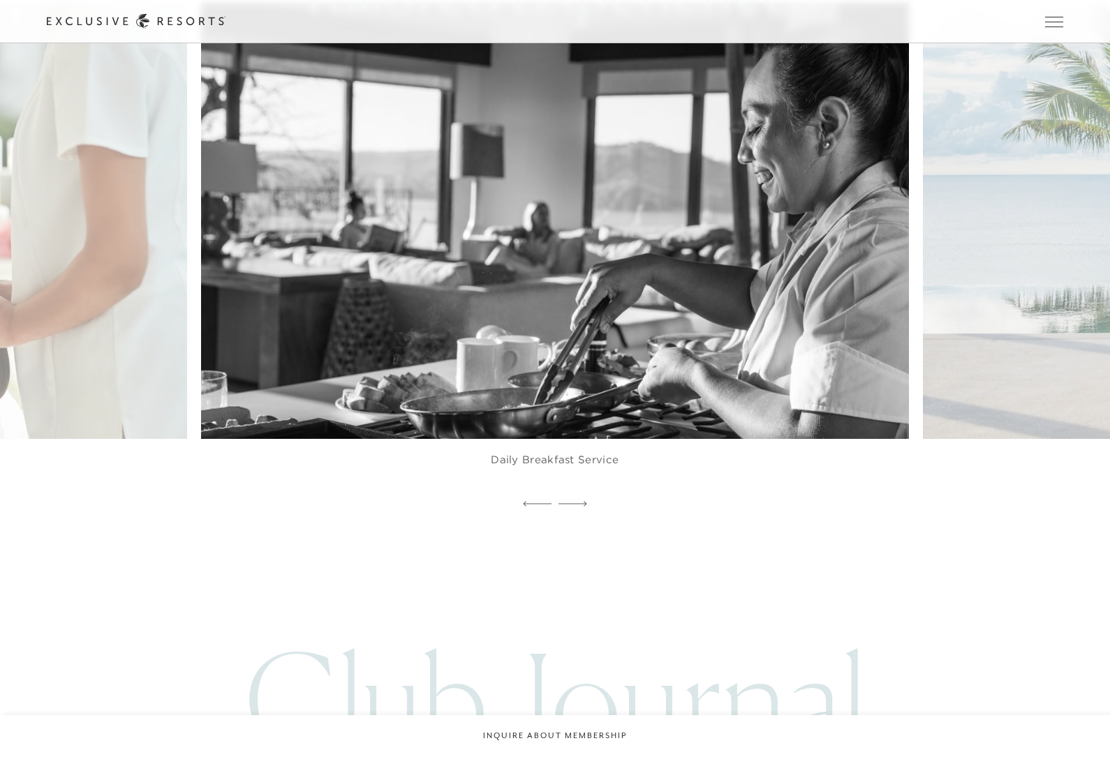
click at [787, 432] on img at bounding box center [577, 221] width 778 height 479
click at [602, 495] on figcaption "Daily Breakfast Service" at bounding box center [555, 467] width 708 height 56
click at [663, 422] on img at bounding box center [577, 221] width 778 height 479
click at [771, 363] on img at bounding box center [577, 221] width 778 height 479
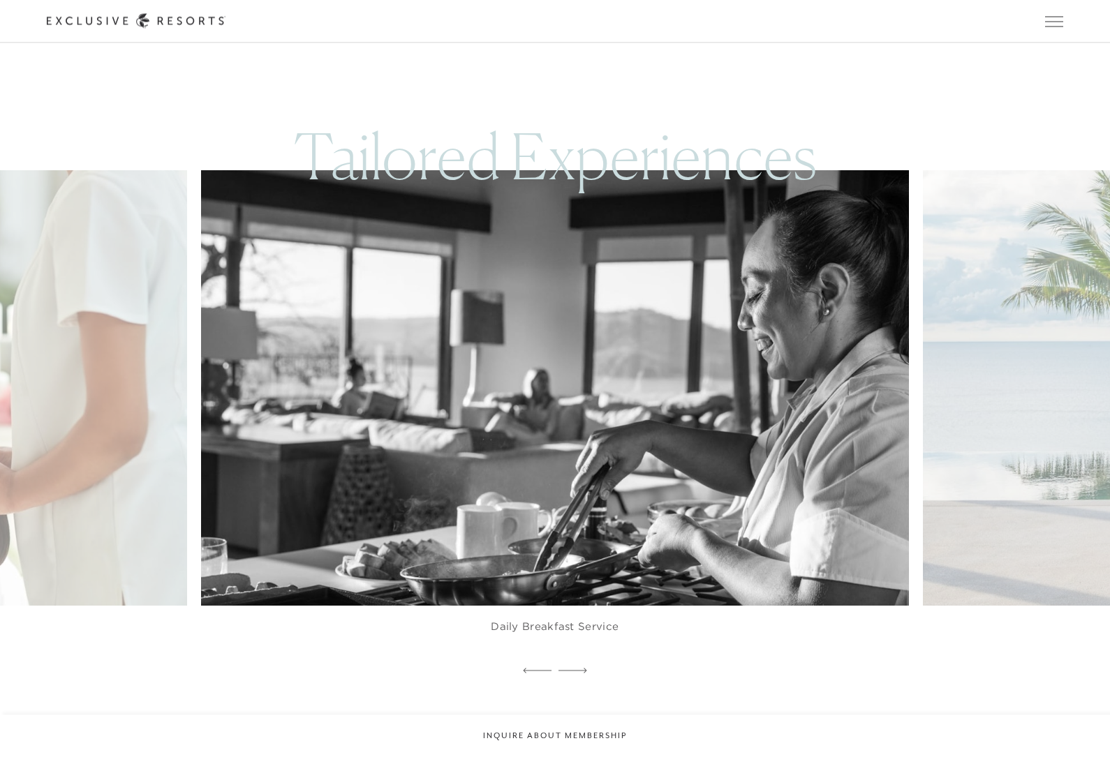
scroll to position [3861, 0]
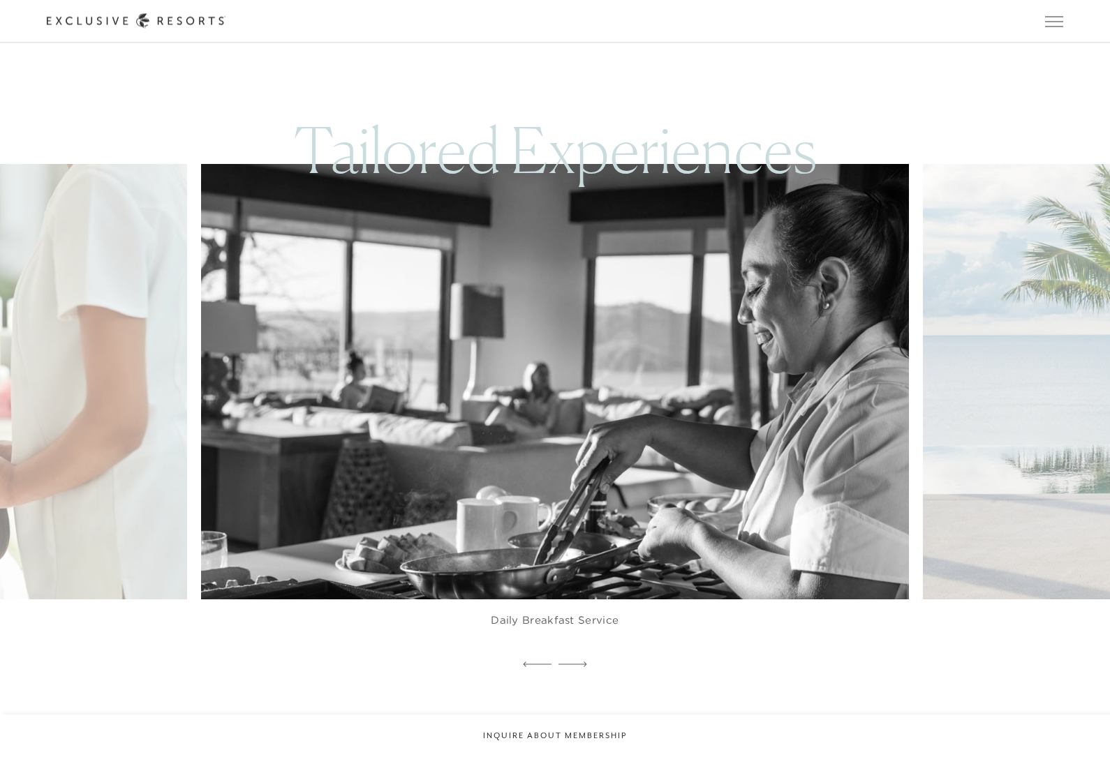
click at [568, 668] on icon at bounding box center [573, 666] width 29 height 6
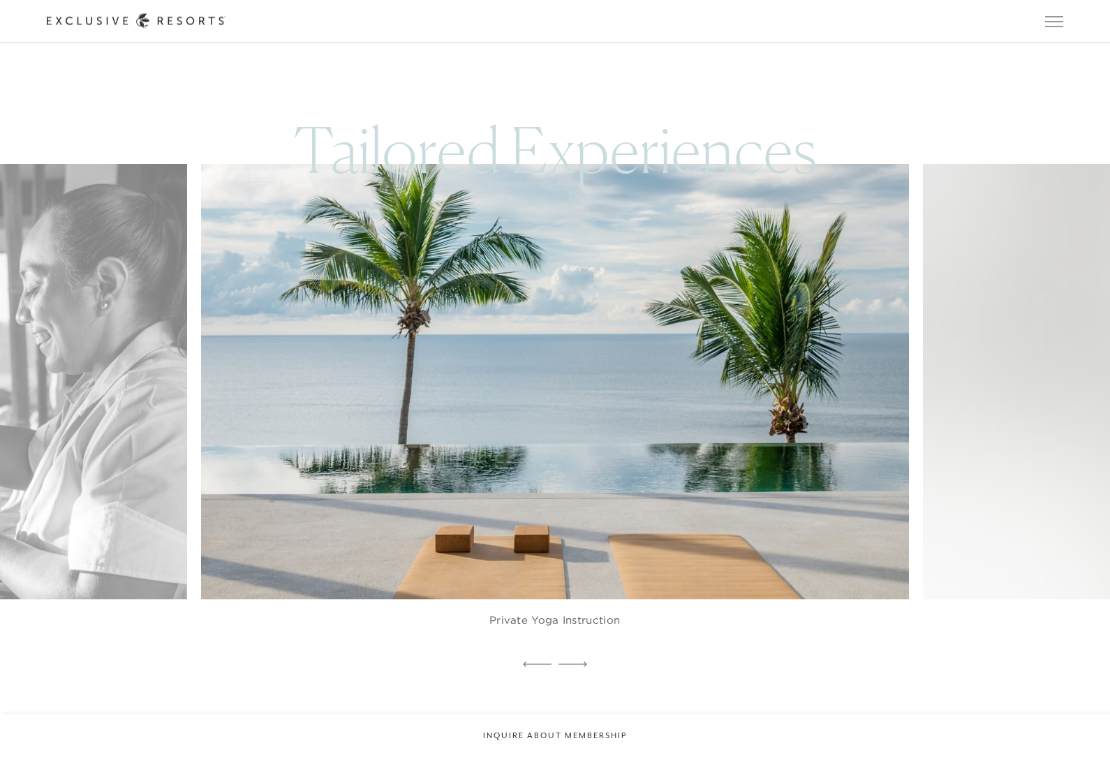
scroll to position [3862, 0]
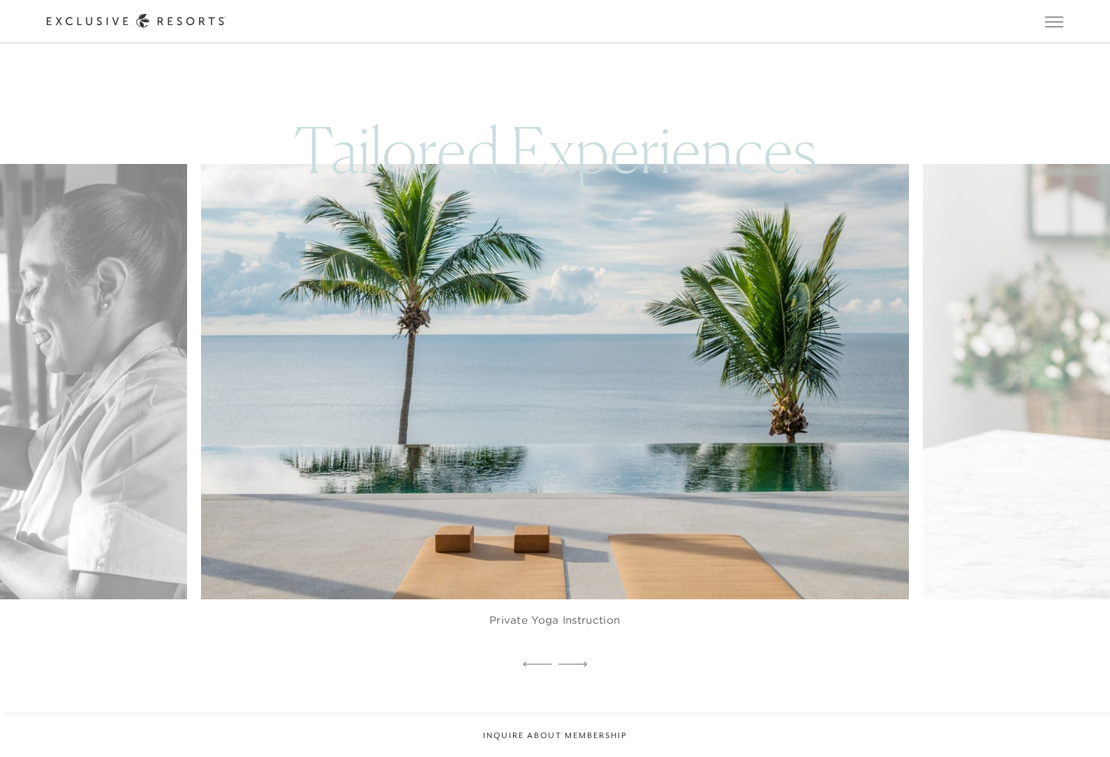
click at [579, 667] on icon at bounding box center [573, 665] width 29 height 6
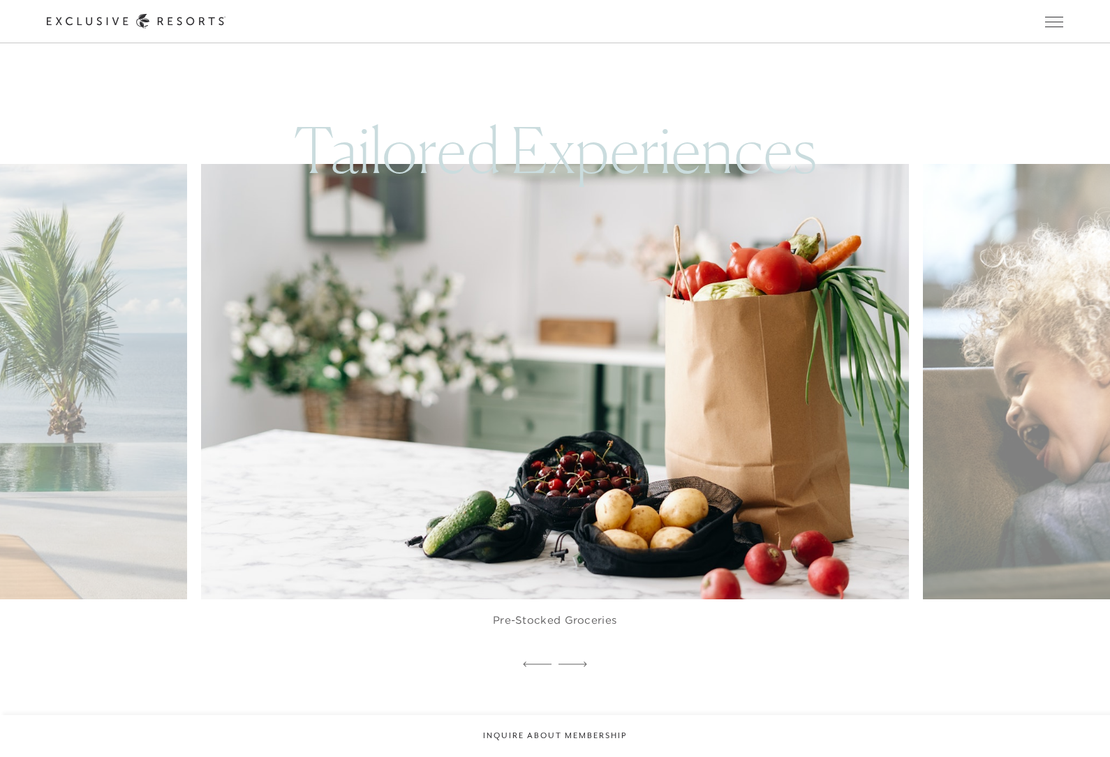
click at [529, 676] on div at bounding box center [537, 665] width 29 height 21
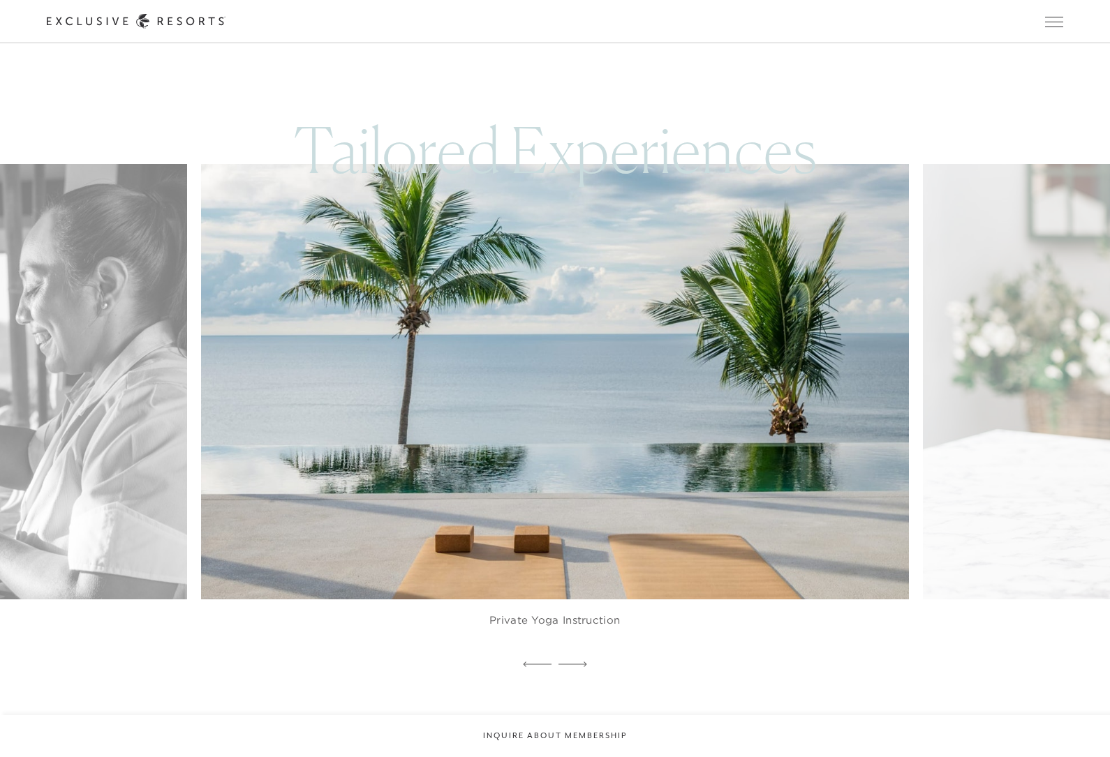
click at [572, 676] on div at bounding box center [573, 665] width 29 height 21
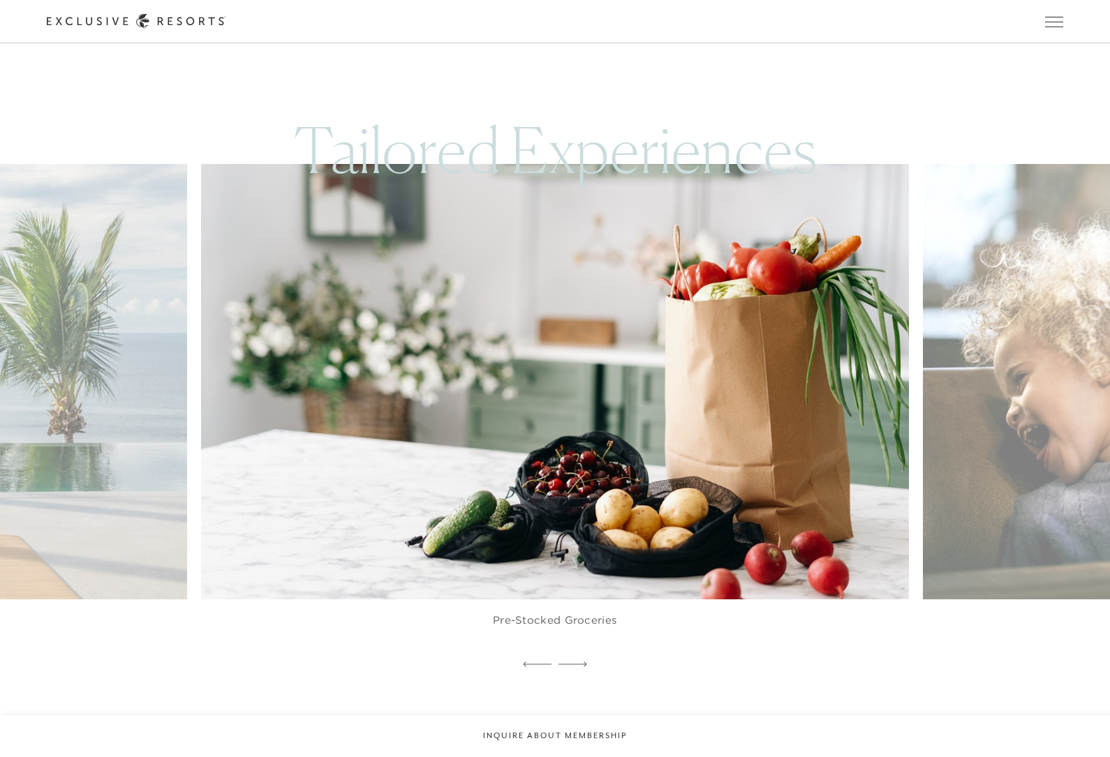
click at [576, 676] on div at bounding box center [573, 665] width 29 height 21
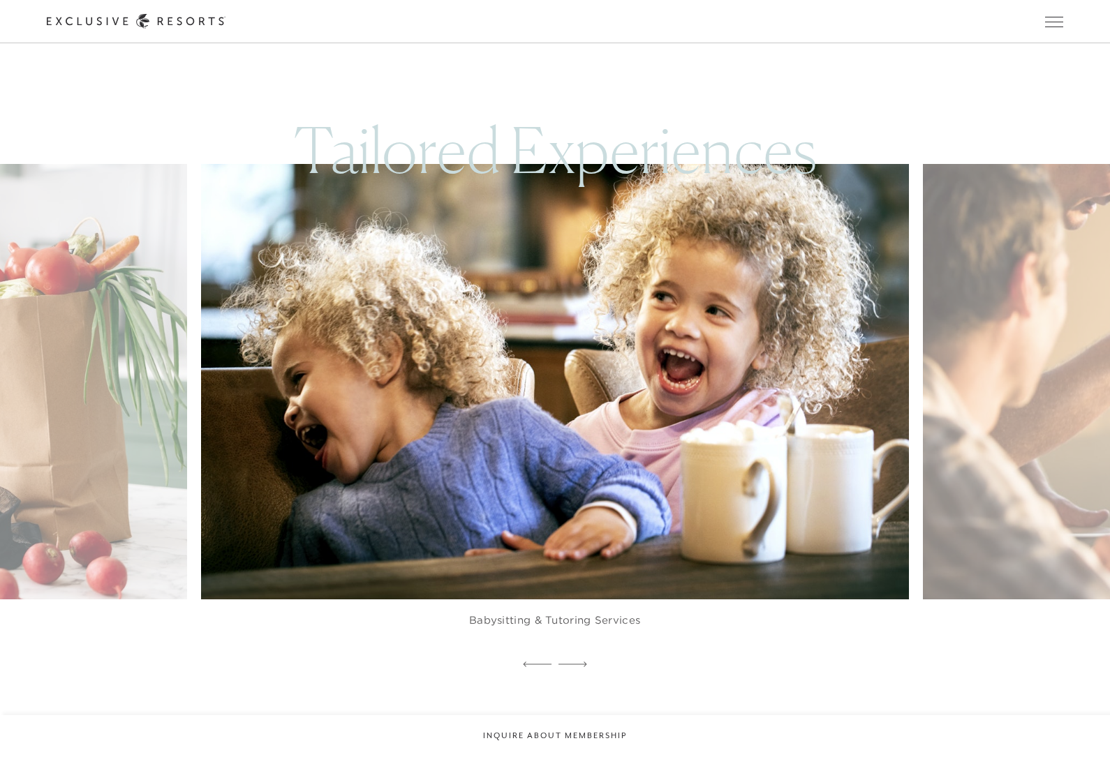
click at [585, 676] on div at bounding box center [573, 665] width 29 height 21
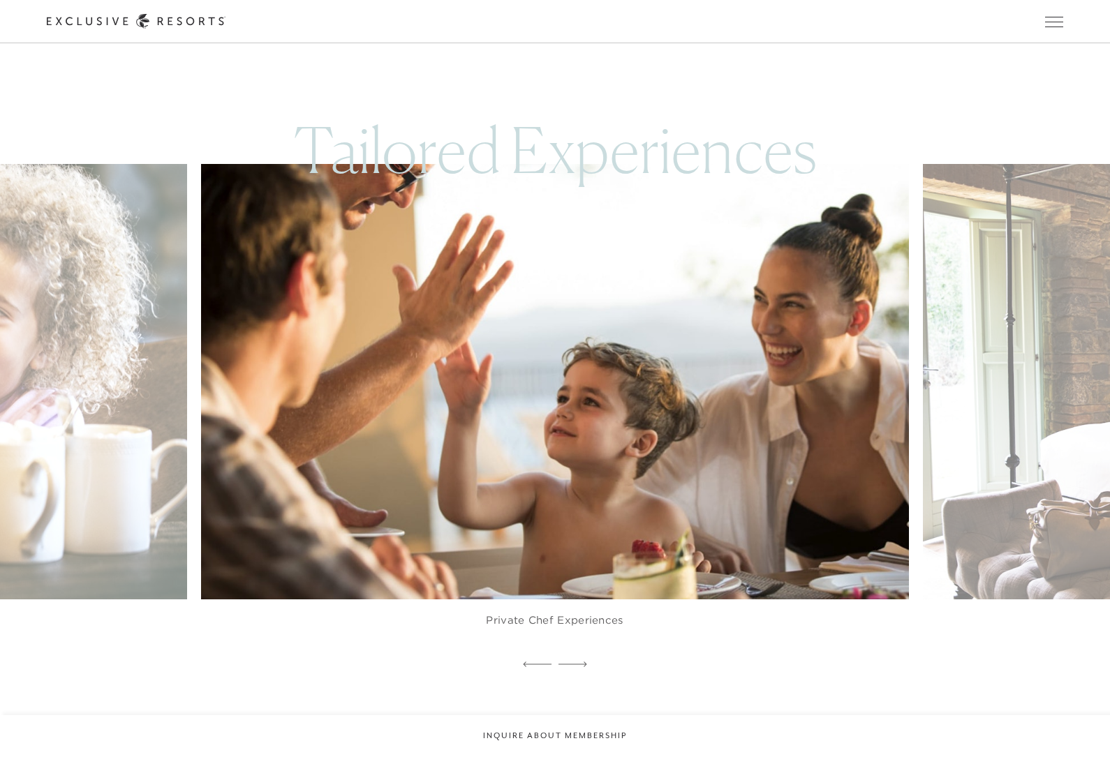
click at [579, 667] on icon at bounding box center [573, 665] width 29 height 5
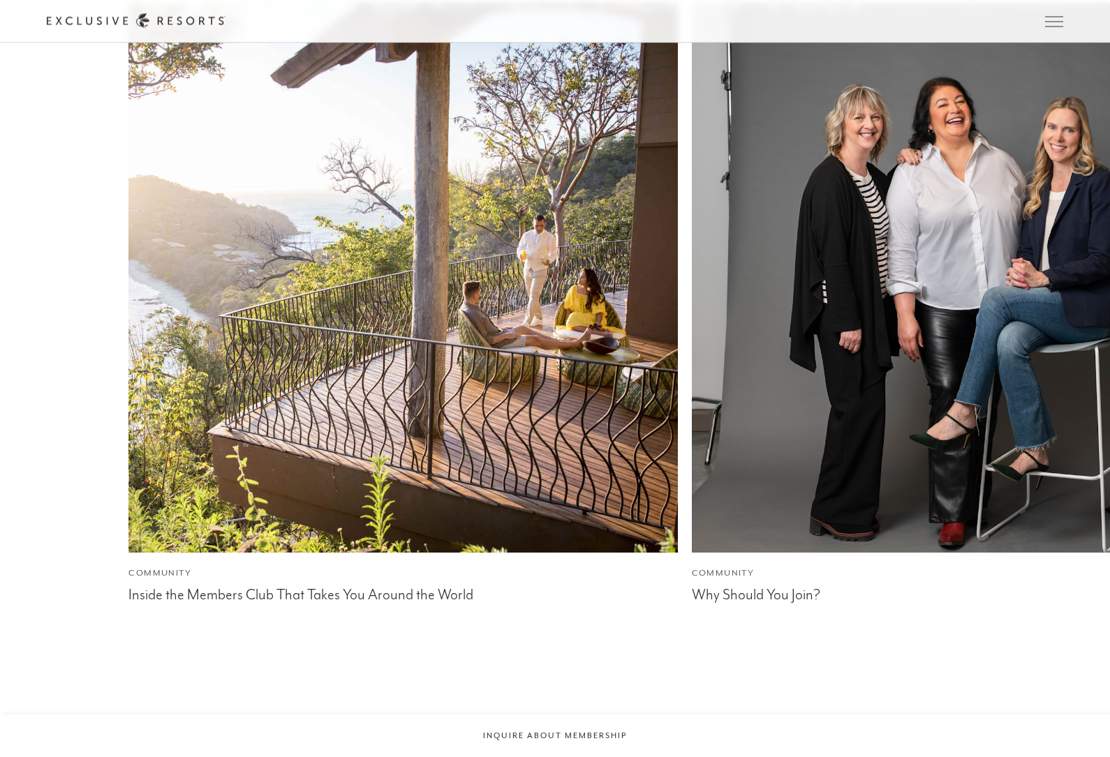
scroll to position [4758, 0]
click at [757, 604] on div "Why Should You Join?" at bounding box center [966, 593] width 549 height 21
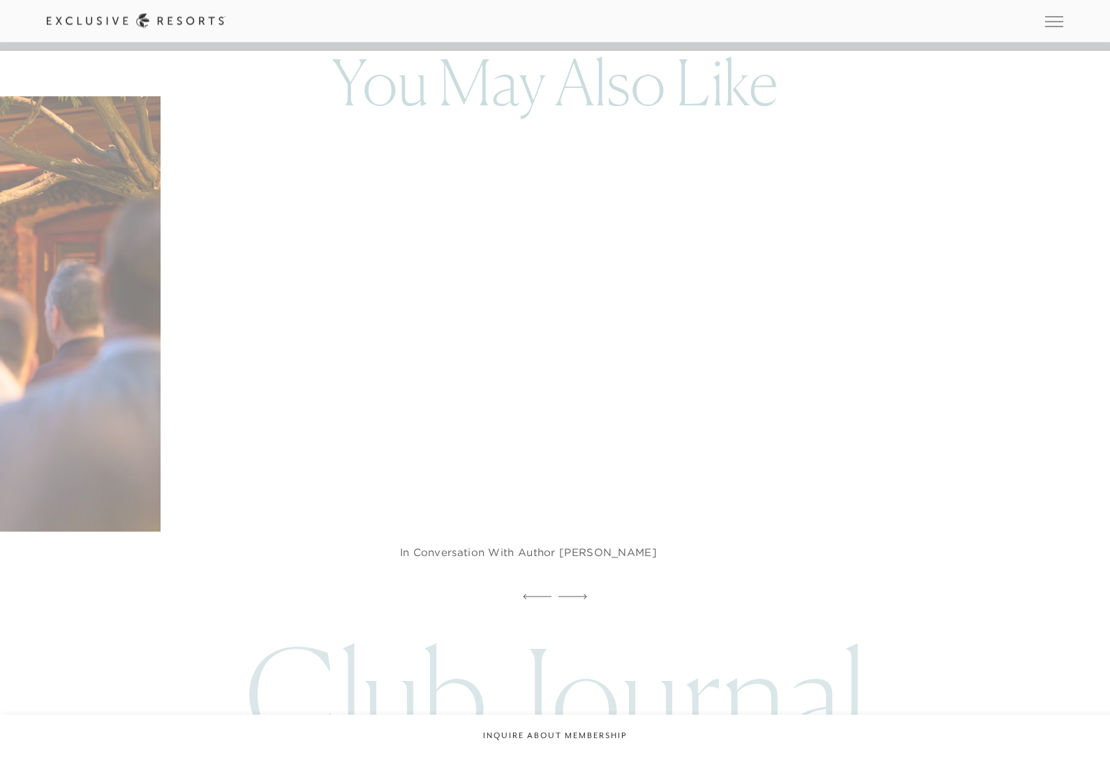
scroll to position [2383, 0]
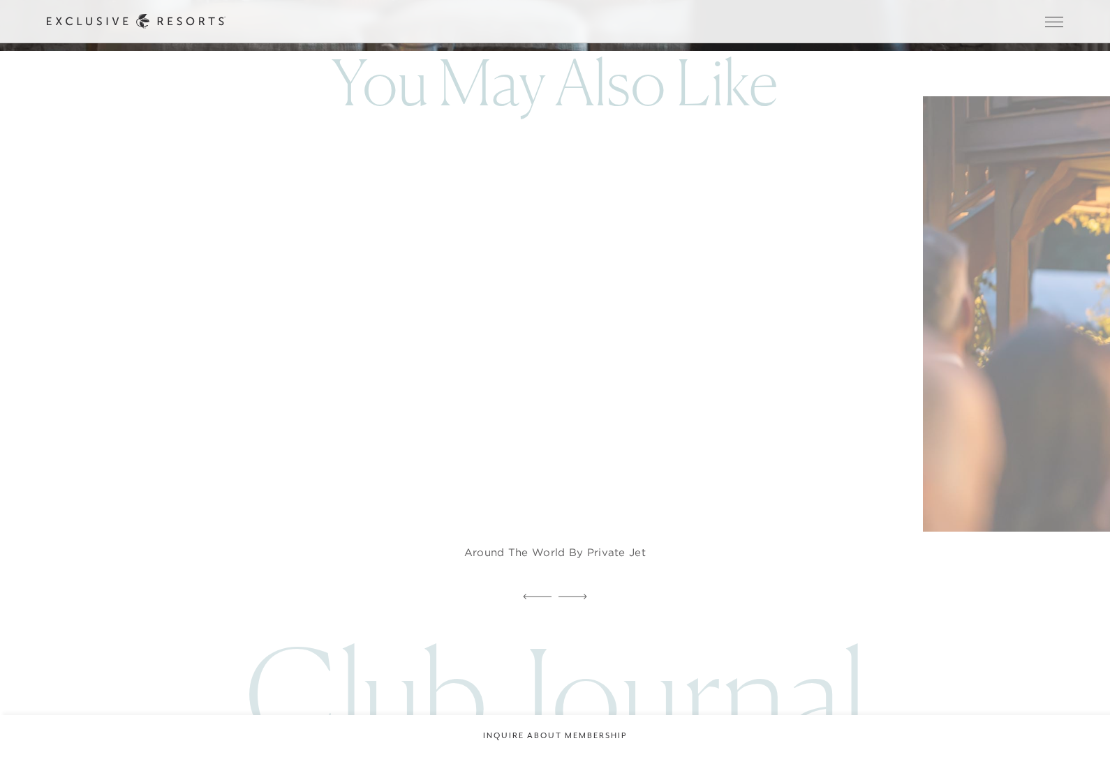
click at [422, 476] on img at bounding box center [578, 314] width 778 height 479
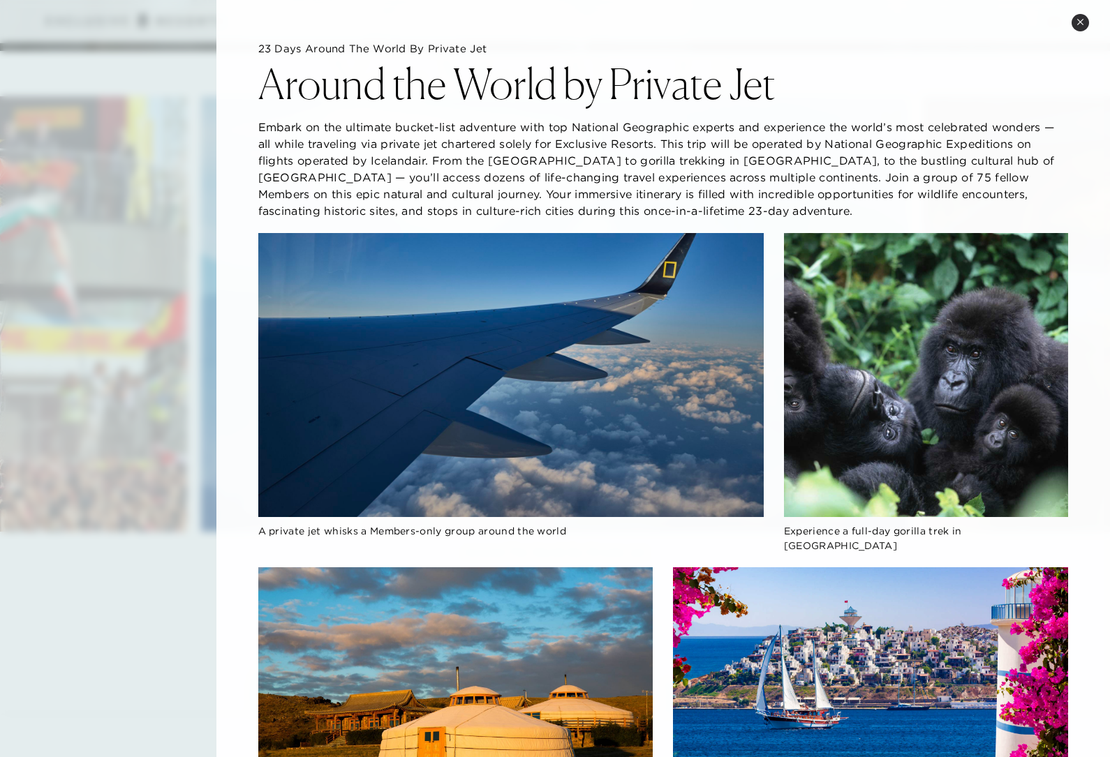
scroll to position [0, 0]
click at [1076, 24] on button "Close quickview" at bounding box center [1080, 22] width 17 height 17
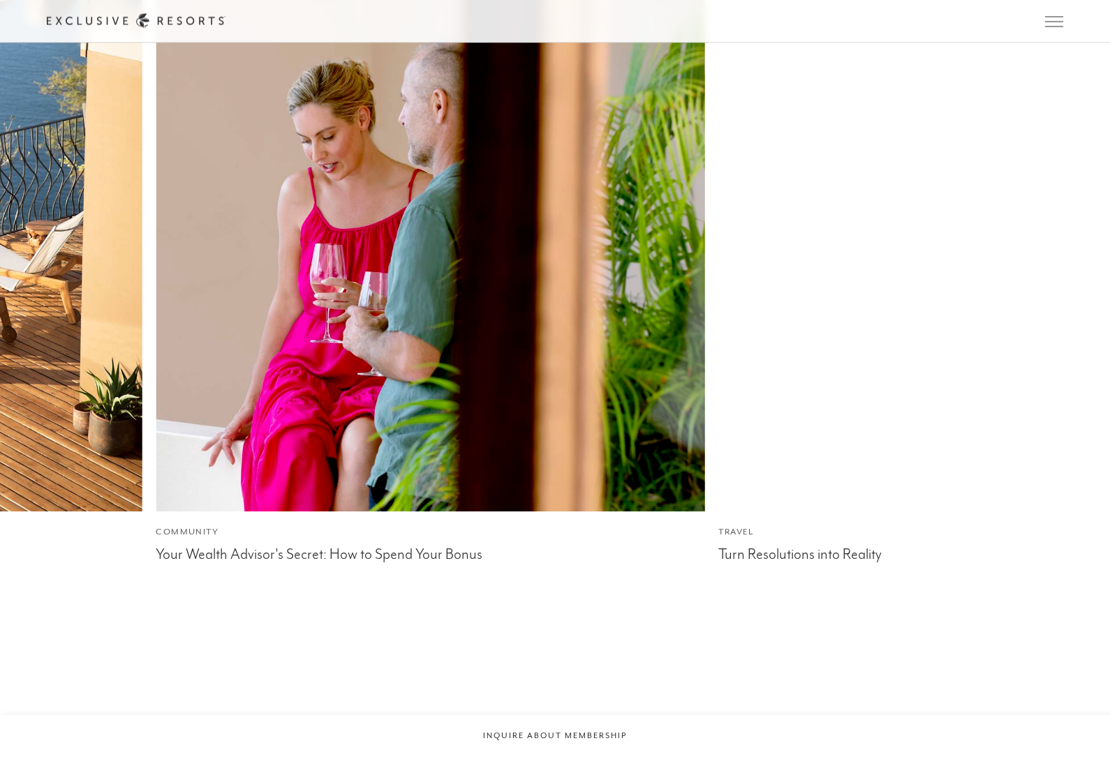
scroll to position [3154, 0]
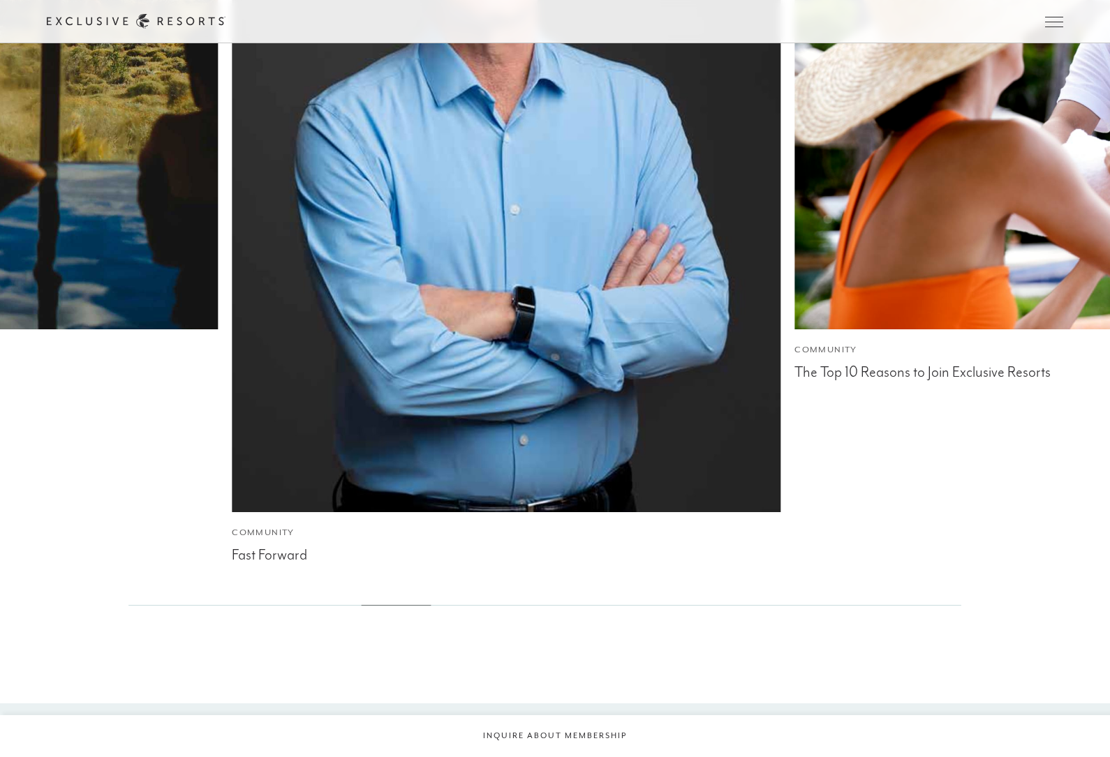
scroll to position [3329, 0]
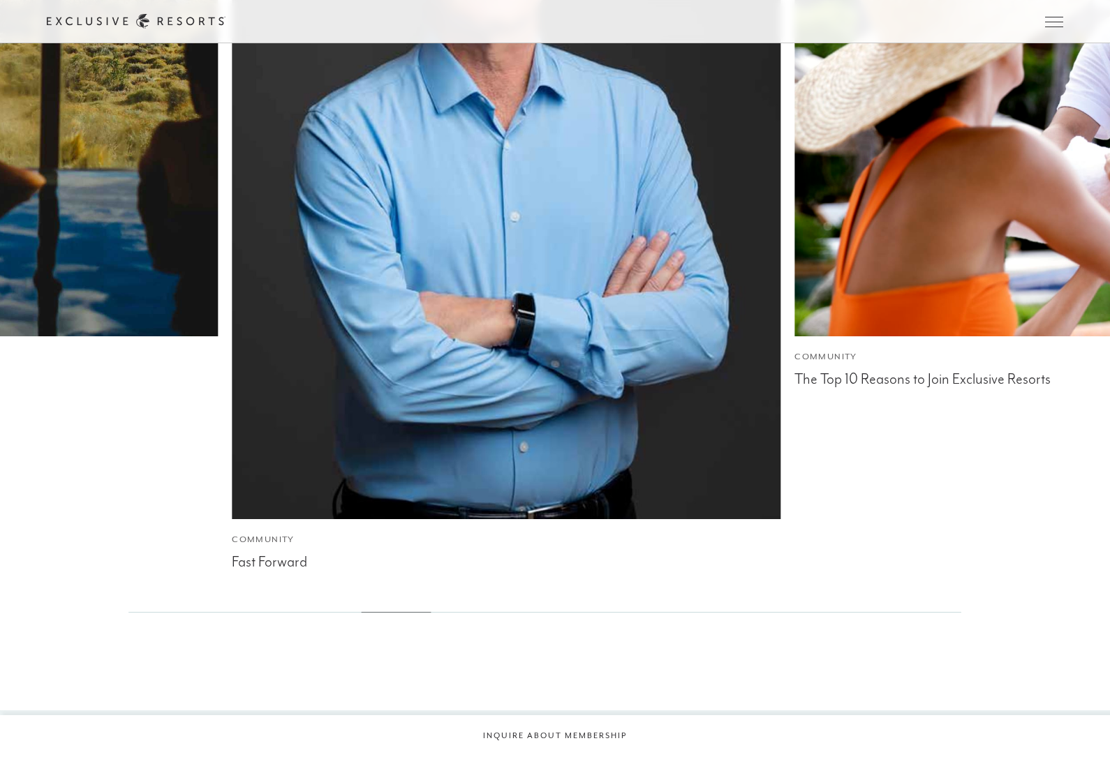
click at [398, 254] on img at bounding box center [507, 153] width 604 height 805
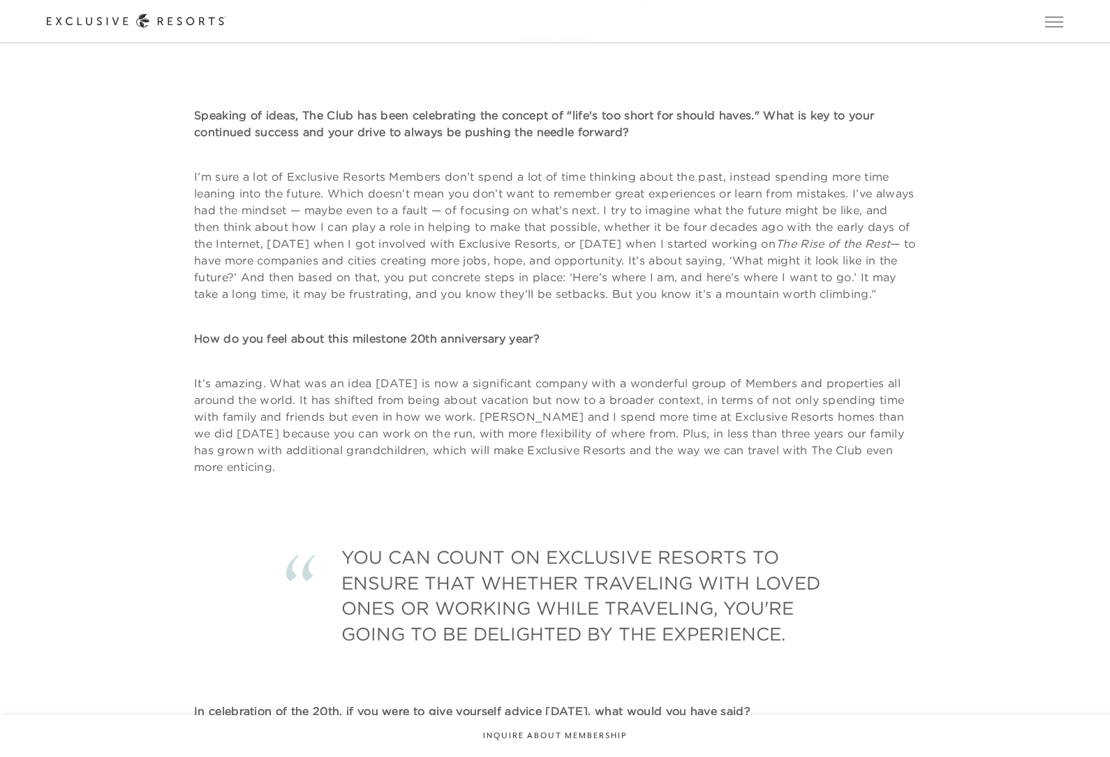
scroll to position [2710, 0]
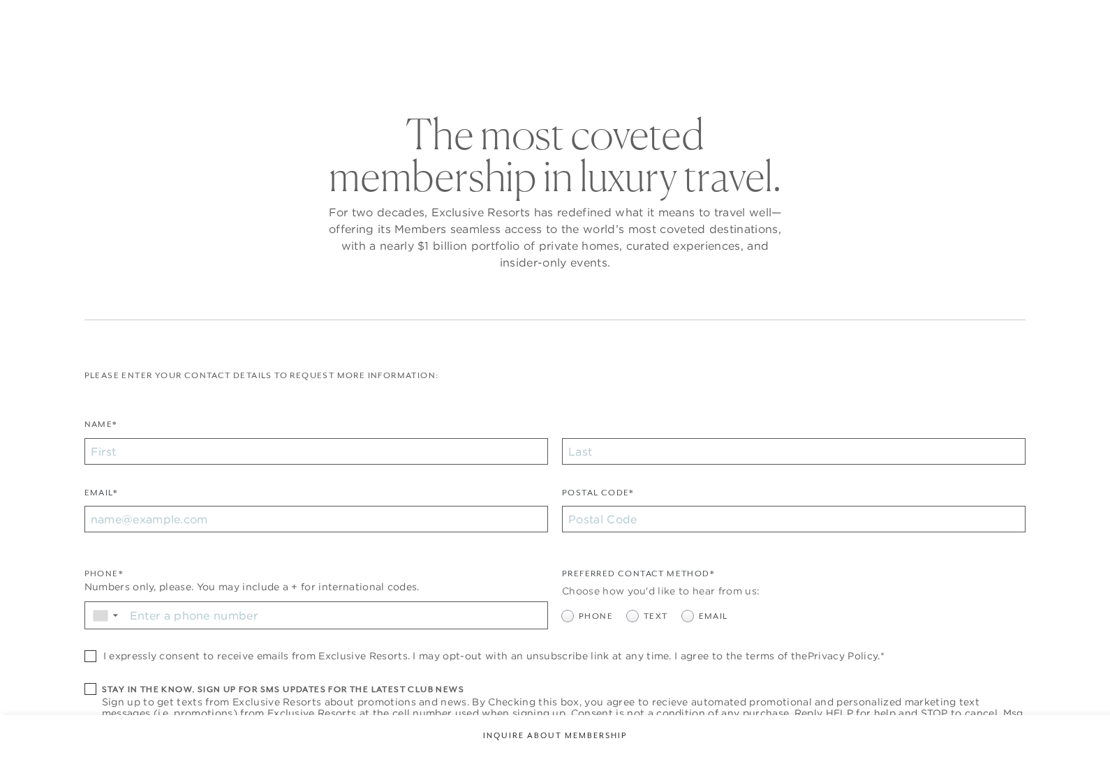
checkbox input "false"
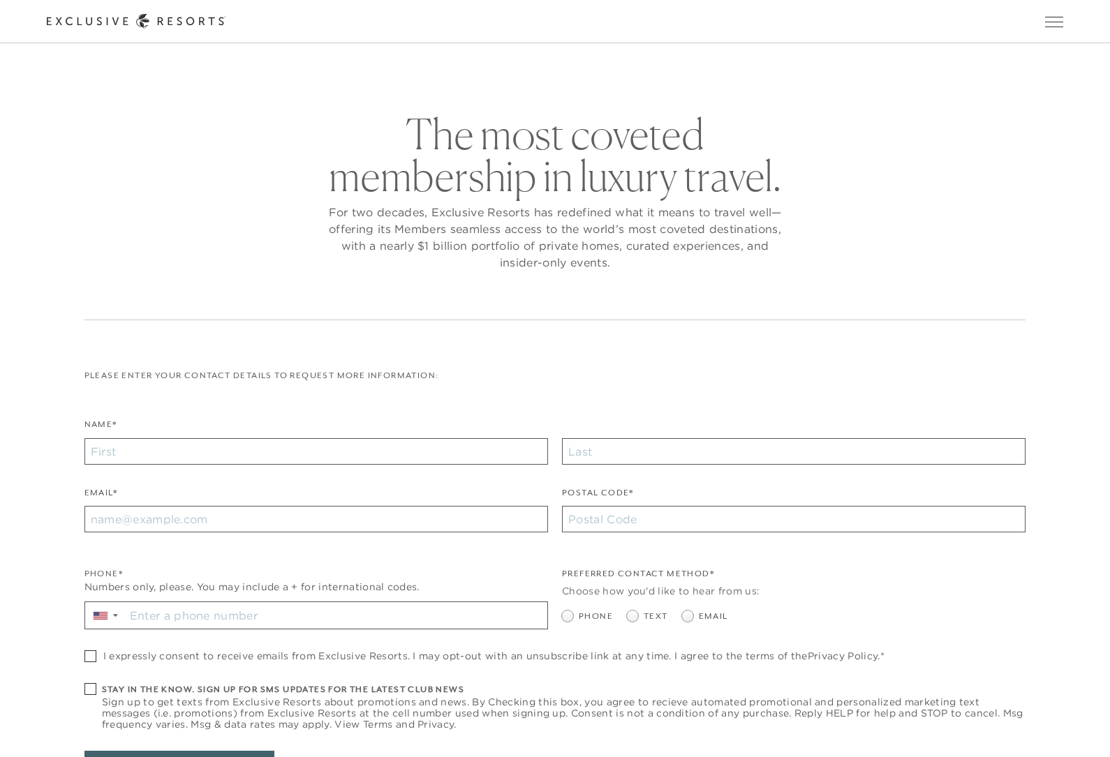
click at [1045, 38] on div "Schedule a Meeting Get Started Visit home page Member Login Schedule a Meeting …" at bounding box center [555, 21] width 1110 height 43
click at [1060, 21] on span "Open navigation" at bounding box center [1054, 22] width 18 height 10
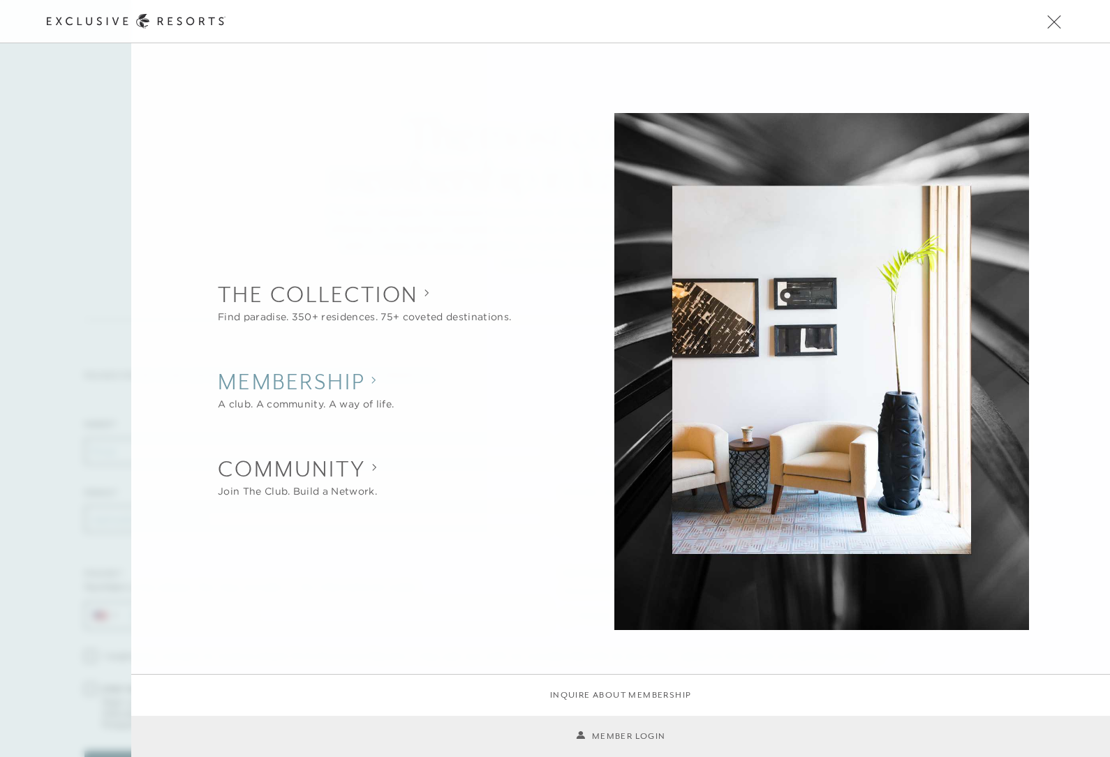
click at [355, 381] on h2 "Membership" at bounding box center [306, 382] width 176 height 31
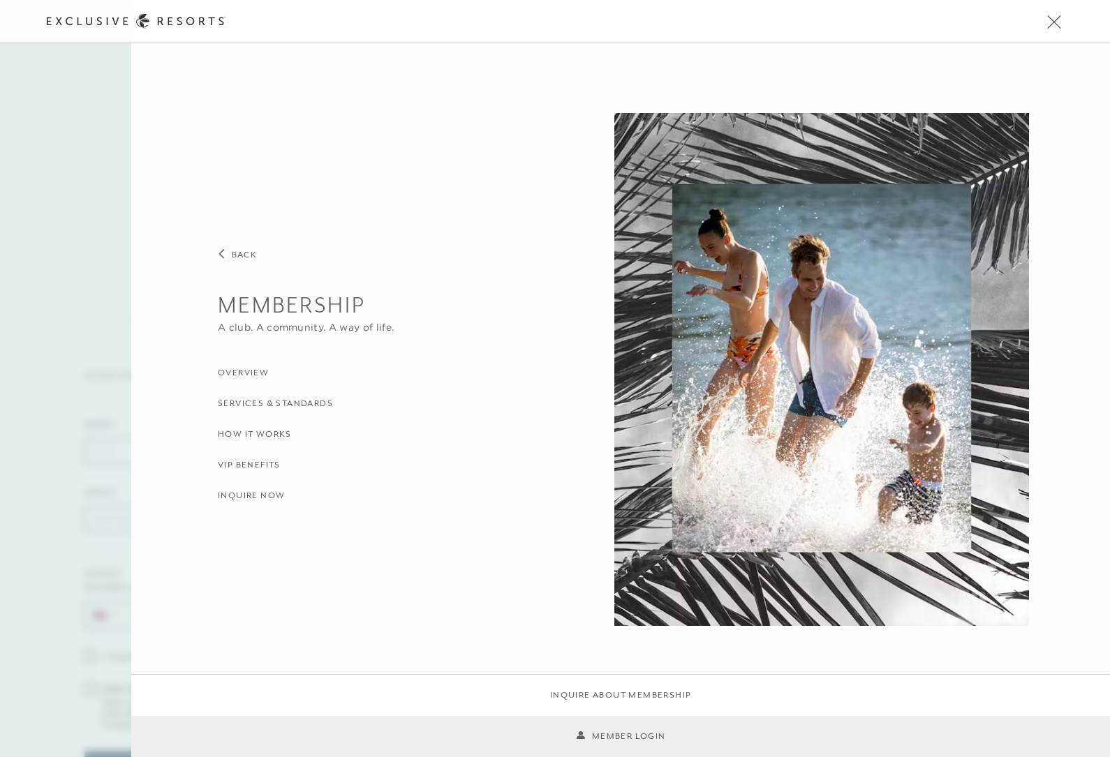
click at [275, 431] on h3 "How it Works" at bounding box center [255, 434] width 74 height 13
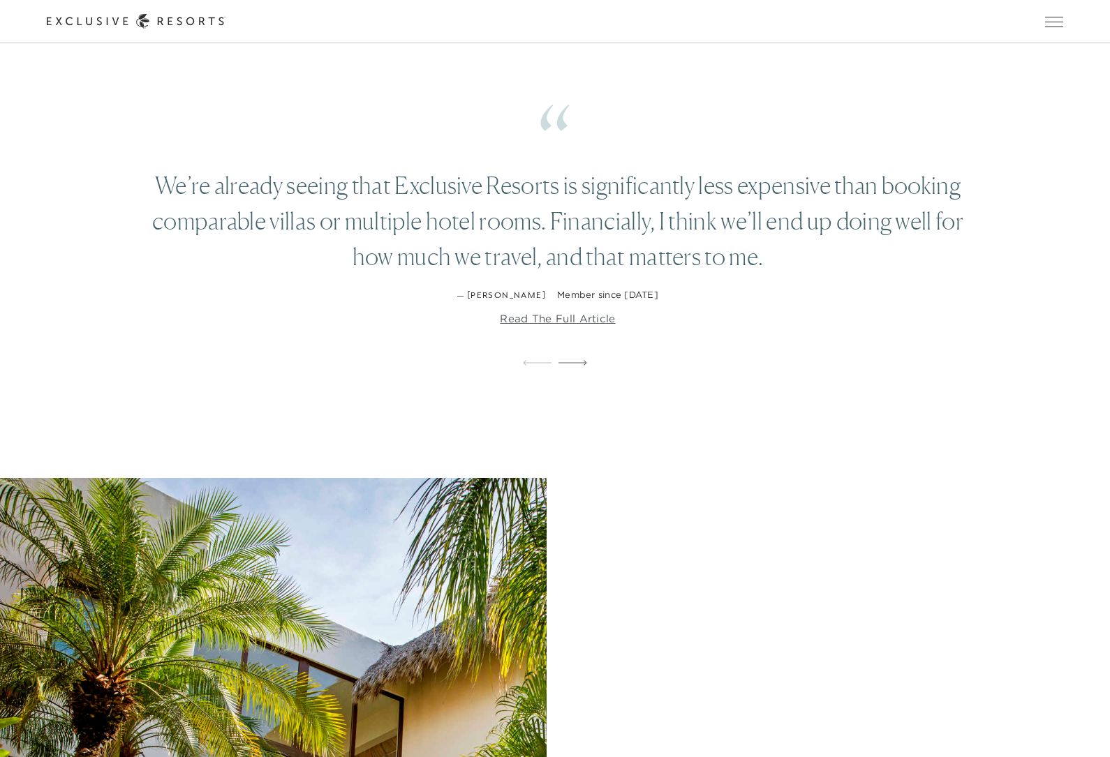
scroll to position [2773, 0]
click at [589, 327] on link "Read the full article" at bounding box center [557, 320] width 115 height 14
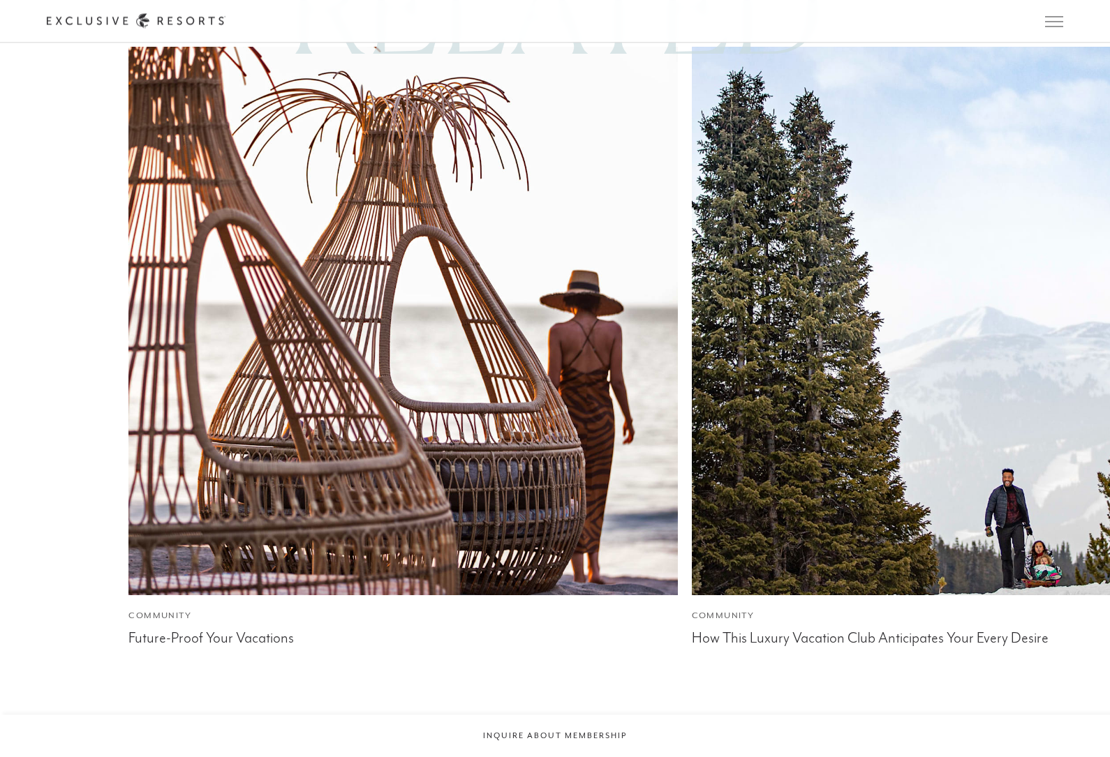
scroll to position [3362, 0]
click at [231, 626] on div "Future-Proof Your Vacations" at bounding box center [402, 636] width 549 height 21
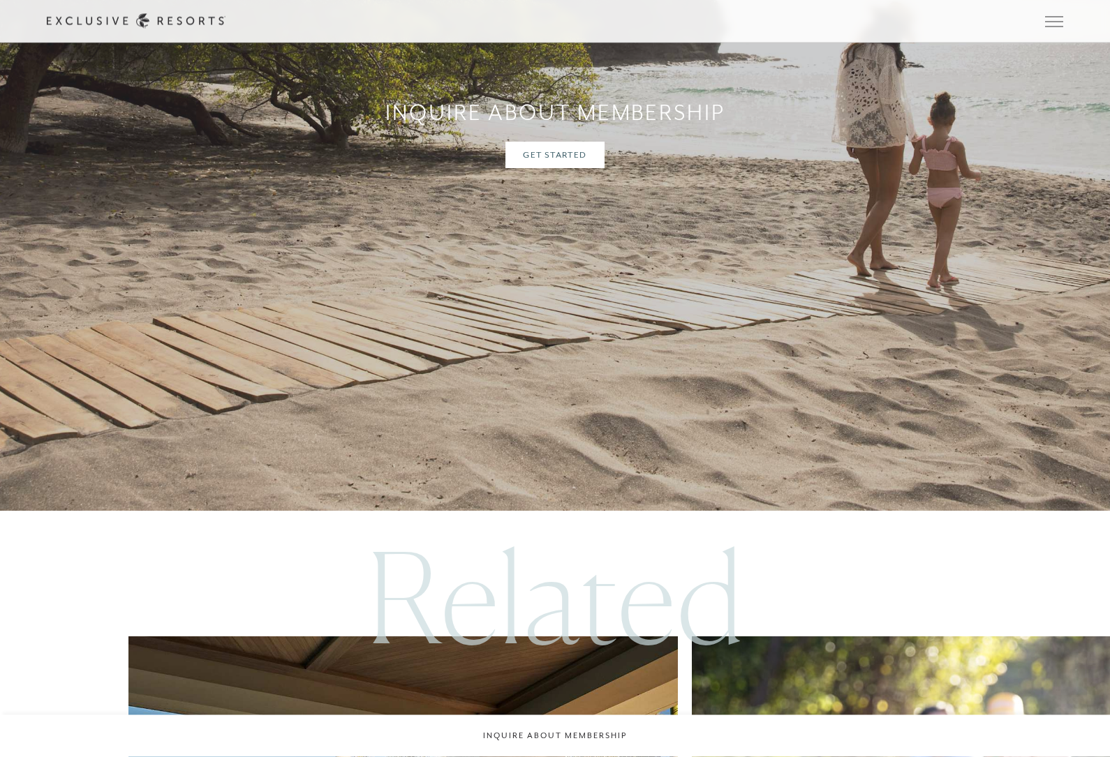
scroll to position [3681, 0]
click at [578, 142] on link "Get Started" at bounding box center [554, 155] width 98 height 27
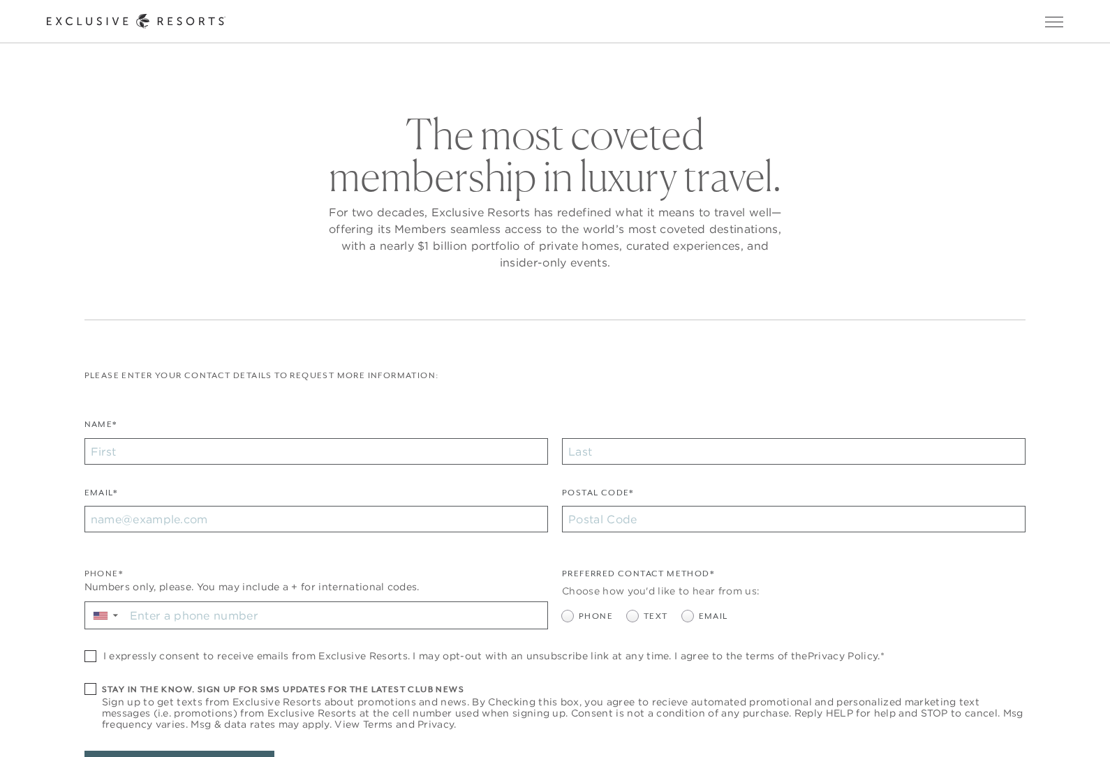
click at [1063, 17] on button "Open navigation" at bounding box center [1054, 22] width 18 height 10
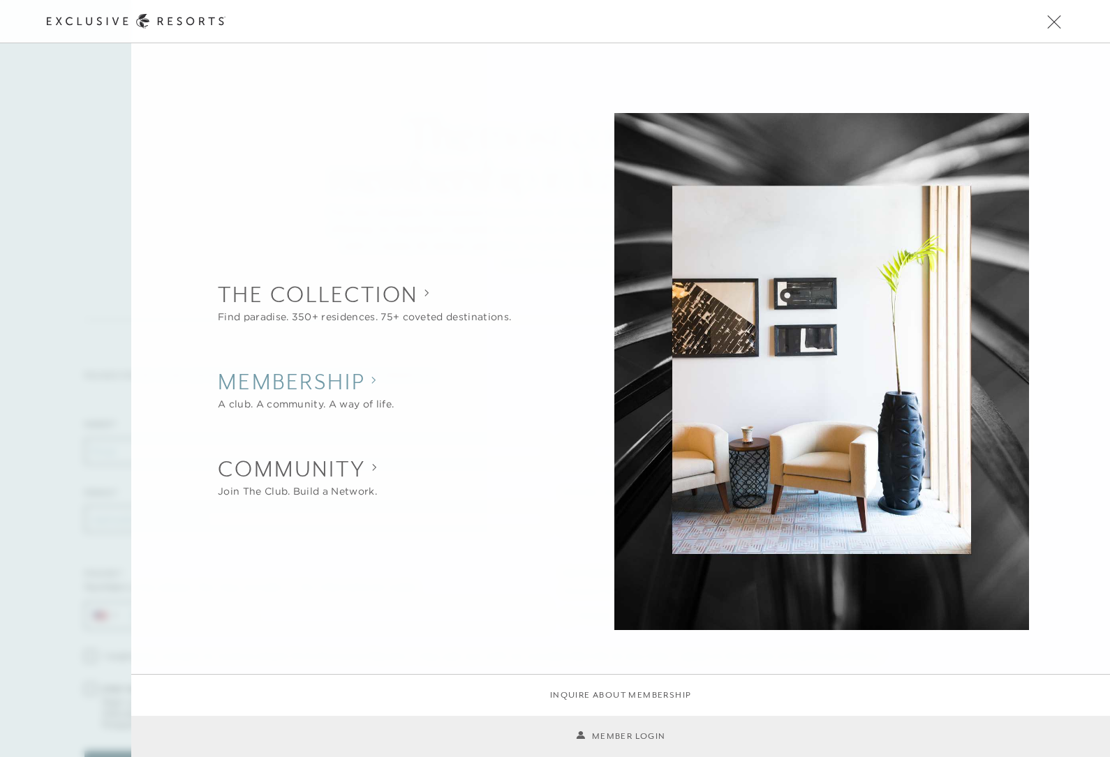
click at [257, 370] on h2 "Membership" at bounding box center [306, 382] width 176 height 31
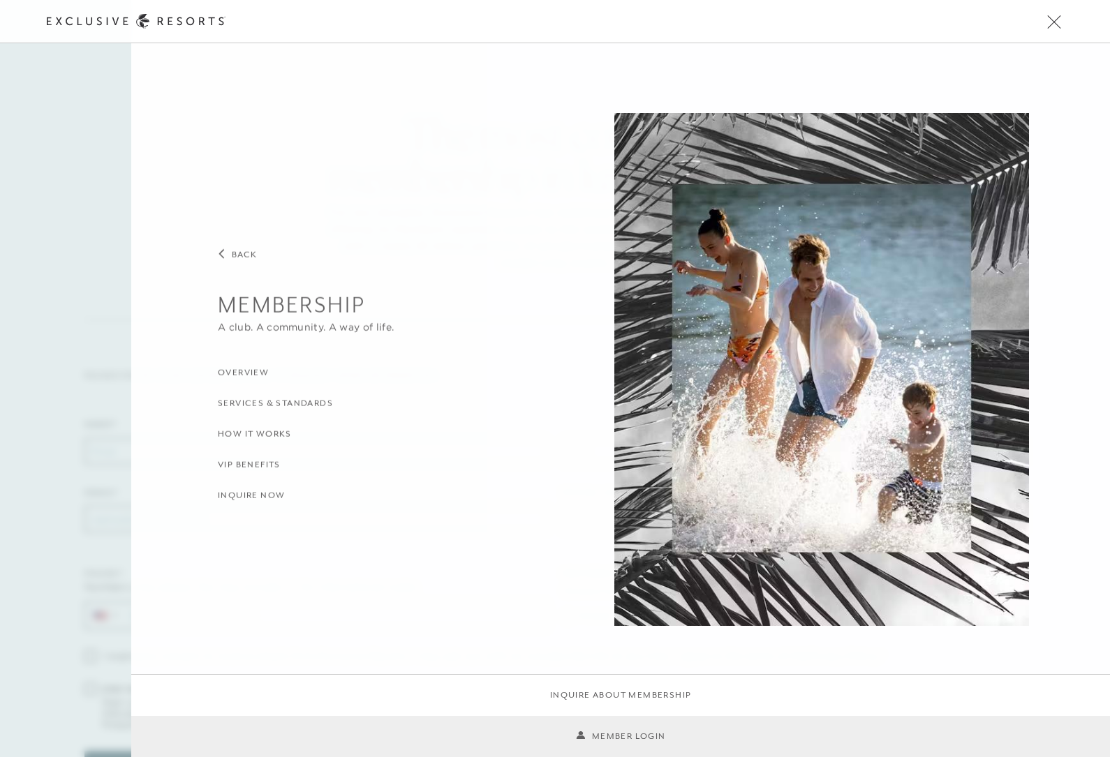
click at [225, 439] on h3 "How it Works" at bounding box center [255, 434] width 74 height 13
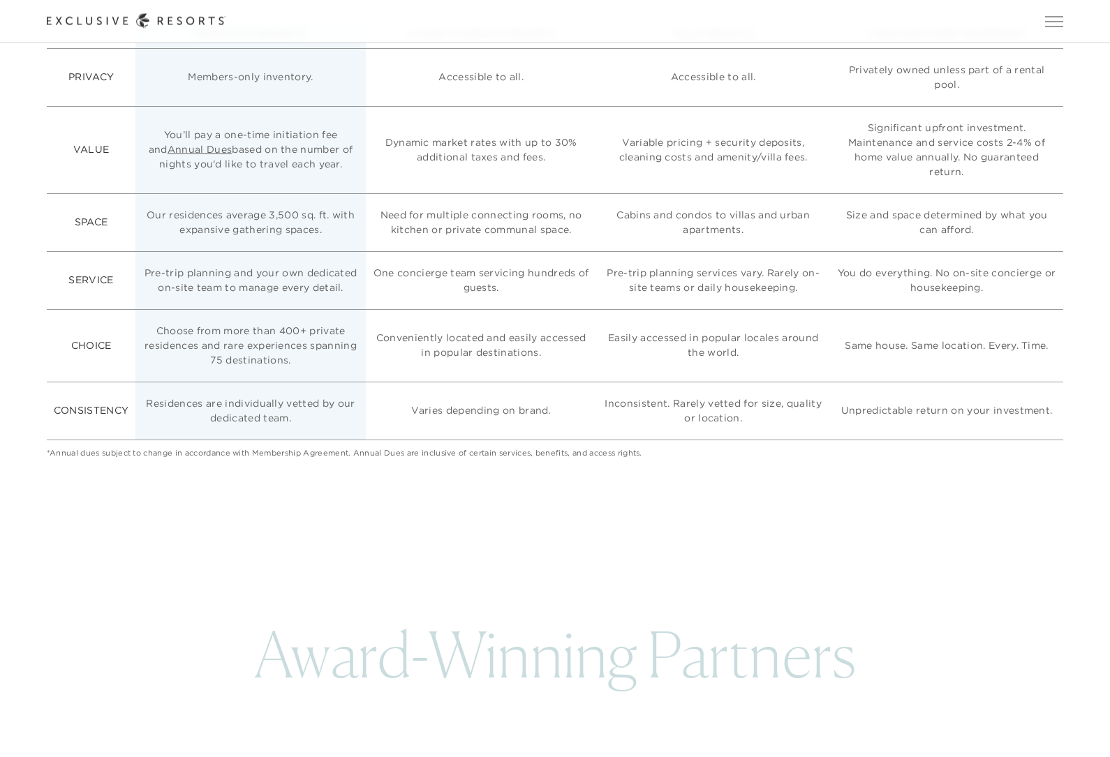
scroll to position [4206, 0]
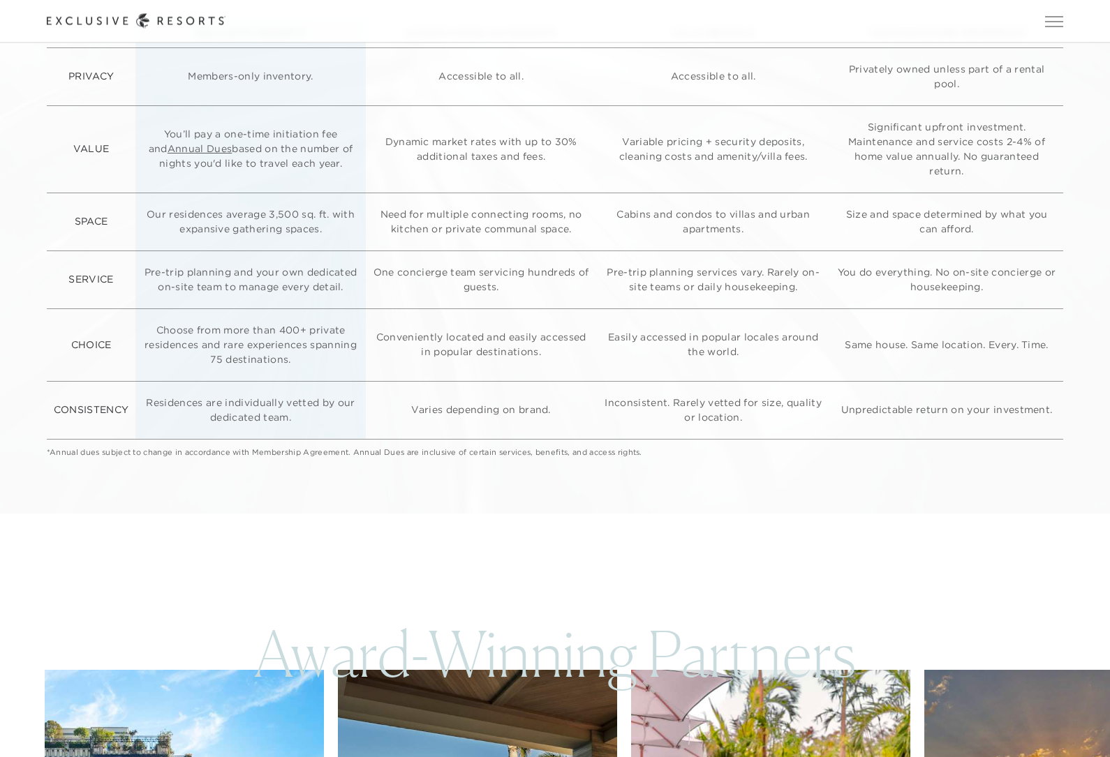
click at [201, 156] on link "Annual Dues" at bounding box center [200, 149] width 65 height 13
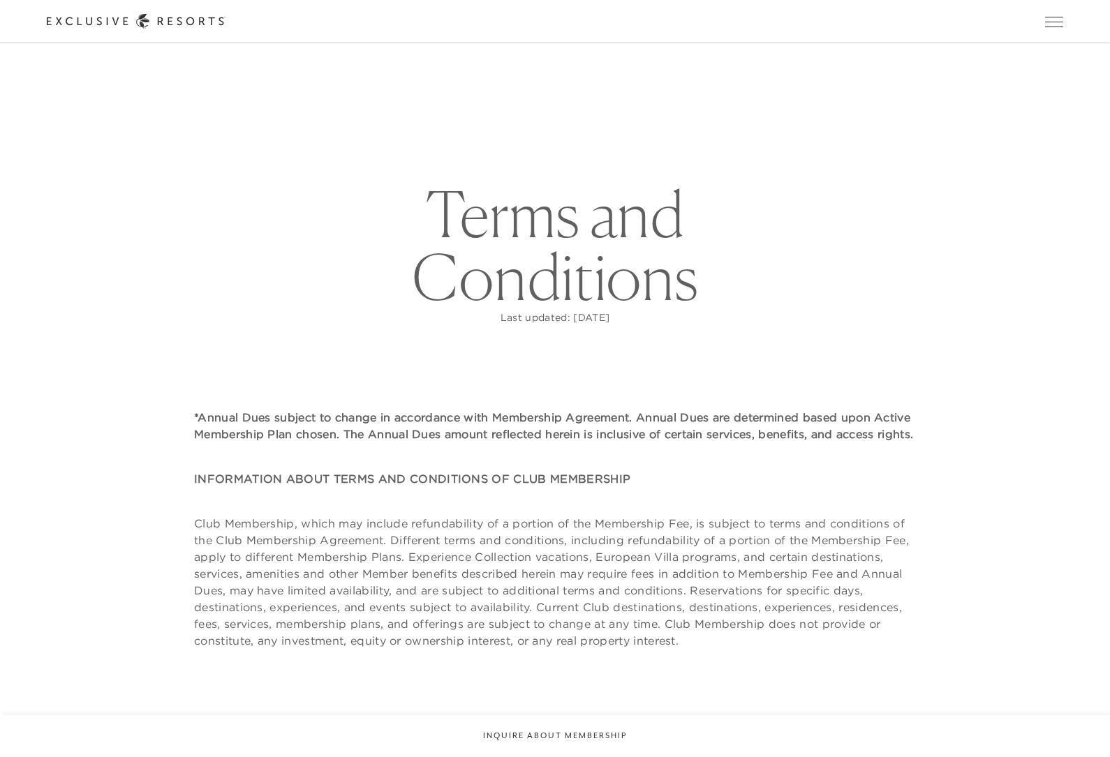
click at [1035, 33] on div "Schedule a Meeting Get Started Visit home page Member Login Schedule a Meeting …" at bounding box center [555, 21] width 1110 height 43
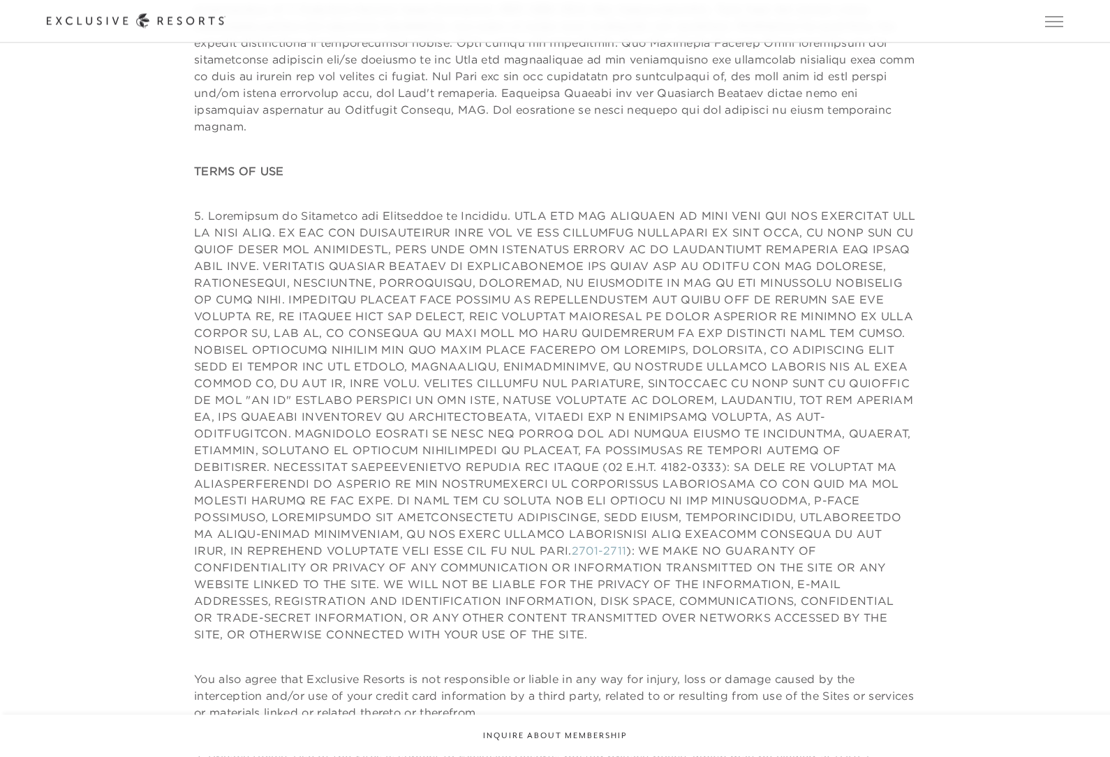
scroll to position [851, 0]
